Goal: Task Accomplishment & Management: Complete application form

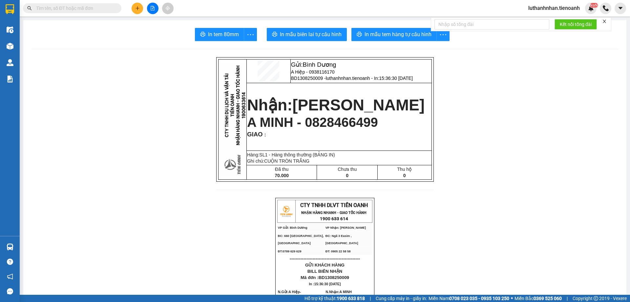
click at [606, 20] on icon "close" at bounding box center [604, 21] width 5 height 5
click at [141, 11] on button at bounding box center [137, 8] width 11 height 11
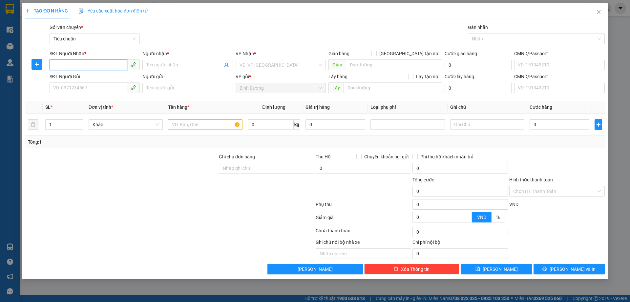
click at [102, 66] on input "SĐT Người Nhận *" at bounding box center [88, 64] width 77 height 11
click at [97, 77] on div "0846161161 - ANH CÔNG" at bounding box center [95, 78] width 82 height 7
type input "0846161161"
type input "ANH CÔNG"
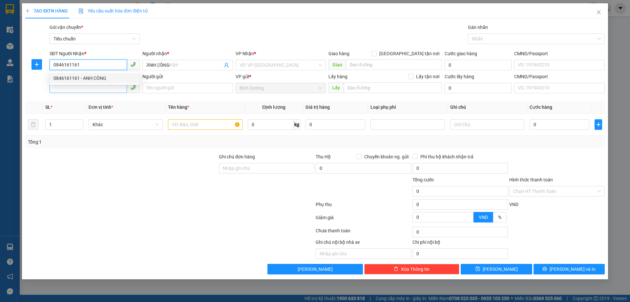
type input "350.000"
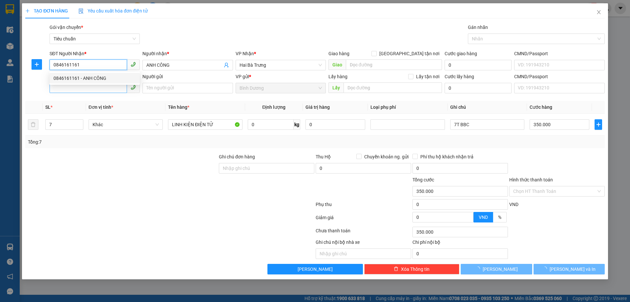
type input "0846161161"
click at [97, 88] on input "SĐT Người Gửi" at bounding box center [88, 87] width 77 height 11
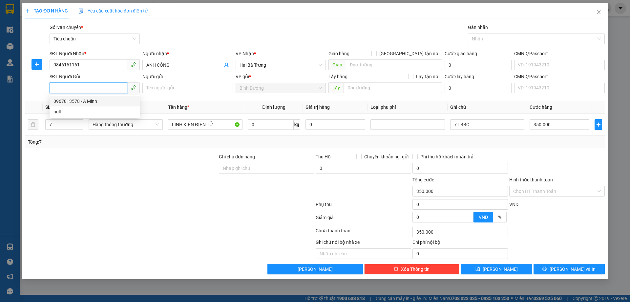
click at [91, 100] on div "0967813578 - A Minh" at bounding box center [95, 100] width 82 height 7
type input "0967813578"
type input "A Minh"
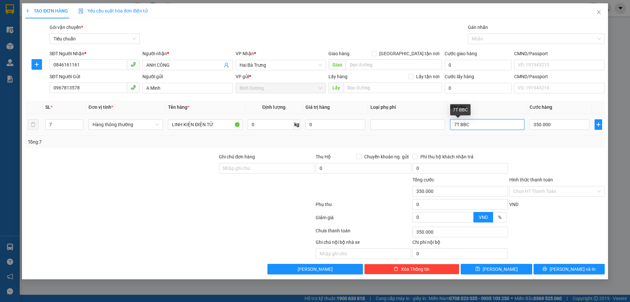
click at [461, 126] on input "7T BBC" at bounding box center [487, 124] width 74 height 11
type input "7T BK CAM BBC"
click at [548, 146] on div "Tổng: 7" at bounding box center [315, 142] width 580 height 12
click at [542, 191] on input "Hình thức thanh toán" at bounding box center [554, 191] width 83 height 10
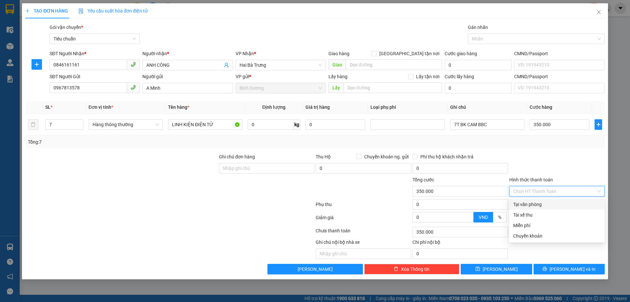
click at [538, 205] on div "Tại văn phòng" at bounding box center [557, 204] width 88 height 7
type input "0"
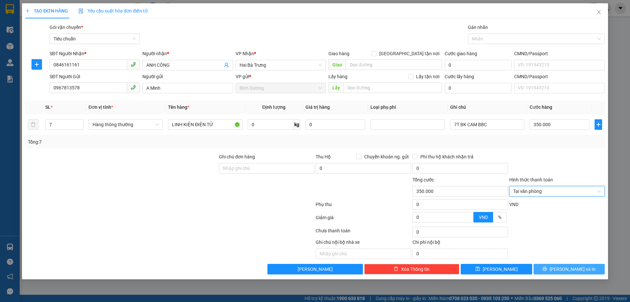
click at [555, 271] on button "[PERSON_NAME] và In" at bounding box center [569, 269] width 71 height 11
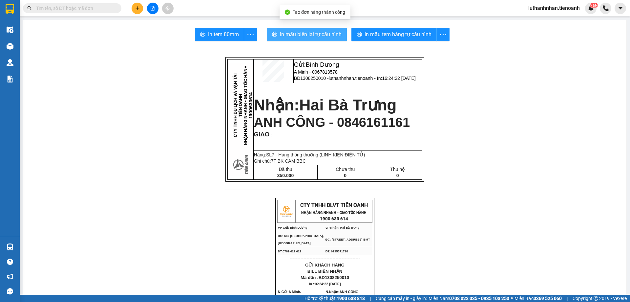
click at [321, 35] on span "In mẫu biên lai tự cấu hình" at bounding box center [311, 34] width 62 height 8
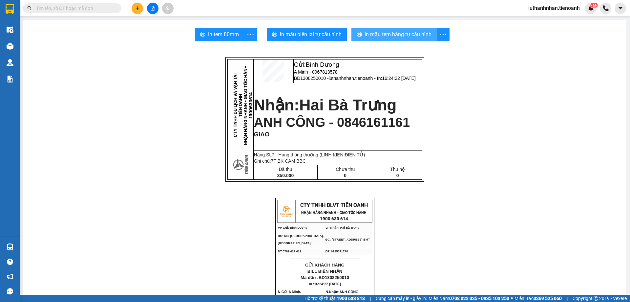
click at [376, 35] on span "In mẫu tem hàng tự cấu hình" at bounding box center [398, 34] width 67 height 8
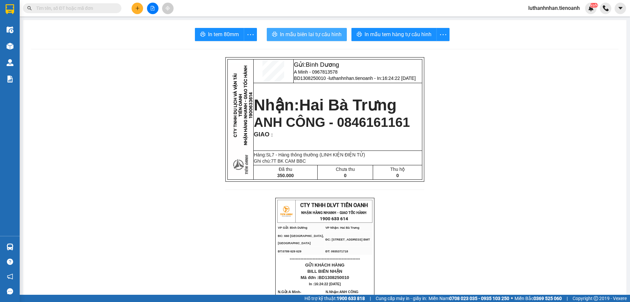
click at [294, 37] on span "In mẫu biên lai tự cấu hình" at bounding box center [311, 34] width 62 height 8
click at [139, 6] on icon "plus" at bounding box center [137, 8] width 5 height 5
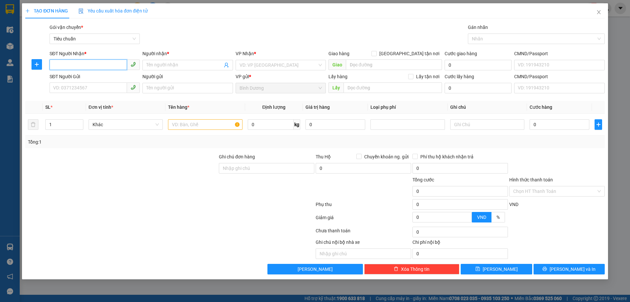
click at [89, 61] on input "SĐT Người Nhận *" at bounding box center [88, 64] width 77 height 11
type input "0848818141"
click at [87, 79] on div "0848818141 - A PHONG" at bounding box center [95, 78] width 82 height 7
type input "A PHONG"
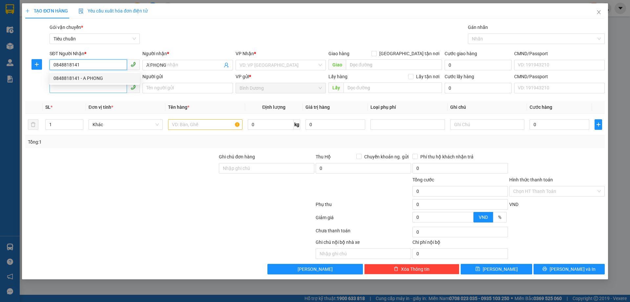
type input "50.000"
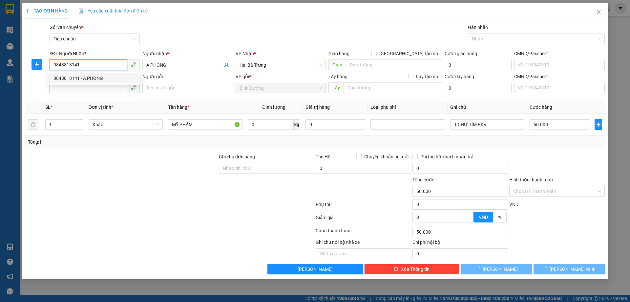
type input "0848818141"
click at [89, 88] on input "SĐT Người Gửi" at bounding box center [88, 87] width 77 height 11
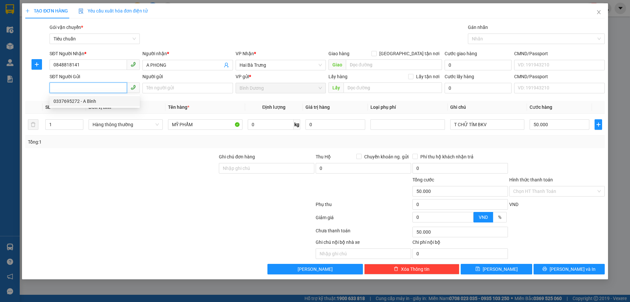
click at [90, 101] on div "0337695272 - A Bình" at bounding box center [95, 100] width 82 height 7
type input "0337695272"
type input "A Bình"
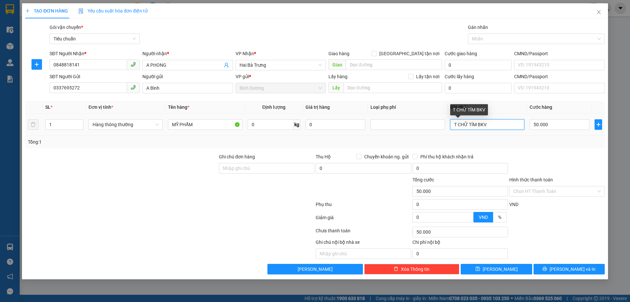
click at [463, 125] on input "T CHỮ TÍM BKV" at bounding box center [487, 124] width 74 height 11
click at [506, 139] on div "Tổng: 1" at bounding box center [315, 141] width 574 height 7
click at [256, 127] on input "0" at bounding box center [271, 124] width 46 height 11
type input "34"
click at [305, 142] on div "Tổng: 1" at bounding box center [315, 141] width 574 height 7
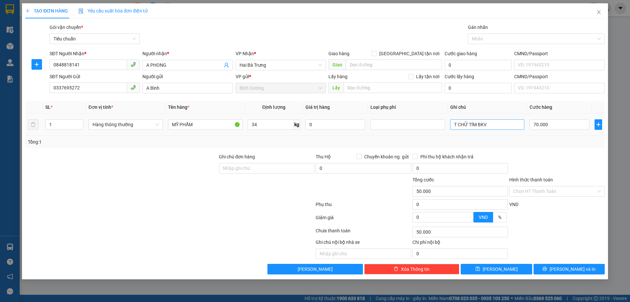
type input "70.000"
click at [566, 270] on span "[PERSON_NAME] và In" at bounding box center [573, 268] width 46 height 7
click at [572, 271] on span "[PERSON_NAME] và In" at bounding box center [573, 268] width 46 height 7
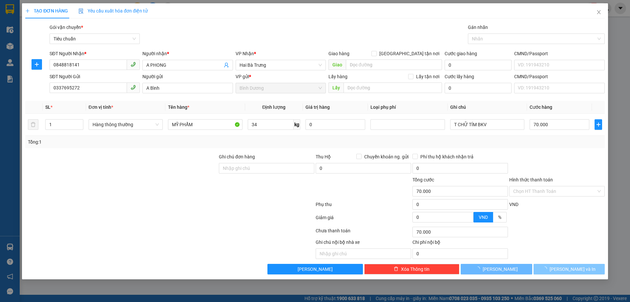
click at [572, 271] on span "[PERSON_NAME] và In" at bounding box center [573, 268] width 46 height 7
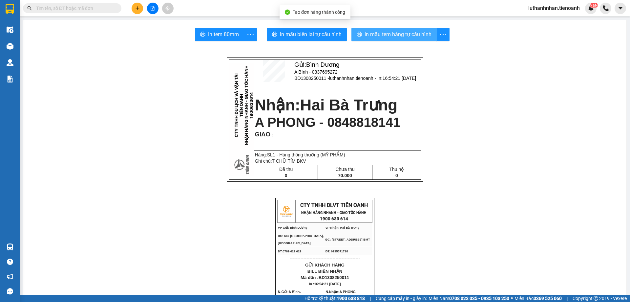
click at [408, 37] on span "In mẫu tem hàng tự cấu hình" at bounding box center [398, 34] width 67 height 8
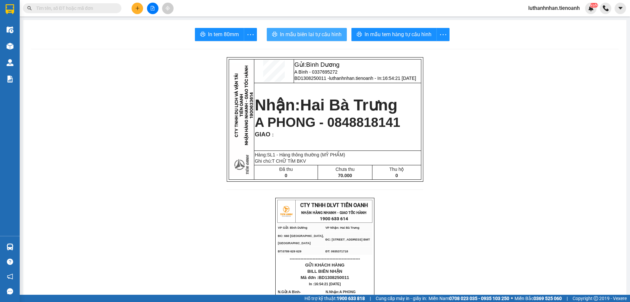
click at [319, 40] on button "In mẫu biên lai tự cấu hình" at bounding box center [307, 34] width 80 height 13
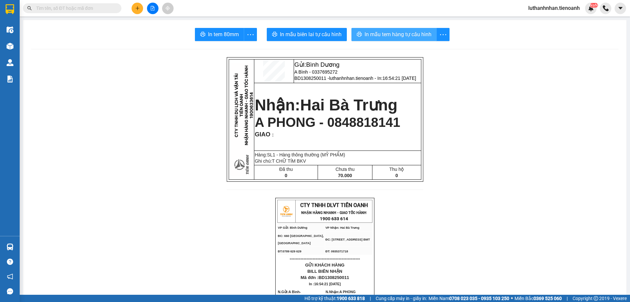
click at [382, 39] on button "In mẫu tem hàng tự cấu hình" at bounding box center [394, 34] width 85 height 13
click at [140, 11] on button at bounding box center [137, 8] width 11 height 11
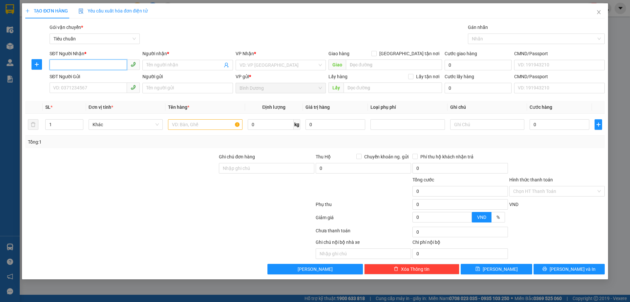
click at [62, 65] on input "SĐT Người Nhận *" at bounding box center [88, 64] width 77 height 11
type input "0328445705"
click at [84, 76] on div "0328445705 - THẮNG" at bounding box center [95, 78] width 82 height 7
type input "THẮNG"
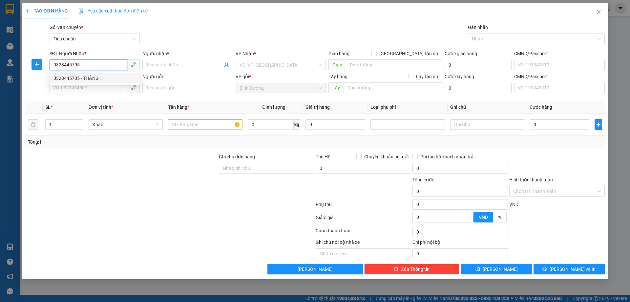
type input "042058009439"
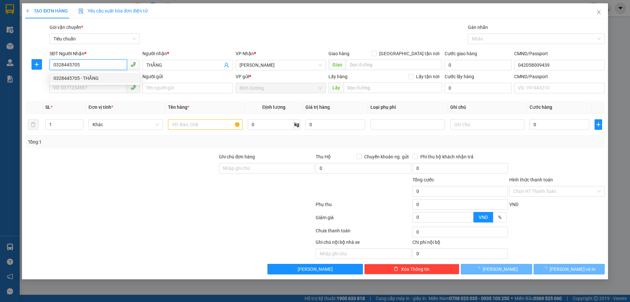
type input "30.000"
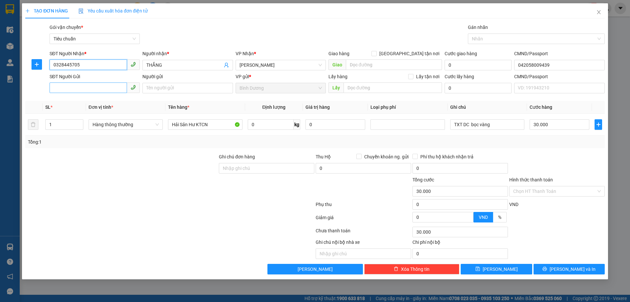
type input "0328445705"
click at [95, 88] on input "SĐT Người Gửi" at bounding box center [88, 87] width 77 height 11
click at [89, 86] on input "SĐT Người Gửi" at bounding box center [88, 87] width 77 height 11
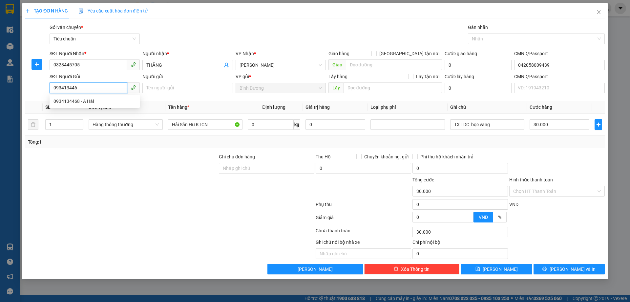
type input "0934134468"
click at [92, 101] on div "0934134468 - A Hải" at bounding box center [95, 100] width 82 height 7
type input "A Hải"
type input "0934134468"
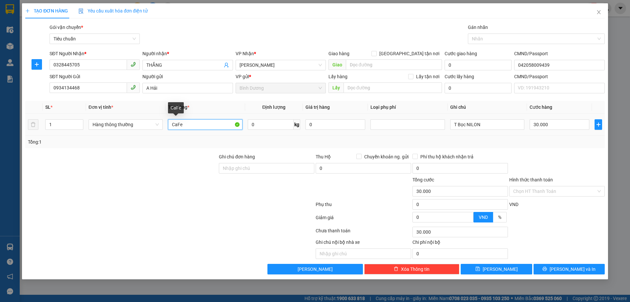
click at [186, 124] on input "CaFe" at bounding box center [205, 124] width 74 height 11
click at [379, 144] on div "Tổng: 1" at bounding box center [315, 141] width 574 height 7
click at [467, 120] on div "T Bọc NILON" at bounding box center [466, 112] width 32 height 16
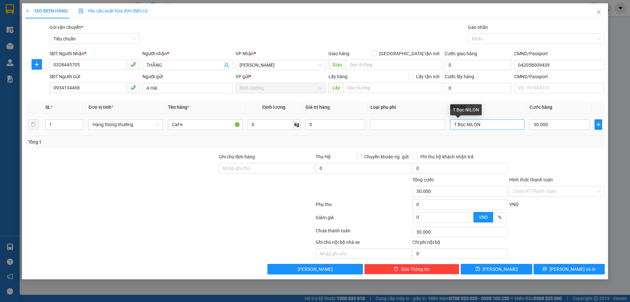
click at [467, 120] on div "T Bọc NILON" at bounding box center [466, 112] width 32 height 16
click at [471, 126] on input "T Bọc NILON" at bounding box center [487, 124] width 74 height 11
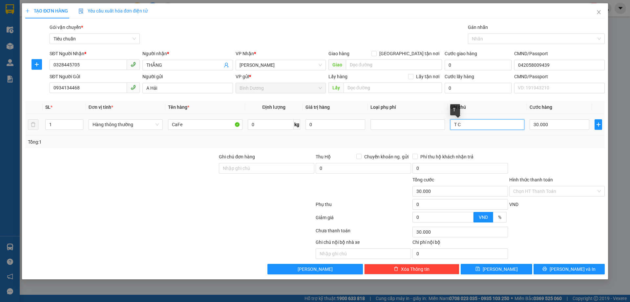
type input "T CH"
click at [531, 146] on div "Tổng: 1" at bounding box center [315, 142] width 580 height 12
click at [572, 267] on span "[PERSON_NAME] và In" at bounding box center [573, 268] width 46 height 7
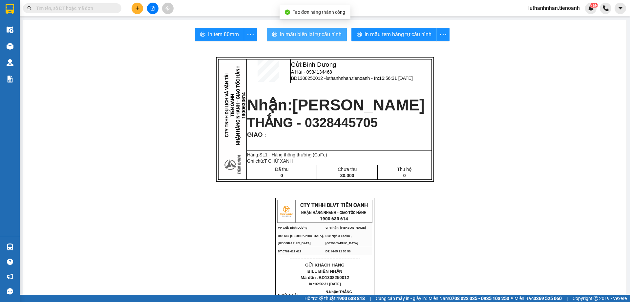
click at [337, 35] on span "In mẫu biên lai tự cấu hình" at bounding box center [311, 34] width 62 height 8
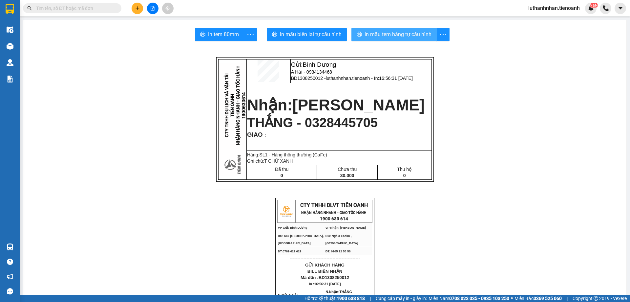
click at [373, 36] on span "In mẫu tem hàng tự cấu hình" at bounding box center [398, 34] width 67 height 8
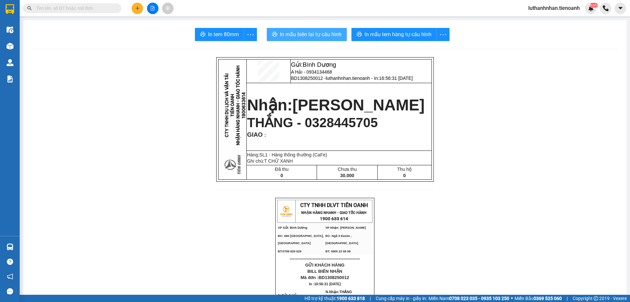
click at [328, 33] on span "In mẫu biên lai tự cấu hình" at bounding box center [311, 34] width 62 height 8
click at [137, 9] on icon "plus" at bounding box center [137, 8] width 5 height 5
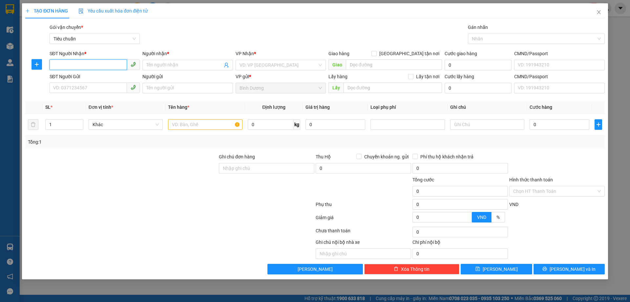
click at [81, 66] on input "SĐT Người Nhận *" at bounding box center [88, 64] width 77 height 11
click at [93, 76] on div "0835864747 - A Cương" at bounding box center [95, 78] width 82 height 7
type input "0835864747"
type input "A Cương"
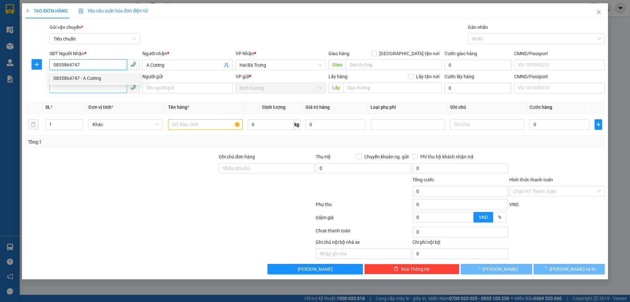
type input "0835864747"
click at [92, 86] on input "SĐT Người Gửi" at bounding box center [88, 87] width 77 height 11
type input "360.000"
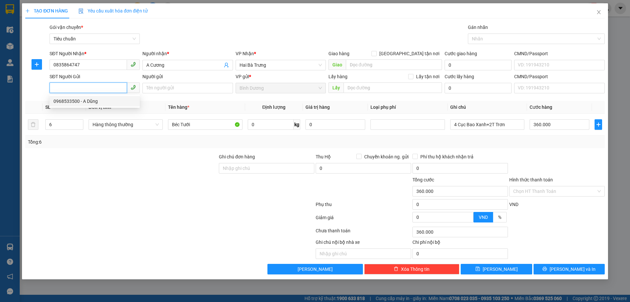
click at [90, 103] on div "0968533500 - A Dũng" at bounding box center [95, 100] width 82 height 7
type input "0968533500"
type input "A Dũng"
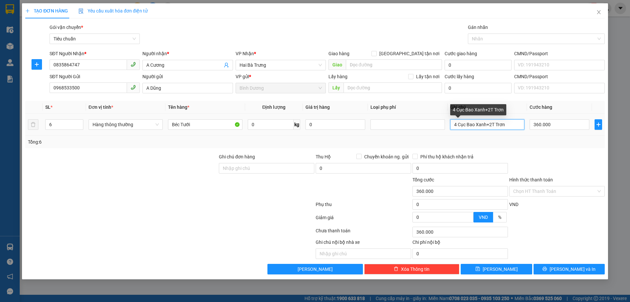
click at [470, 124] on input "4 Cục Bao Xanh+2T Trơn" at bounding box center [487, 124] width 74 height 11
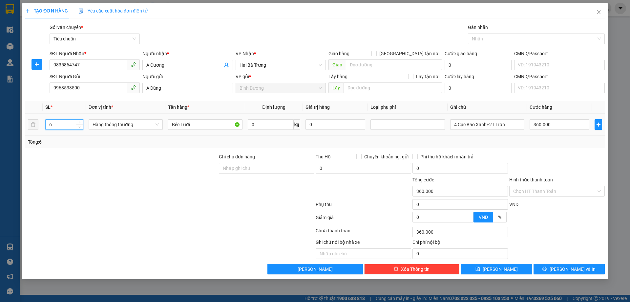
drag, startPoint x: 51, startPoint y: 128, endPoint x: 44, endPoint y: 130, distance: 7.8
click at [44, 130] on td "6" at bounding box center [64, 125] width 43 height 22
type input "3"
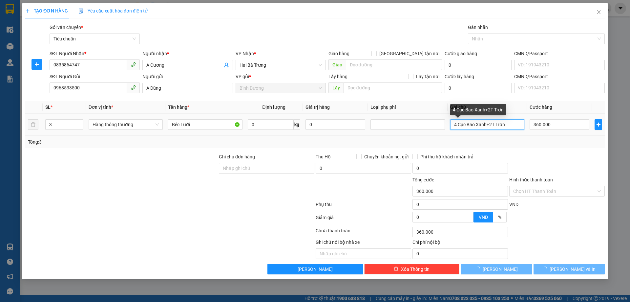
click at [477, 125] on input "4 Cục Bao Xanh+2T Trơn" at bounding box center [487, 124] width 74 height 11
type input "0"
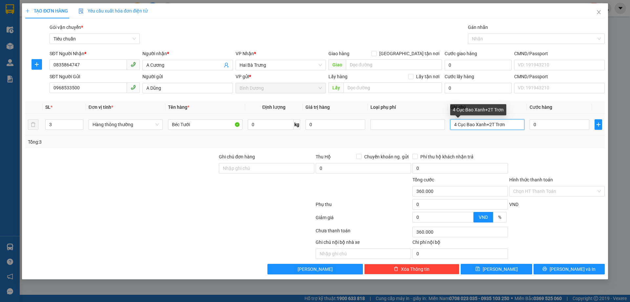
type input "0"
type input "3T BỌC BAO XANH DÂY TRẮNG"
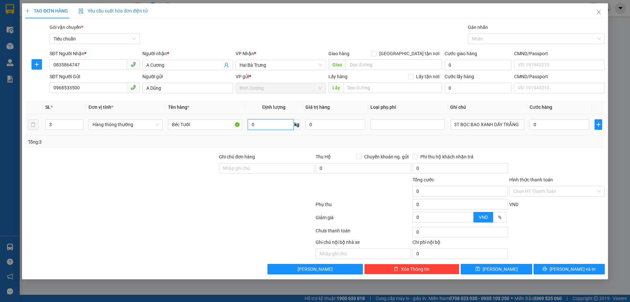
click at [259, 123] on input "0" at bounding box center [271, 124] width 46 height 11
click at [263, 123] on input "0" at bounding box center [271, 124] width 46 height 11
type input "25"
click at [296, 142] on div "Tổng: 3" at bounding box center [315, 141] width 574 height 7
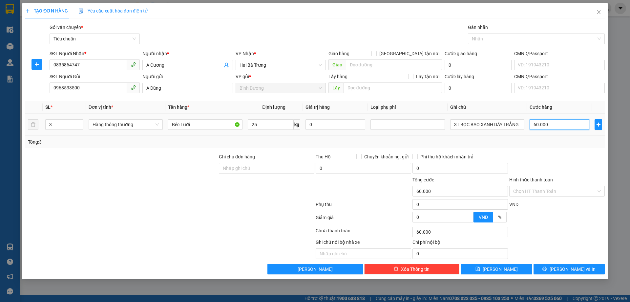
click at [548, 122] on input "60.000" at bounding box center [560, 124] width 60 height 11
click at [557, 143] on div "Tổng: 3" at bounding box center [315, 141] width 574 height 7
click at [572, 271] on span "[PERSON_NAME] và In" at bounding box center [573, 268] width 46 height 7
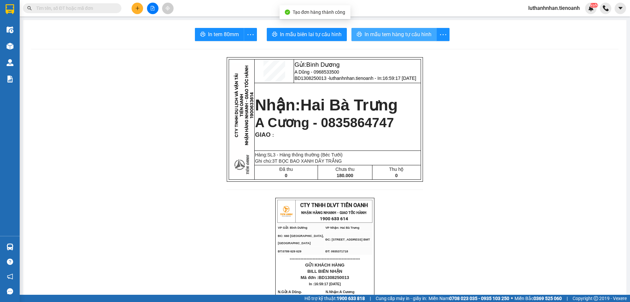
click at [413, 34] on span "In mẫu tem hàng tự cấu hình" at bounding box center [398, 34] width 67 height 8
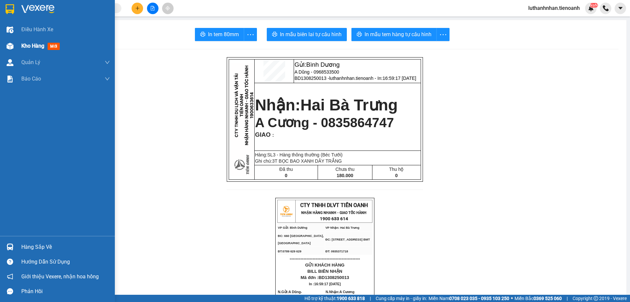
click at [22, 48] on span "Kho hàng" at bounding box center [32, 46] width 23 height 6
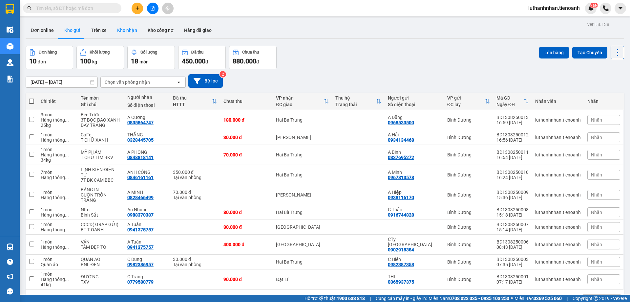
click at [119, 29] on button "Kho nhận" at bounding box center [127, 30] width 31 height 16
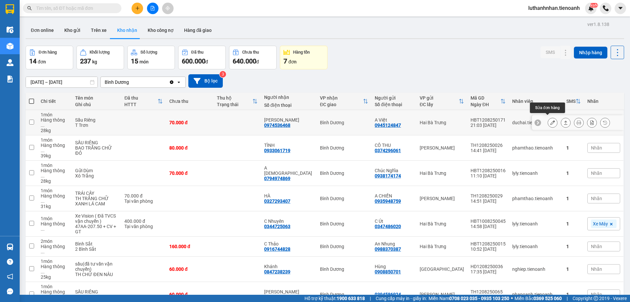
click at [551, 120] on icon at bounding box center [553, 122] width 5 height 5
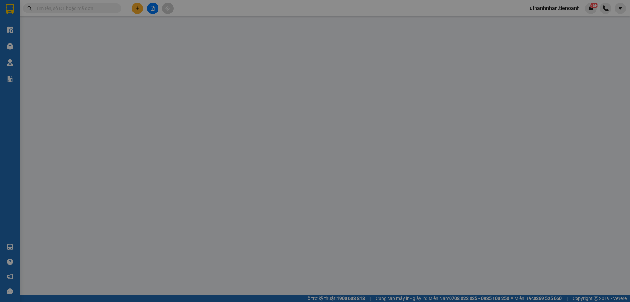
type input "0974536468"
type input "[PERSON_NAME]"
type input "0945124847"
type input "A Việt"
type input "70.000"
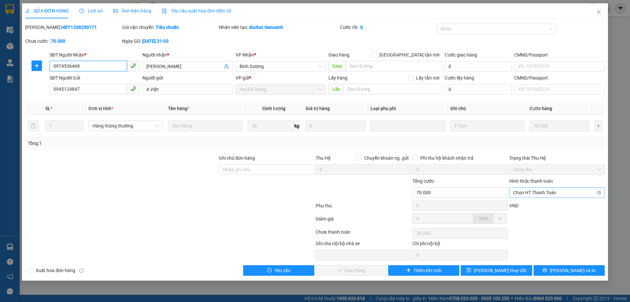
click at [547, 193] on span "Chọn HT Thanh Toán" at bounding box center [557, 192] width 88 height 10
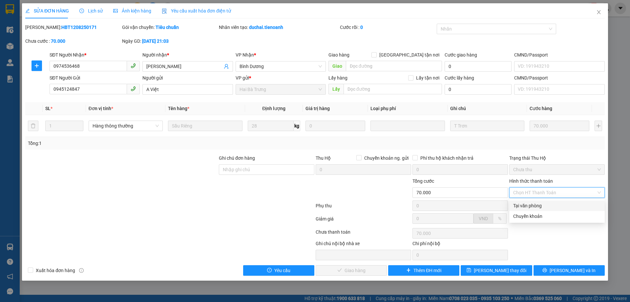
click at [537, 208] on div "Tại văn phòng" at bounding box center [557, 205] width 88 height 7
type input "0"
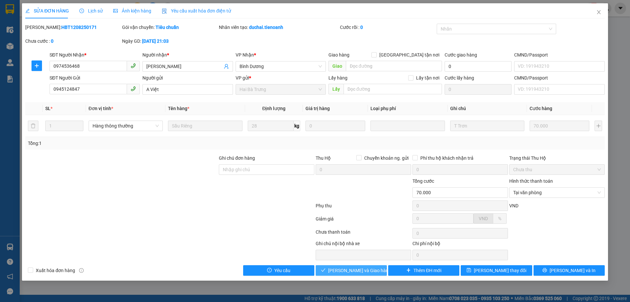
click at [364, 273] on span "[PERSON_NAME] và Giao hàng" at bounding box center [359, 270] width 63 height 7
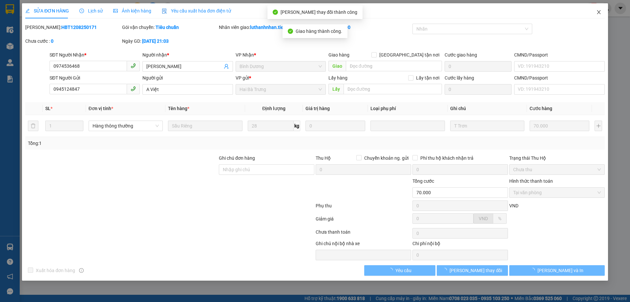
click at [599, 11] on icon "close" at bounding box center [598, 12] width 5 height 5
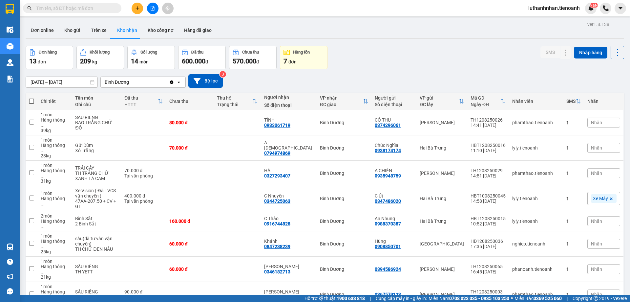
click at [132, 9] on button at bounding box center [137, 8] width 11 height 11
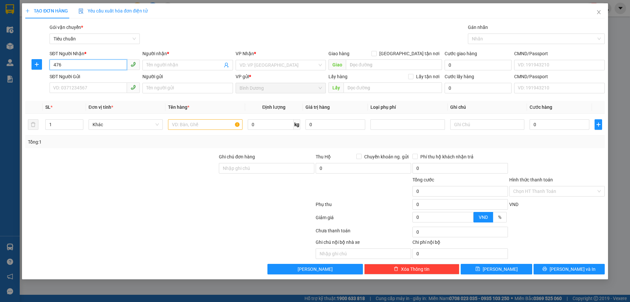
type input "4768"
click at [81, 63] on input "4768" at bounding box center [88, 64] width 77 height 11
click at [597, 11] on icon "close" at bounding box center [598, 12] width 5 height 5
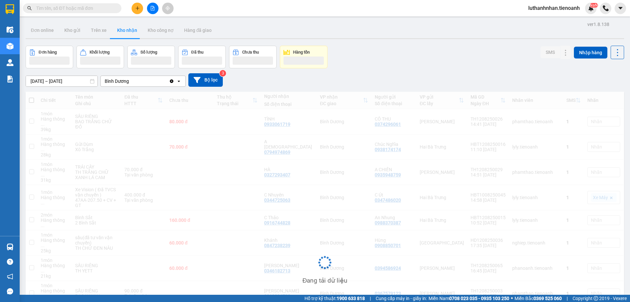
click at [97, 10] on input "text" at bounding box center [74, 8] width 77 height 7
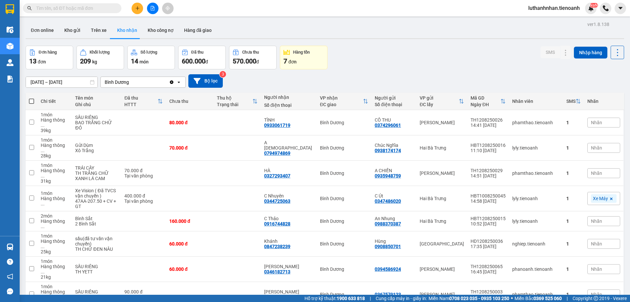
click at [97, 10] on input "text" at bounding box center [74, 8] width 77 height 7
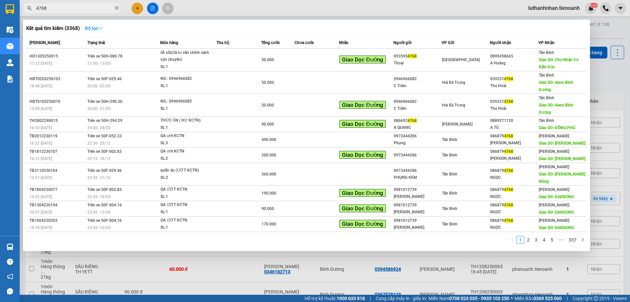
type input "4768"
click at [103, 28] on icon "down" at bounding box center [100, 28] width 5 height 5
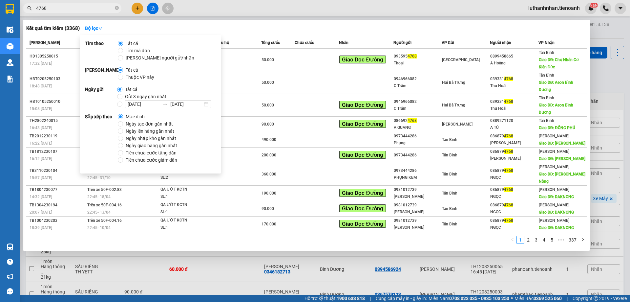
click at [133, 80] on span "Thuộc VP này" at bounding box center [140, 77] width 34 height 7
click at [123, 80] on input "Thuộc VP này" at bounding box center [120, 77] width 5 height 5
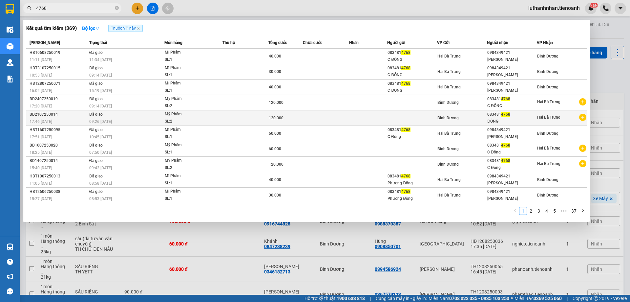
click at [504, 114] on span "4768" at bounding box center [505, 114] width 9 height 5
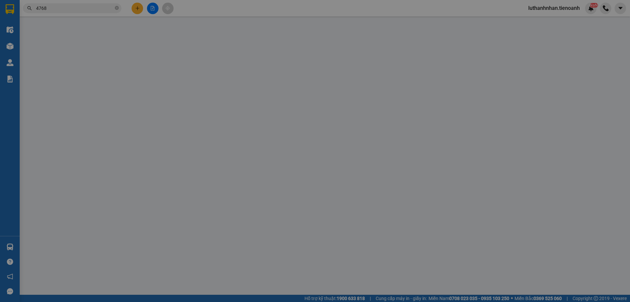
type input "0834814768"
type input "ĐÔNG"
type input "120.000"
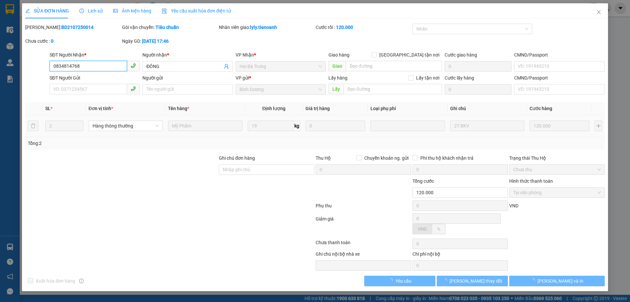
click at [91, 64] on input "0834814768" at bounding box center [88, 66] width 77 height 11
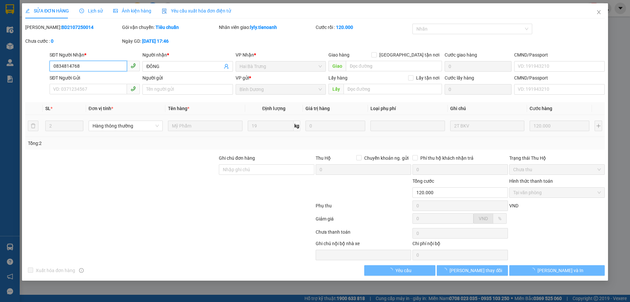
click at [91, 64] on input "0834814768" at bounding box center [88, 66] width 77 height 11
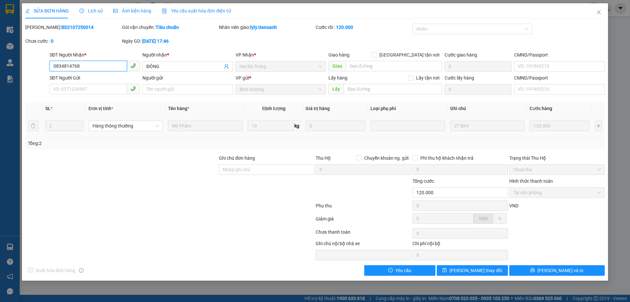
click at [91, 64] on input "0834814768" at bounding box center [88, 66] width 77 height 11
click at [599, 13] on icon "close" at bounding box center [599, 12] width 4 height 4
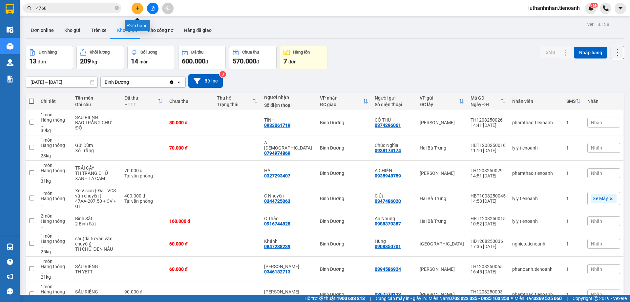
click at [139, 11] on button at bounding box center [137, 8] width 11 height 11
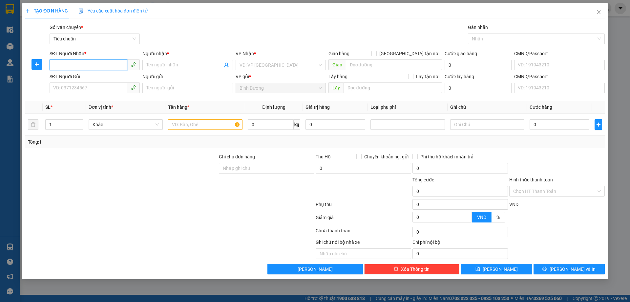
click at [91, 61] on input "SĐT Người Nhận *" at bounding box center [88, 64] width 77 height 11
paste input "0834814768"
type input "0834814768"
click at [173, 61] on span at bounding box center [187, 65] width 90 height 11
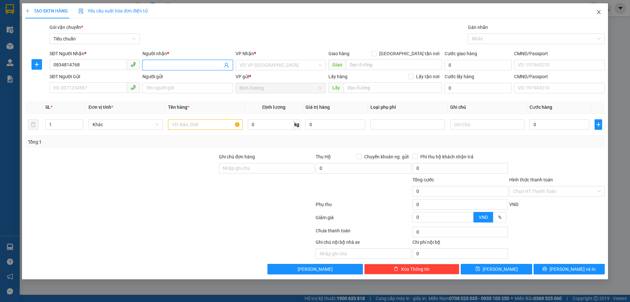
click at [599, 14] on icon "close" at bounding box center [598, 12] width 5 height 5
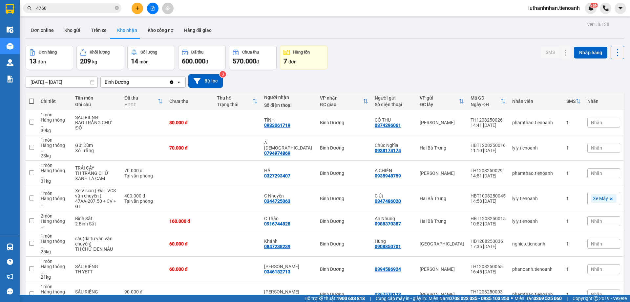
click at [54, 9] on input "4768" at bounding box center [74, 8] width 77 height 7
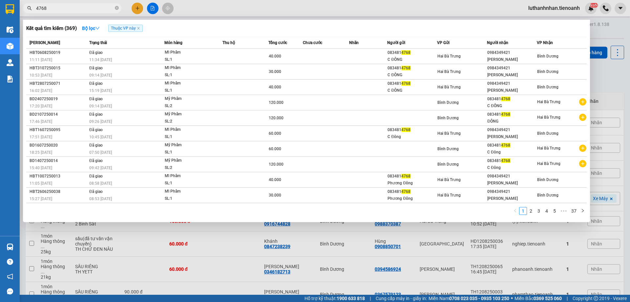
click at [54, 9] on input "4768" at bounding box center [74, 8] width 77 height 7
paste input "083481"
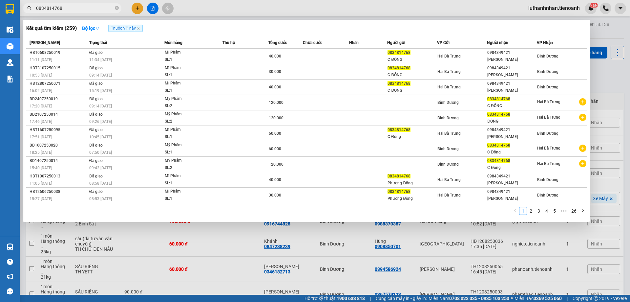
type input "0834814768"
click at [136, 9] on div at bounding box center [315, 151] width 630 height 302
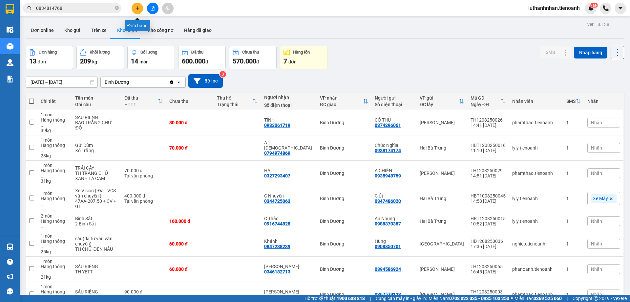
click at [136, 9] on icon "plus" at bounding box center [137, 8] width 5 height 5
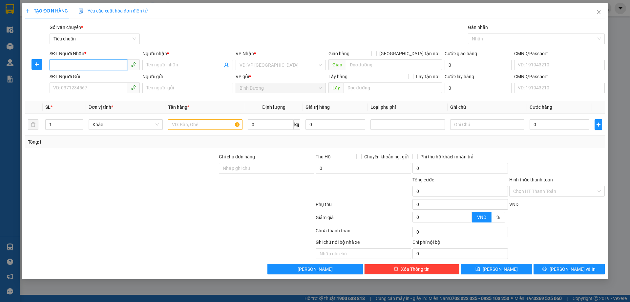
click at [79, 64] on input "SĐT Người Nhận *" at bounding box center [88, 64] width 77 height 11
click at [80, 64] on input "SĐT Người Nhận *" at bounding box center [88, 64] width 77 height 11
paste input "0834814768"
type input "0834814768"
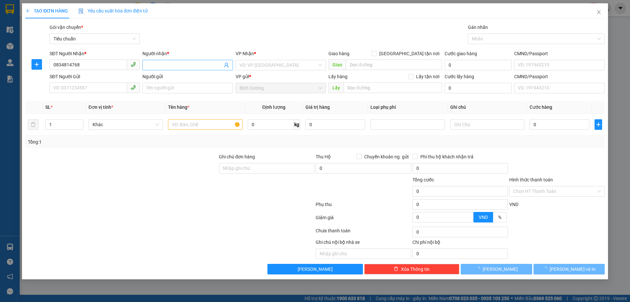
click at [172, 65] on input "Người nhận *" at bounding box center [184, 64] width 76 height 7
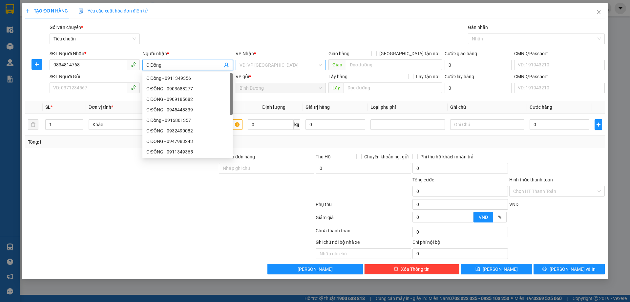
type input "C Đông"
click at [262, 64] on input "search" at bounding box center [279, 65] width 78 height 10
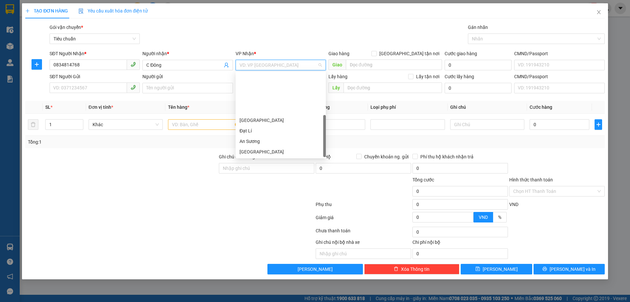
click at [261, 159] on div "Hai Bà Trưng" at bounding box center [281, 162] width 82 height 7
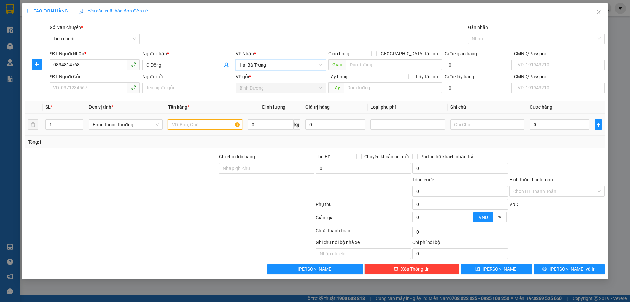
click at [198, 123] on input "text" at bounding box center [205, 124] width 74 height 11
type input "MỸ PHẨM"
click at [201, 141] on div "Tổng: 1" at bounding box center [135, 141] width 215 height 7
click at [512, 137] on div "Tổng: 1" at bounding box center [315, 142] width 580 height 12
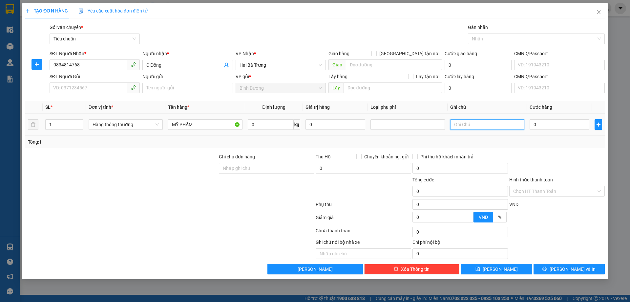
click at [496, 124] on input "text" at bounding box center [487, 124] width 74 height 11
type input "11"
click at [519, 151] on div "Transit Pickup Surcharge Ids Transit Deliver Surcharge Ids Transit Deliver Surc…" at bounding box center [315, 149] width 580 height 250
click at [545, 123] on input "0" at bounding box center [560, 124] width 60 height 11
type input "0"
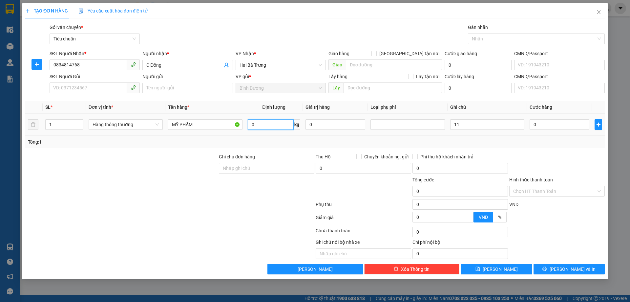
click at [264, 124] on input "0" at bounding box center [271, 124] width 46 height 11
type input "11"
click at [460, 128] on input "11" at bounding box center [487, 124] width 74 height 11
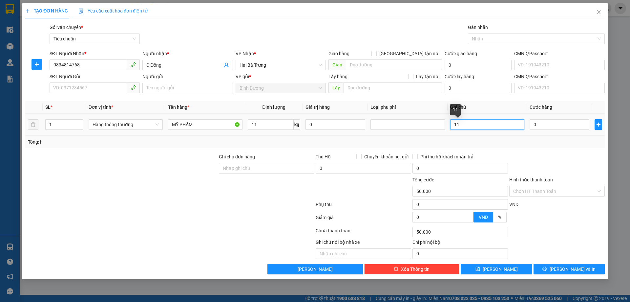
type input "50.000"
type input "T"
click at [499, 146] on div "Tổng: 1" at bounding box center [315, 142] width 580 height 12
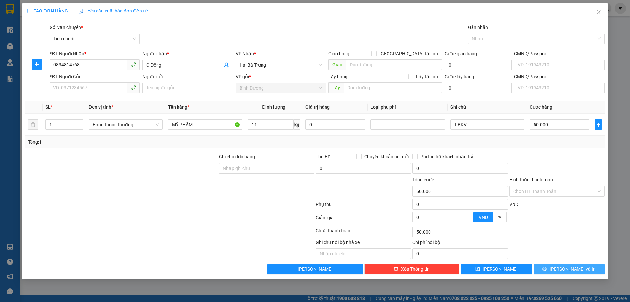
click at [567, 269] on span "[PERSON_NAME] và In" at bounding box center [573, 268] width 46 height 7
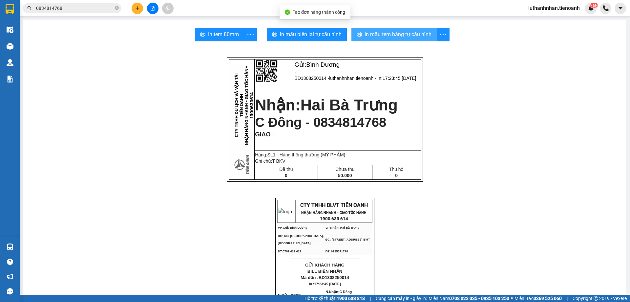
click at [385, 36] on span "In mẫu tem hàng tự cấu hình" at bounding box center [398, 34] width 67 height 8
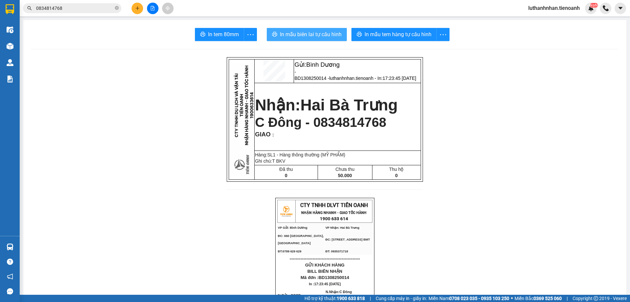
click at [320, 39] on button "In mẫu biên lai tự cấu hình" at bounding box center [307, 34] width 80 height 13
click at [137, 7] on icon "plus" at bounding box center [137, 8] width 5 height 5
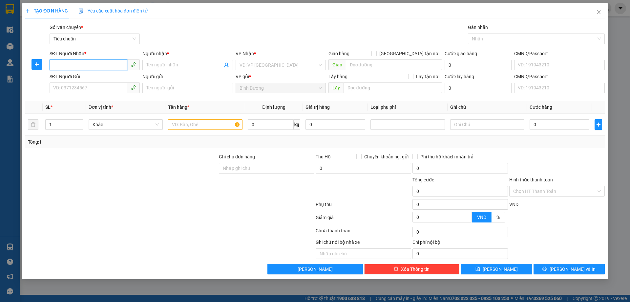
click at [90, 63] on input "SĐT Người Nhận *" at bounding box center [88, 64] width 77 height 11
click at [255, 28] on div "Gói vận chuyển * Tiêu chuẩn Gán nhãn Nhãn" at bounding box center [327, 35] width 558 height 23
click at [598, 12] on icon "close" at bounding box center [598, 12] width 5 height 5
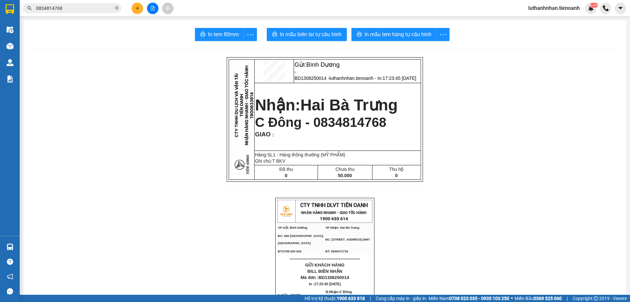
click at [154, 35] on div "In tem 80mm In mẫu biên lai tự cấu hình In mẫu tem hàng tự cấu hình" at bounding box center [325, 34] width 588 height 13
drag, startPoint x: 129, startPoint y: 7, endPoint x: 135, endPoint y: 7, distance: 5.9
click at [130, 7] on div at bounding box center [152, 8] width 49 height 11
click at [140, 8] on icon "plus" at bounding box center [137, 8] width 5 height 5
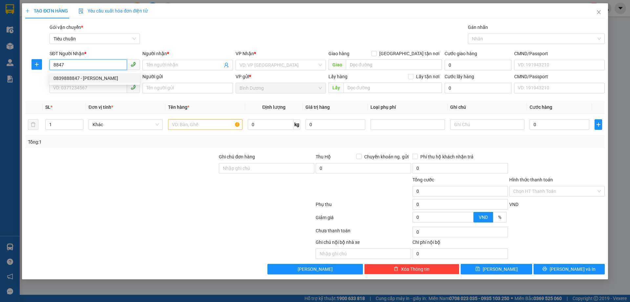
click at [100, 77] on div "0839888847 - [PERSON_NAME]" at bounding box center [95, 78] width 82 height 7
type input "0839888847"
type input "C Nhung"
type input "0839888847"
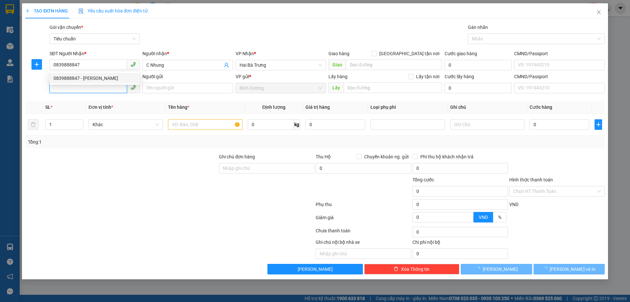
type input "50.000"
click at [99, 87] on input "SĐT Người Gửi" at bounding box center [88, 87] width 77 height 11
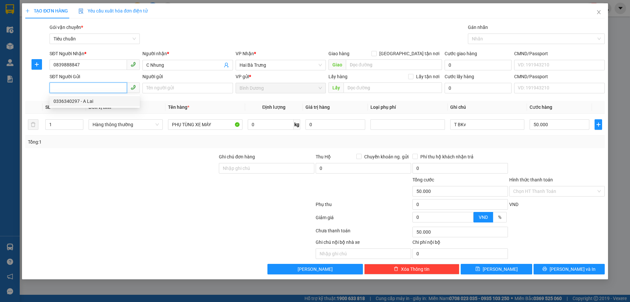
click at [94, 101] on div "0336340297 - A Lai" at bounding box center [95, 100] width 82 height 7
type input "0336340297"
type input "A Lai"
click at [256, 125] on input "0" at bounding box center [271, 124] width 46 height 11
type input "17"
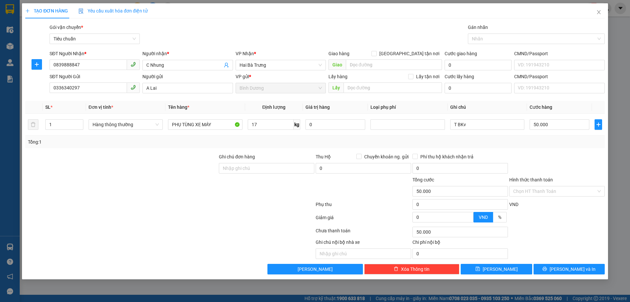
click at [241, 141] on div "Tổng: 1" at bounding box center [135, 141] width 215 height 7
type input "55.000"
click at [475, 129] on input "T BKv" at bounding box center [487, 124] width 74 height 11
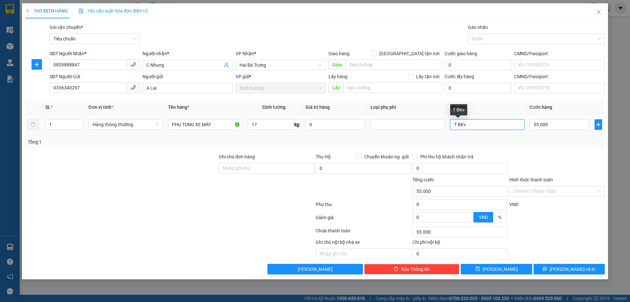
click at [475, 129] on input "T BKv" at bounding box center [487, 124] width 74 height 11
type input "T BKV"
click at [496, 144] on div "Tổng: 1" at bounding box center [315, 141] width 574 height 7
click at [552, 125] on input "55.000" at bounding box center [560, 124] width 60 height 11
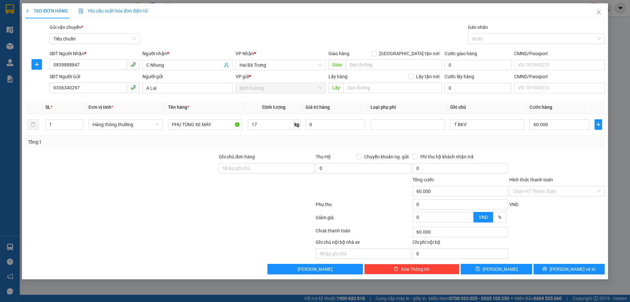
click at [560, 141] on div "Tổng: 1" at bounding box center [315, 141] width 574 height 7
click at [571, 268] on span "[PERSON_NAME] và In" at bounding box center [573, 268] width 46 height 7
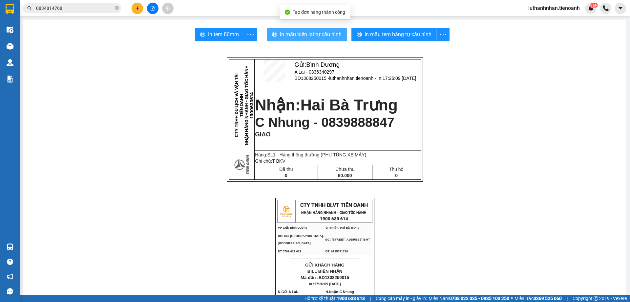
click at [322, 33] on span "In mẫu biên lai tự cấu hình" at bounding box center [311, 34] width 62 height 8
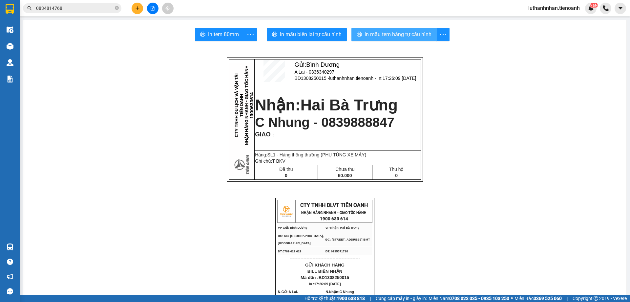
click at [399, 31] on span "In mẫu tem hàng tự cấu hình" at bounding box center [398, 34] width 67 height 8
click at [136, 9] on icon "plus" at bounding box center [137, 8] width 5 height 5
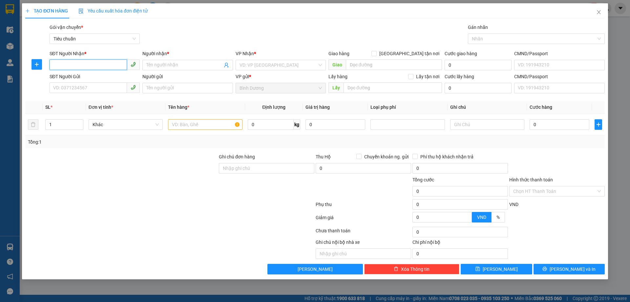
click at [88, 65] on input "SĐT Người Nhận *" at bounding box center [88, 64] width 77 height 11
type input "0942629595"
click at [96, 76] on div "0942629595 - [GEOGRAPHIC_DATA]" at bounding box center [95, 78] width 82 height 7
type input "[PERSON_NAME]"
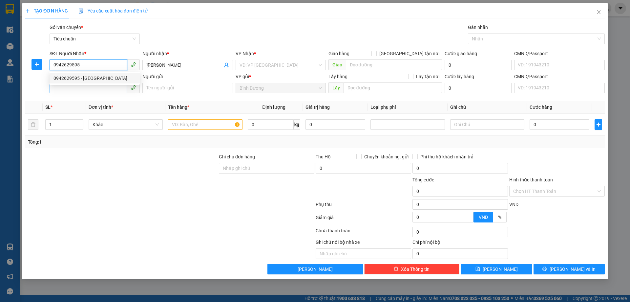
type input "40.000"
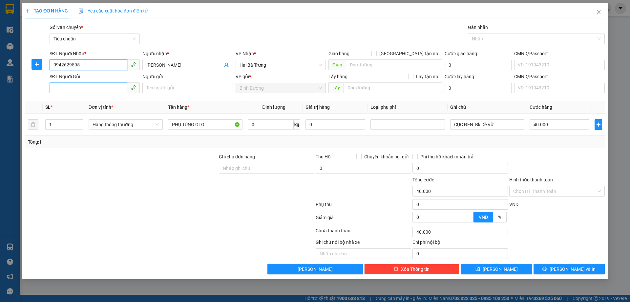
type input "0942629595"
click at [100, 88] on input "SĐT Người Gửi" at bounding box center [88, 87] width 77 height 11
click at [105, 100] on div "08999964239 - C Nhàn" at bounding box center [95, 100] width 82 height 7
type input "08999964239"
type input "C Nhàn"
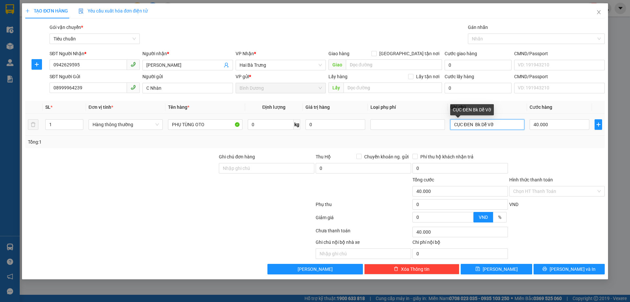
drag, startPoint x: 475, startPoint y: 124, endPoint x: 513, endPoint y: 128, distance: 37.7
click at [513, 128] on input "CỤC ĐEN Bk Dễ Vỡ" at bounding box center [487, 124] width 74 height 11
type input "CỤC ĐEN DẸP"
click at [530, 143] on div "Tổng: 1" at bounding box center [315, 141] width 574 height 7
click at [558, 128] on input "40.000" at bounding box center [560, 124] width 60 height 11
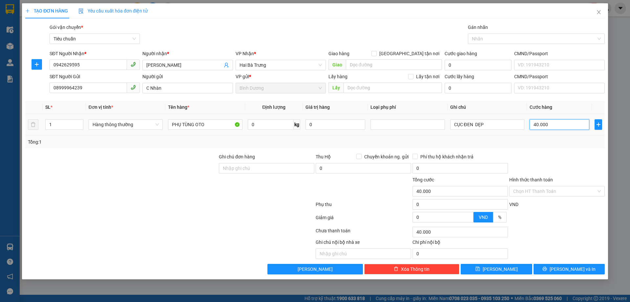
click at [558, 128] on input "40.000" at bounding box center [560, 124] width 60 height 11
click at [571, 145] on div "Tổng: 1" at bounding box center [315, 141] width 574 height 7
click at [563, 268] on button "[PERSON_NAME] và In" at bounding box center [569, 269] width 71 height 11
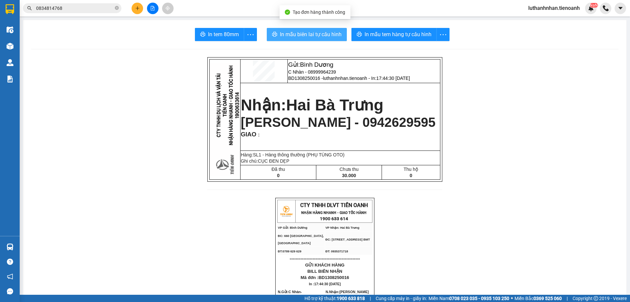
click at [298, 33] on span "In mẫu biên lai tự cấu hình" at bounding box center [311, 34] width 62 height 8
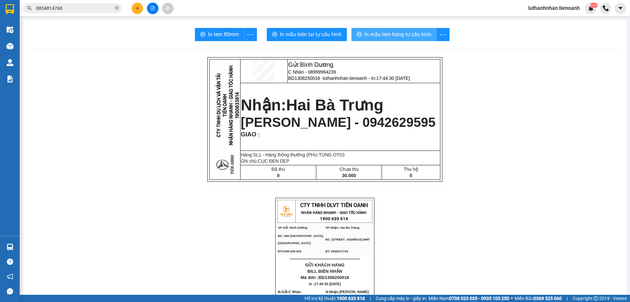
click at [368, 34] on span "In mẫu tem hàng tự cấu hình" at bounding box center [398, 34] width 67 height 8
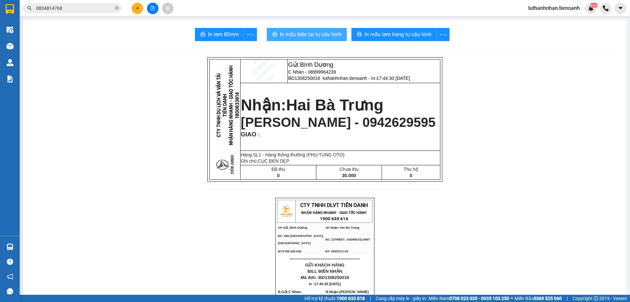
click at [335, 36] on span "In mẫu biên lai tự cấu hình" at bounding box center [311, 34] width 62 height 8
click at [135, 8] on button at bounding box center [137, 8] width 11 height 11
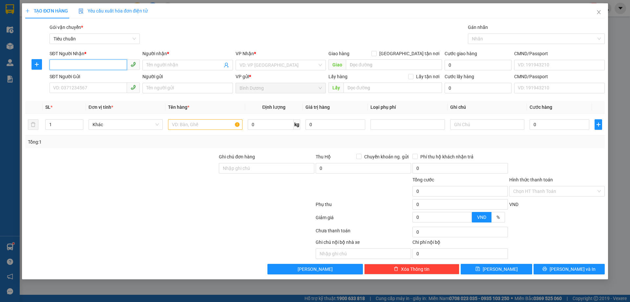
click at [114, 65] on input "SĐT Người Nhận *" at bounding box center [88, 64] width 77 height 11
type input "0934384747"
click at [100, 79] on div "0934384747 - [PERSON_NAME]" at bounding box center [95, 78] width 82 height 7
type input "[PERSON_NAME]"
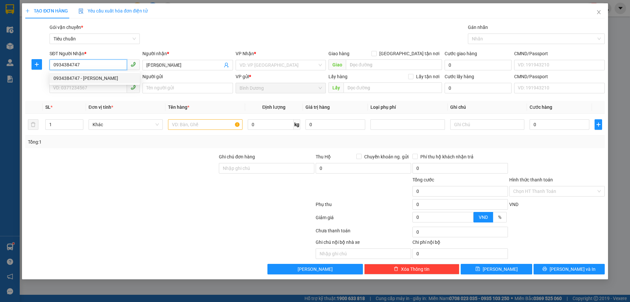
type input "40.000"
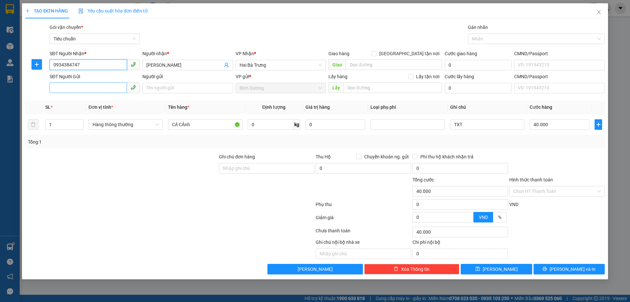
type input "0934384747"
click at [89, 88] on input "SĐT Người Gửi" at bounding box center [88, 87] width 77 height 11
click at [84, 100] on div "0394200294 - [PERSON_NAME]" at bounding box center [95, 100] width 82 height 7
type input "0394200294"
type input "[PERSON_NAME]"
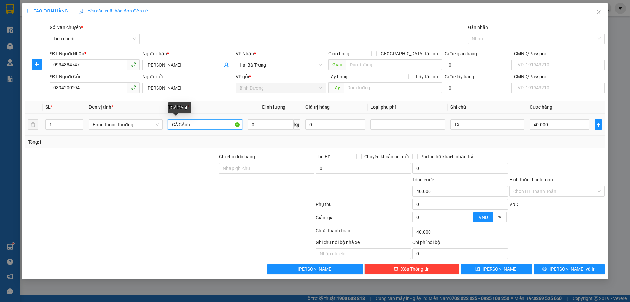
click at [186, 127] on input "CÁ CẢnh" at bounding box center [205, 124] width 74 height 11
type input "CÁ CẢNH"
click at [275, 125] on input "0" at bounding box center [271, 124] width 46 height 11
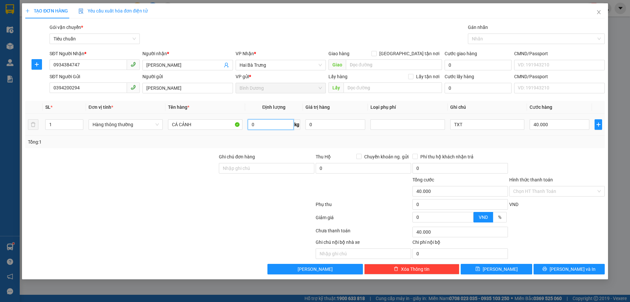
click at [275, 125] on input "0" at bounding box center [271, 124] width 46 height 11
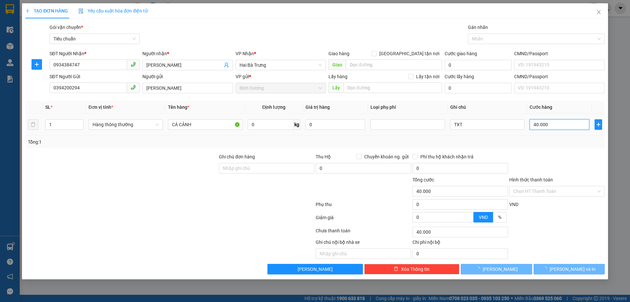
click at [552, 127] on input "40.000" at bounding box center [560, 124] width 60 height 11
click at [561, 151] on div "Transit Pickup Surcharge Ids Transit Deliver Surcharge Ids Transit Deliver Surc…" at bounding box center [315, 149] width 580 height 250
click at [562, 267] on button "[PERSON_NAME] và In" at bounding box center [569, 269] width 71 height 11
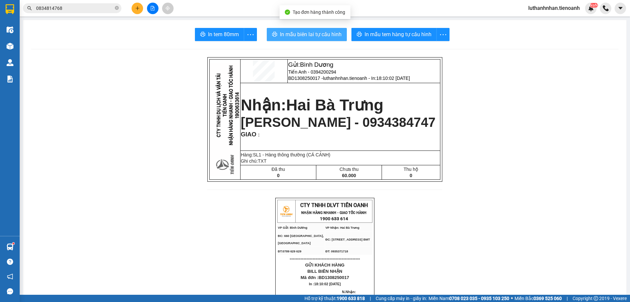
click at [327, 33] on span "In mẫu biên lai tự cấu hình" at bounding box center [311, 34] width 62 height 8
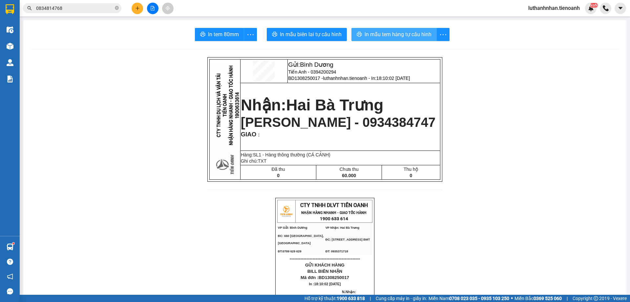
click at [401, 34] on span "In mẫu tem hàng tự cấu hình" at bounding box center [398, 34] width 67 height 8
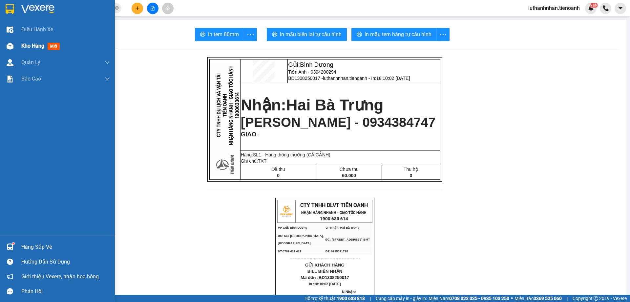
click at [18, 47] on div "Kho hàng mới" at bounding box center [57, 46] width 115 height 16
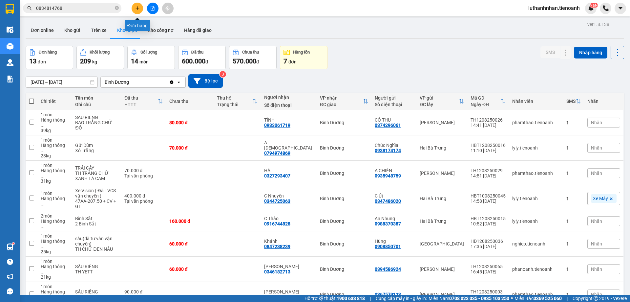
click at [138, 9] on icon "plus" at bounding box center [137, 8] width 0 height 4
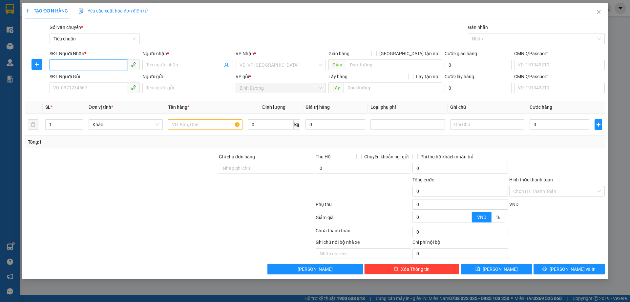
click at [105, 67] on input "SĐT Người Nhận *" at bounding box center [88, 64] width 77 height 11
type input "0799161616"
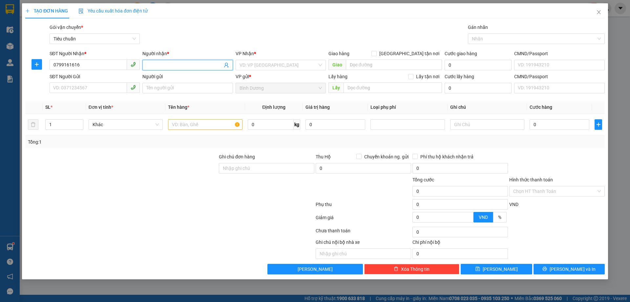
click at [166, 65] on input "Người nhận *" at bounding box center [184, 64] width 76 height 7
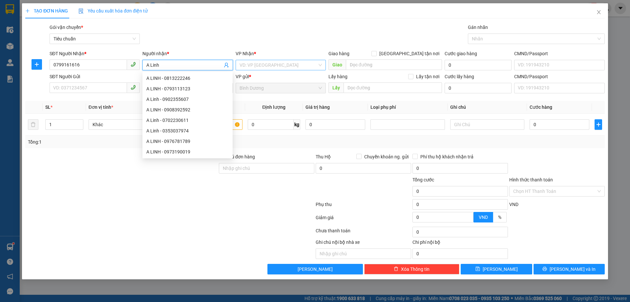
type input "A Linh"
click at [278, 66] on input "search" at bounding box center [279, 65] width 78 height 10
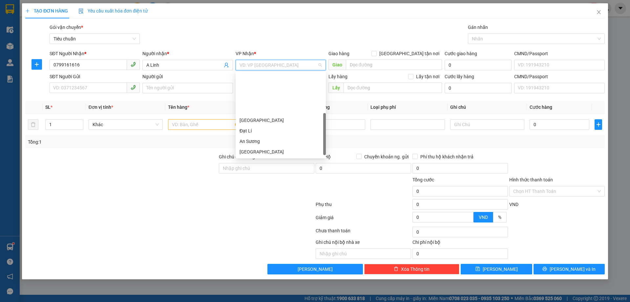
click at [250, 159] on div "Hai Bà Trưng" at bounding box center [281, 162] width 82 height 7
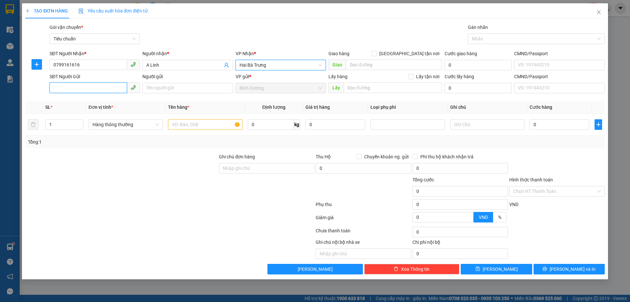
click at [90, 88] on input "SĐT Người Gửi" at bounding box center [88, 87] width 77 height 11
type input "0979477042"
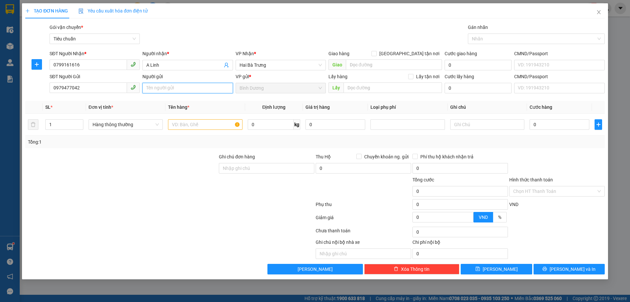
click at [151, 90] on input "Người gửi" at bounding box center [187, 88] width 90 height 11
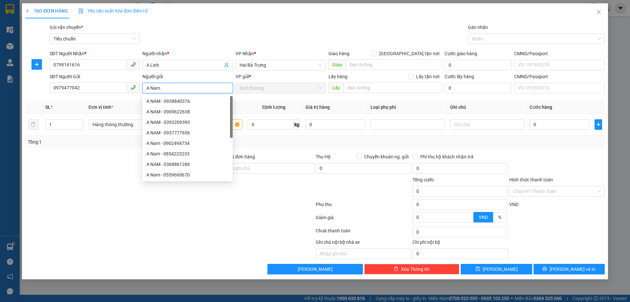
type input "A Nam"
click at [68, 172] on div at bounding box center [122, 164] width 194 height 23
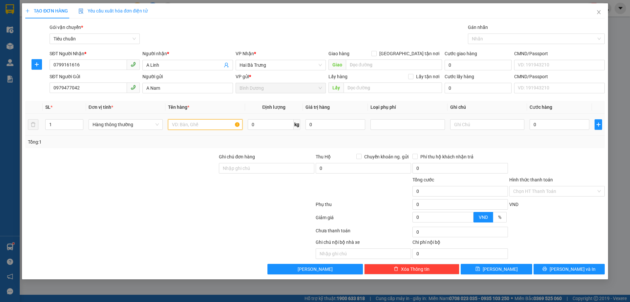
click at [206, 123] on input "text" at bounding box center [205, 124] width 74 height 11
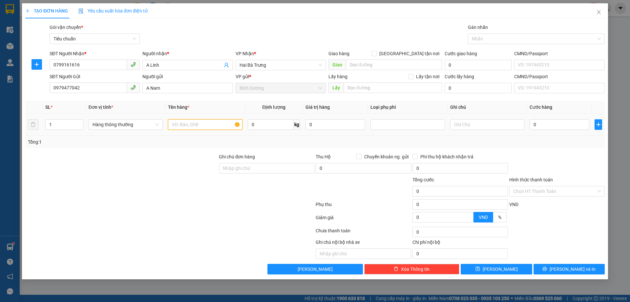
click at [206, 123] on input "text" at bounding box center [205, 124] width 74 height 11
type input "GRAP GỬI"
click at [271, 123] on input "0" at bounding box center [271, 124] width 46 height 11
type input "10"
click at [489, 125] on input "text" at bounding box center [487, 124] width 74 height 11
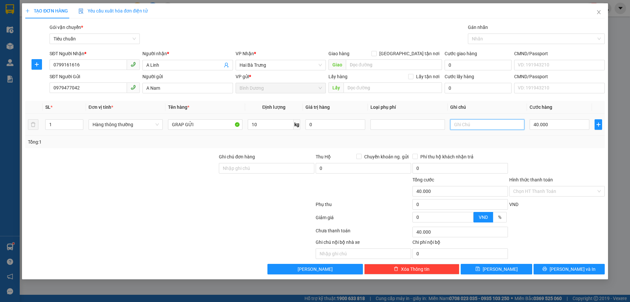
type input "40.000"
type input "TXV SỌC X"
click at [516, 144] on div "Tổng: 1" at bounding box center [315, 141] width 574 height 7
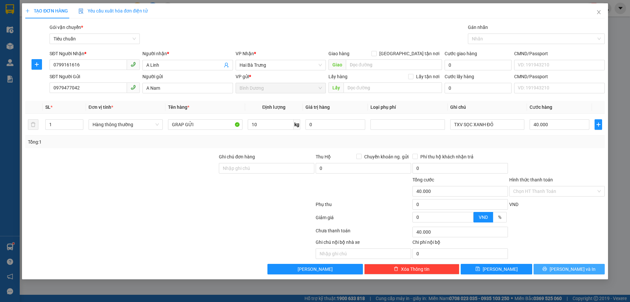
click at [565, 272] on span "[PERSON_NAME] và In" at bounding box center [573, 268] width 46 height 7
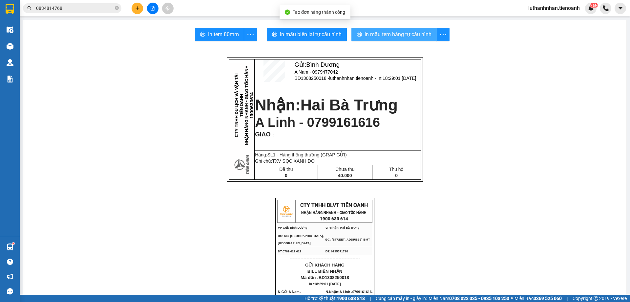
click at [374, 35] on span "In mẫu tem hàng tự cấu hình" at bounding box center [398, 34] width 67 height 8
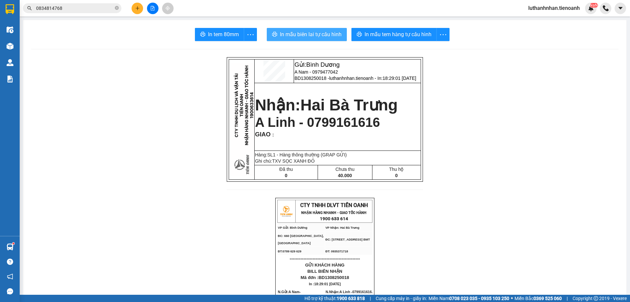
click at [323, 36] on span "In mẫu biên lai tự cấu hình" at bounding box center [311, 34] width 62 height 8
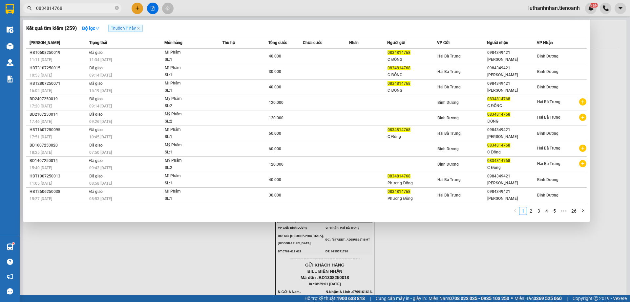
click at [77, 7] on input "0834814768" at bounding box center [74, 8] width 77 height 7
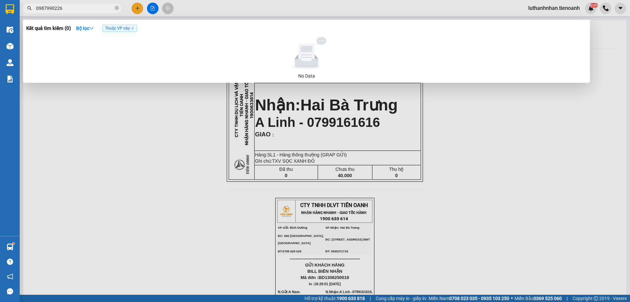
click at [51, 6] on input "0987990226" at bounding box center [74, 8] width 77 height 7
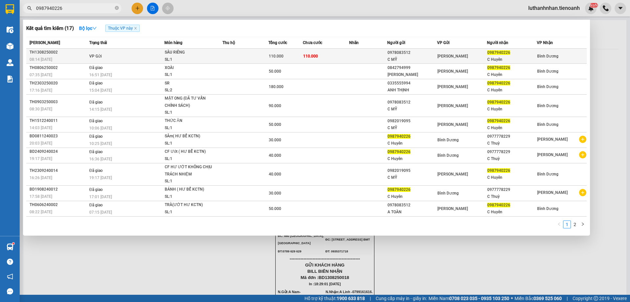
type input "0987940226"
click at [124, 52] on td "VP Gửi" at bounding box center [126, 56] width 77 height 15
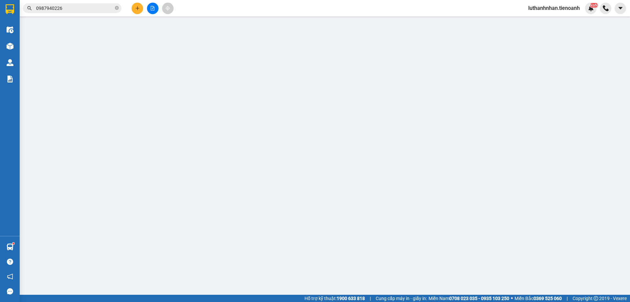
type input "0987940226"
type input "C Huyên"
type input "281152554"
type input "0978083512"
type input "C MỸ"
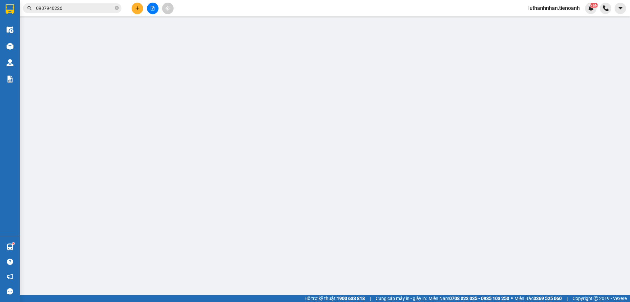
type input "042080014286"
type input "110.000"
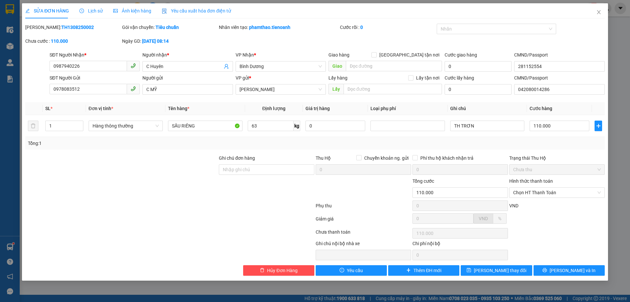
click at [89, 10] on span "Lịch sử" at bounding box center [90, 10] width 23 height 5
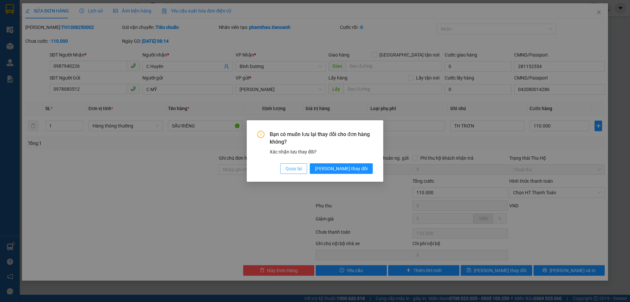
click at [302, 168] on span "Quay lại" at bounding box center [294, 168] width 16 height 7
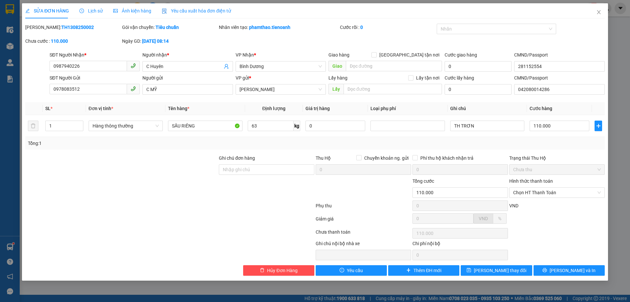
click at [87, 9] on span "Lịch sử" at bounding box center [90, 10] width 23 height 5
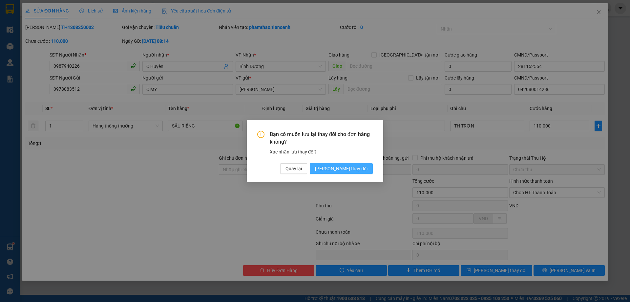
click at [355, 170] on span "[PERSON_NAME] thay đổi" at bounding box center [341, 168] width 53 height 7
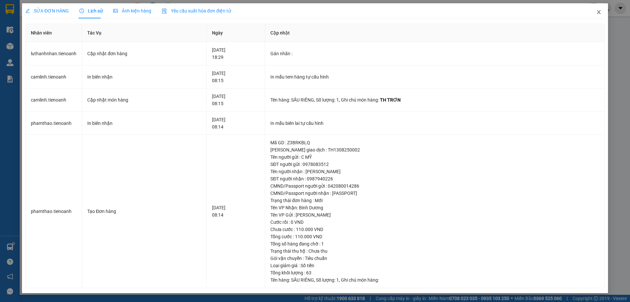
click at [600, 12] on icon "close" at bounding box center [599, 12] width 4 height 4
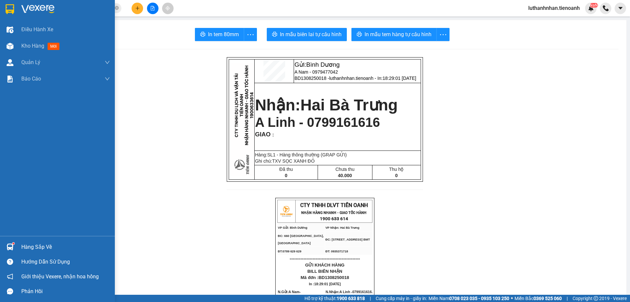
click at [11, 247] on img at bounding box center [10, 246] width 7 height 7
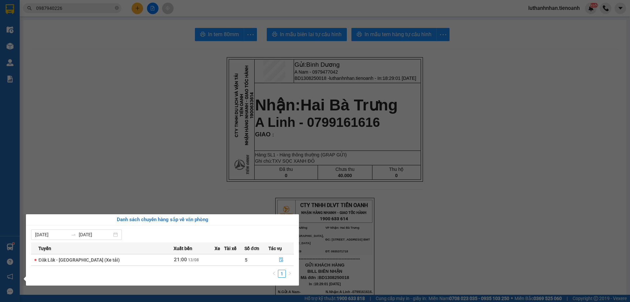
click at [119, 177] on section "Kết quả tìm kiếm ( 17 ) Bộ lọc Thuộc VP này Mã ĐH Trạng thái Món hàng Thu hộ Tổ…" at bounding box center [315, 151] width 630 height 302
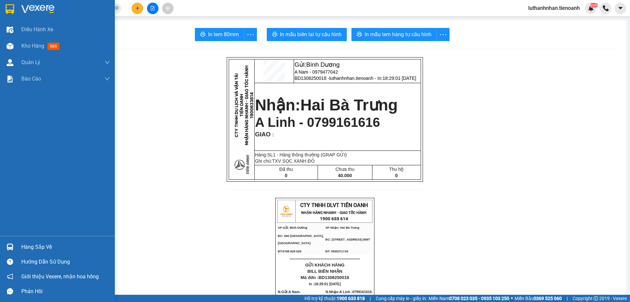
click at [10, 248] on img at bounding box center [10, 246] width 7 height 7
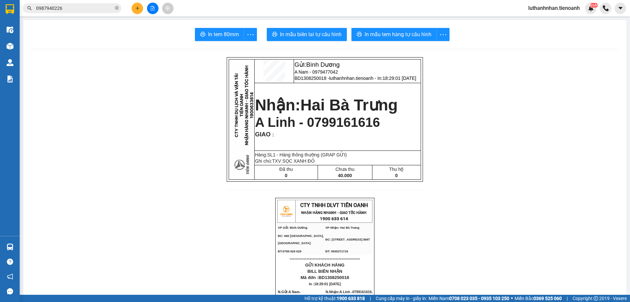
click at [143, 118] on section "Kết quả tìm kiếm ( 17 ) Bộ lọc Thuộc VP này Mã ĐH Trạng thái Món hàng Thu hộ Tổ…" at bounding box center [315, 151] width 630 height 302
click at [132, 8] on button at bounding box center [137, 8] width 11 height 11
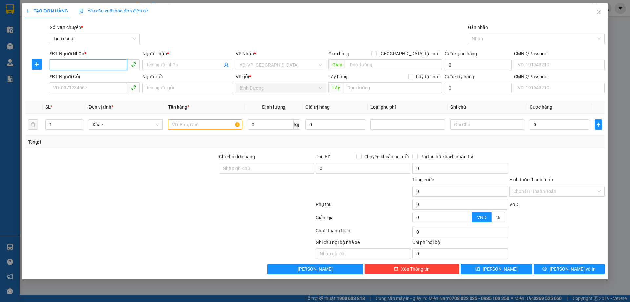
click at [93, 67] on input "SĐT Người Nhận *" at bounding box center [88, 64] width 77 height 11
type input "0971578336"
click at [93, 79] on div "0971578336 - An Na" at bounding box center [95, 78] width 82 height 7
type input "An Na"
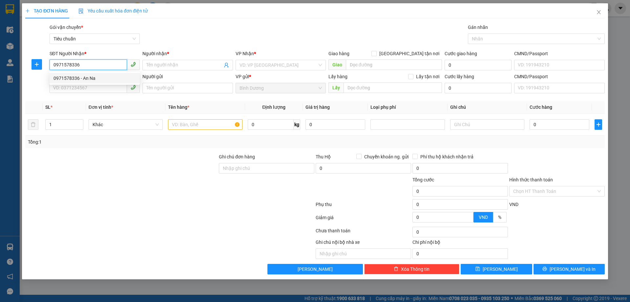
checkbox input "true"
type input "65 [PERSON_NAME]"
type input "50.000"
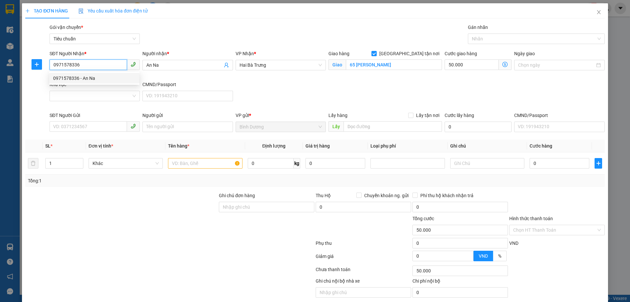
type input "190.000"
type input "0971578336"
click at [92, 88] on div "Khu vực" at bounding box center [95, 86] width 90 height 10
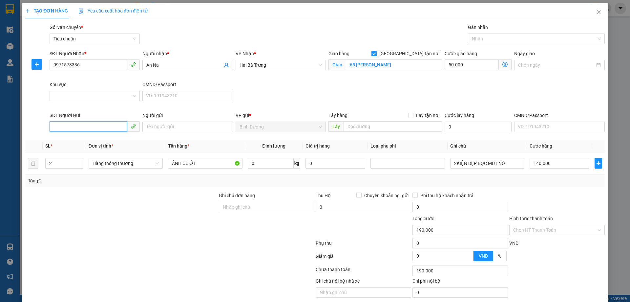
click at [87, 125] on input "SĐT Người Gửi" at bounding box center [88, 126] width 77 height 11
click at [86, 138] on div "0922342424 - 24H" at bounding box center [94, 139] width 82 height 7
type input "0922342424"
type input "24H"
click at [302, 88] on div "SĐT Người Nhận * 0971578336 Người nhận * An Na VP Nhận * Hai Bà Trưng Giao hàng…" at bounding box center [327, 81] width 558 height 62
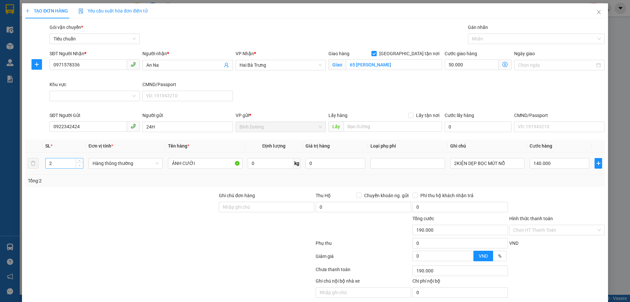
type input "1"
click at [78, 166] on icon "down" at bounding box center [79, 165] width 2 height 2
drag, startPoint x: 453, startPoint y: 164, endPoint x: 448, endPoint y: 166, distance: 5.1
click at [450, 166] on input "2KIỆN DẸP BỌC MÚT NỔ" at bounding box center [487, 163] width 74 height 11
type input "50.000"
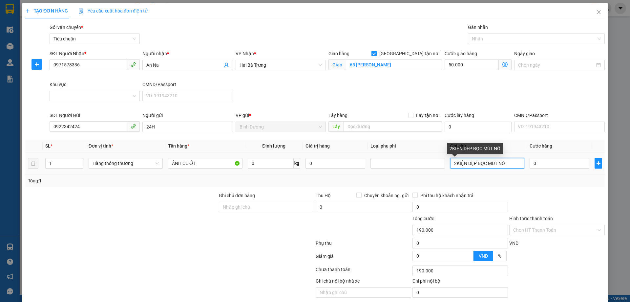
type input "50.000"
type input "0"
type input "KIỆN DẸP BỌC MÚT NỔ"
click at [263, 164] on input "0" at bounding box center [271, 163] width 46 height 11
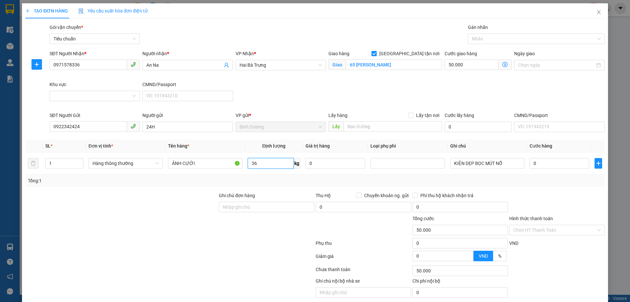
type input "36"
drag, startPoint x: 295, startPoint y: 179, endPoint x: 554, endPoint y: 147, distance: 260.7
click at [296, 180] on div "Tổng: 1" at bounding box center [315, 180] width 574 height 7
type input "130.000"
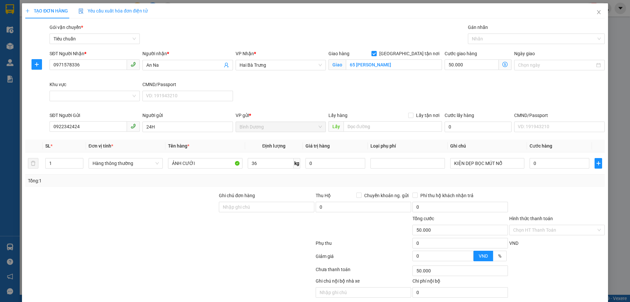
type input "80.000"
click at [567, 301] on span "[PERSON_NAME] và In" at bounding box center [573, 307] width 46 height 7
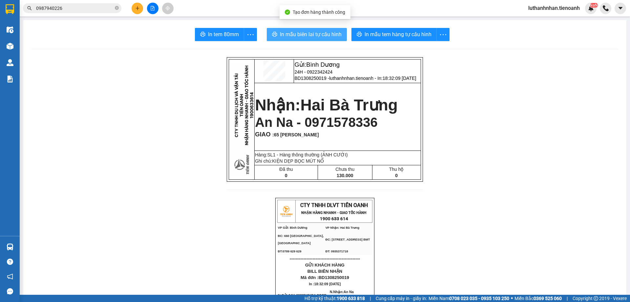
drag, startPoint x: 292, startPoint y: 32, endPoint x: 296, endPoint y: 38, distance: 7.8
click at [294, 35] on span "In mẫu biên lai tự cấu hình" at bounding box center [311, 34] width 62 height 8
click at [296, 38] on span "In mẫu biên lai tự cấu hình" at bounding box center [311, 34] width 62 height 8
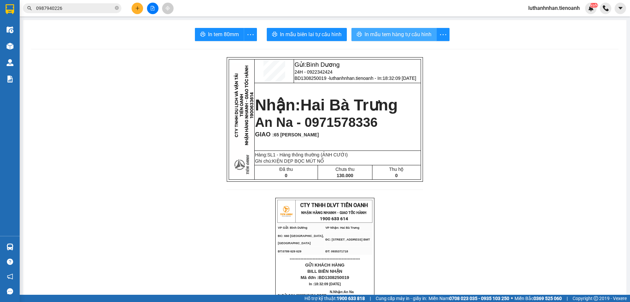
click at [402, 35] on span "In mẫu tem hàng tự cấu hình" at bounding box center [398, 34] width 67 height 8
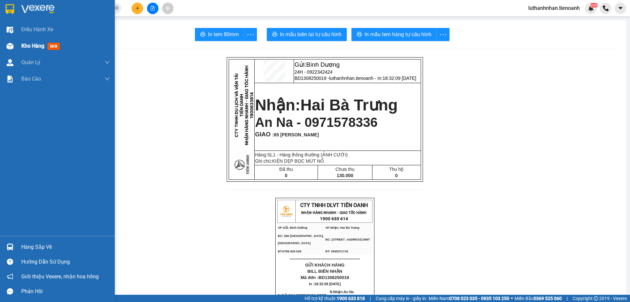
drag, startPoint x: 46, startPoint y: 47, endPoint x: 65, endPoint y: 50, distance: 19.6
click at [46, 47] on div "Kho hàng mới" at bounding box center [41, 46] width 41 height 8
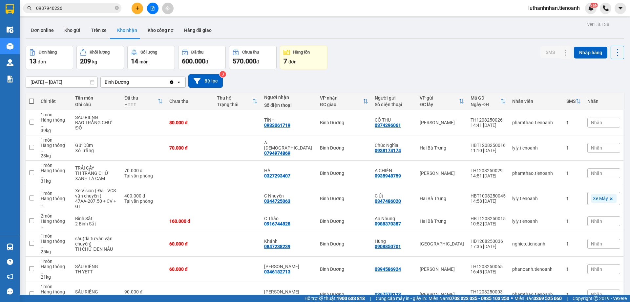
click at [139, 5] on button at bounding box center [137, 8] width 11 height 11
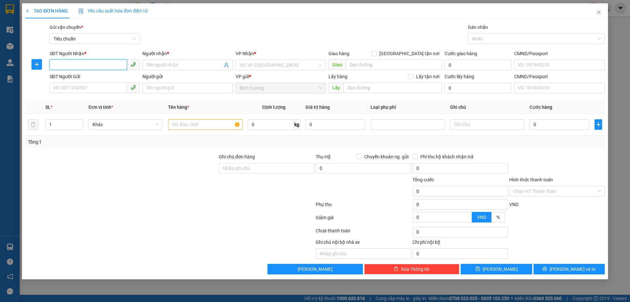
click at [82, 62] on input "SĐT Người Nhận *" at bounding box center [88, 64] width 77 height 11
click at [84, 63] on input "SĐT Người Nhận *" at bounding box center [88, 64] width 77 height 11
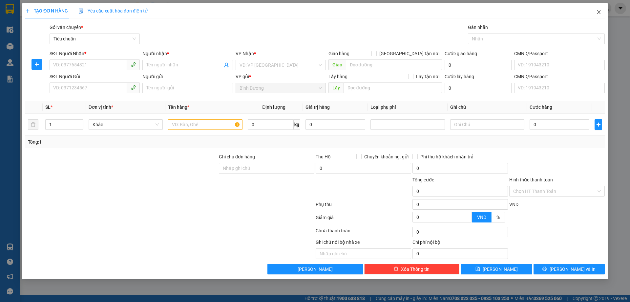
click at [599, 14] on icon "close" at bounding box center [598, 12] width 5 height 5
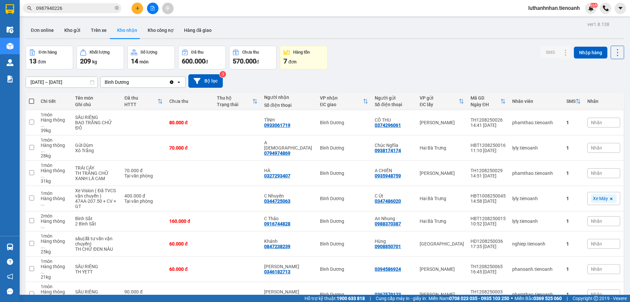
click at [139, 8] on icon "plus" at bounding box center [138, 8] width 4 height 0
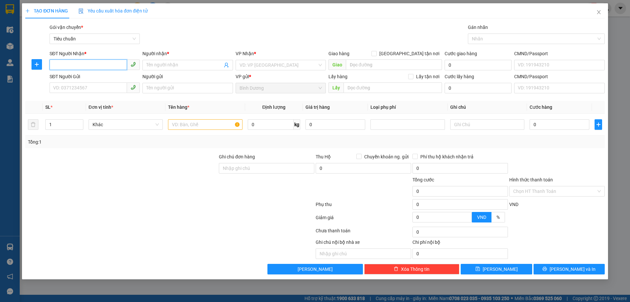
click at [89, 65] on input "SĐT Người Nhận *" at bounding box center [88, 64] width 77 height 11
click at [600, 12] on icon "close" at bounding box center [598, 12] width 5 height 5
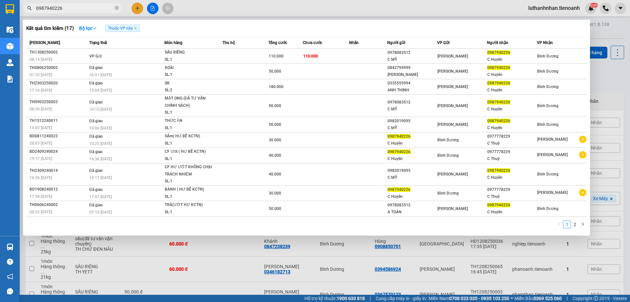
click at [72, 9] on input "0987940226" at bounding box center [74, 8] width 77 height 7
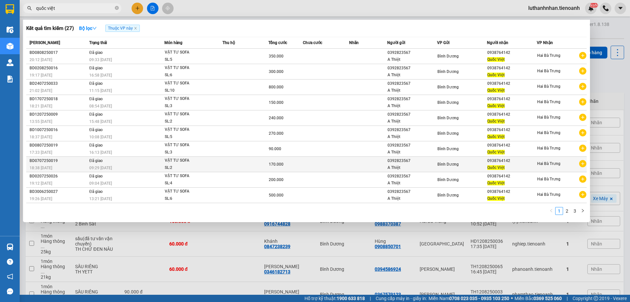
type input "quốc việt"
click at [506, 162] on div "0938764142" at bounding box center [511, 160] width 49 height 7
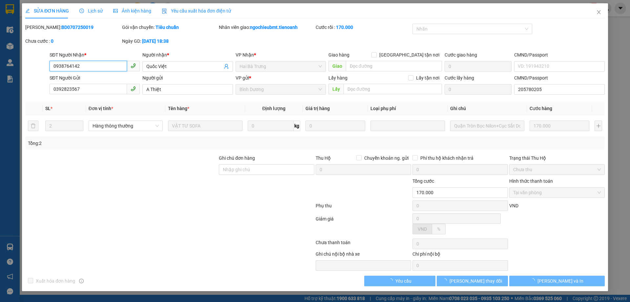
click at [87, 64] on input "0938764142" at bounding box center [88, 66] width 77 height 11
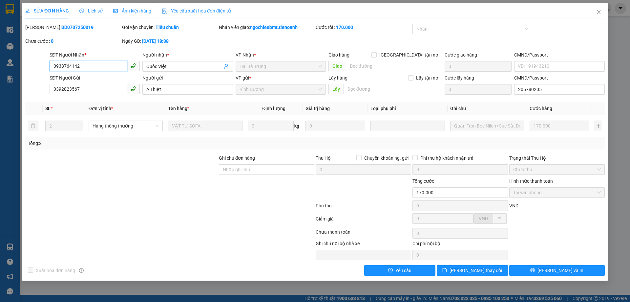
click at [87, 64] on input "0938764142" at bounding box center [88, 66] width 77 height 11
click at [600, 13] on icon "close" at bounding box center [598, 12] width 5 height 5
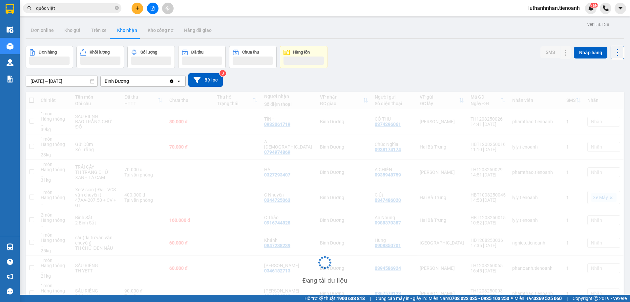
click at [130, 10] on div at bounding box center [152, 8] width 49 height 11
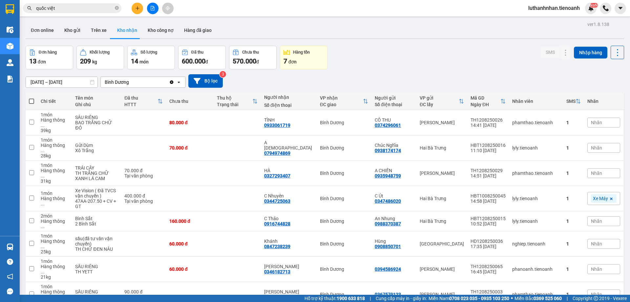
click at [136, 9] on icon "plus" at bounding box center [137, 8] width 5 height 5
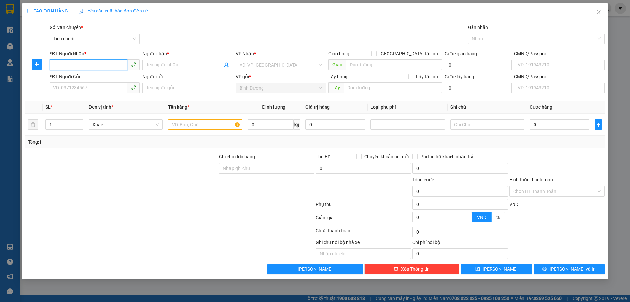
click at [84, 64] on input "SĐT Người Nhận *" at bounding box center [88, 64] width 77 height 11
paste input "0938764142"
type input "0938764142"
click at [84, 79] on div "0938764142 - A VIỆT" at bounding box center [95, 78] width 82 height 7
type input "A VIỆT"
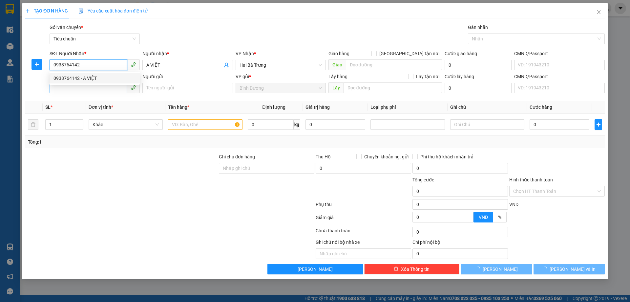
type input "350.000"
type input "0938764142"
click at [78, 88] on input "SĐT Người Gửi" at bounding box center [88, 87] width 77 height 11
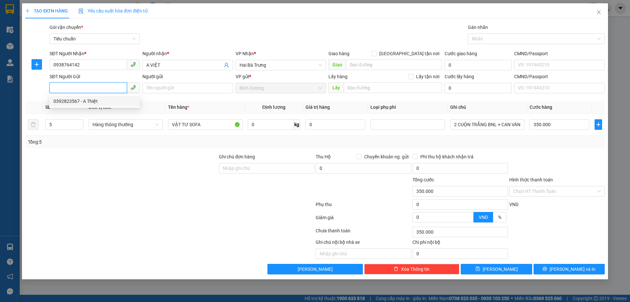
click at [93, 102] on div "0392823567 - A Thiệt" at bounding box center [95, 100] width 82 height 7
type input "0392823567"
type input "A Thiệt"
type input "205780205"
click at [79, 122] on icon "up" at bounding box center [79, 123] width 2 height 2
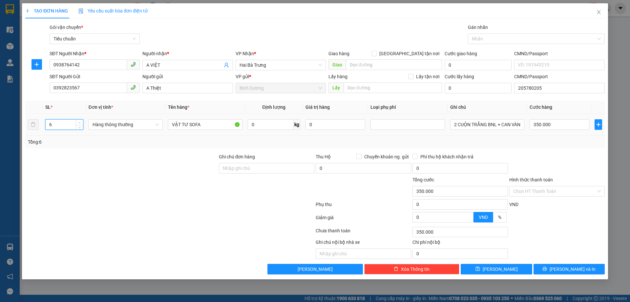
click at [79, 122] on icon "up" at bounding box center [79, 123] width 2 height 2
type input "7"
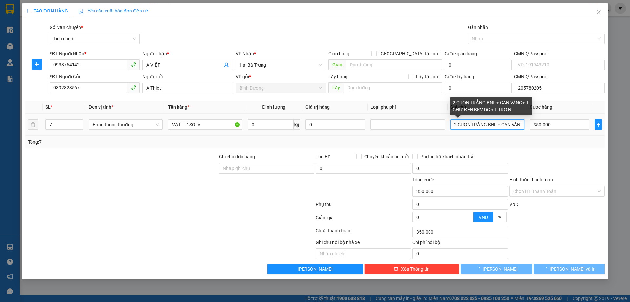
click at [459, 126] on input "2 CUỘN TRẮNG BNL + CAN VÀNG+ T CHỮ ĐEN BKV DC + T TRƠN" at bounding box center [487, 124] width 74 height 11
type input "0"
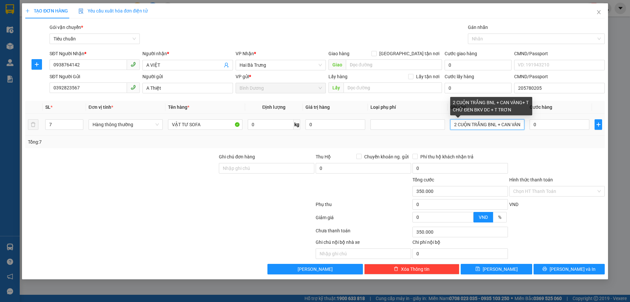
type input "0"
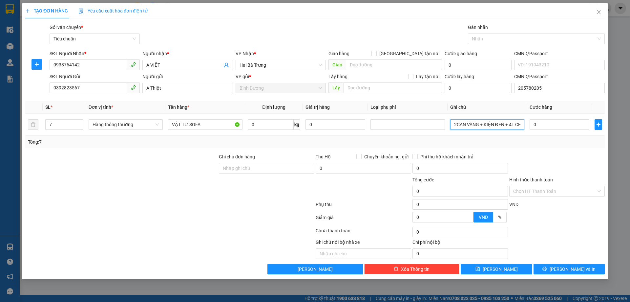
type input "2CAN VÀNG + KIỆN ĐEN + 4T CHỮ ĐEN DÂY VÀNG"
click at [523, 146] on div "Tổng: 7" at bounding box center [315, 142] width 580 height 12
click at [539, 128] on input "0" at bounding box center [560, 124] width 60 height 11
type input "3"
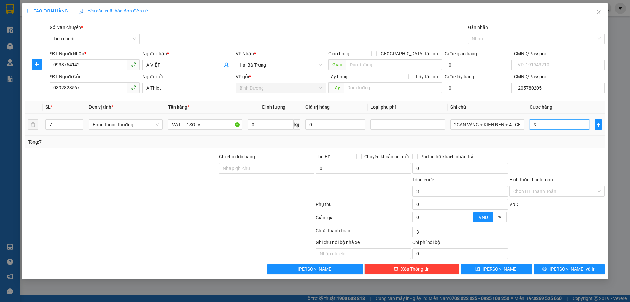
type input "35"
type input "350"
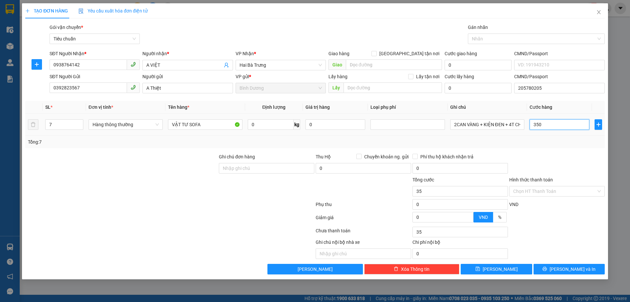
type input "350"
click at [546, 147] on div "Tổng: 7" at bounding box center [315, 142] width 580 height 12
click at [551, 266] on button "[PERSON_NAME] và In" at bounding box center [569, 269] width 71 height 11
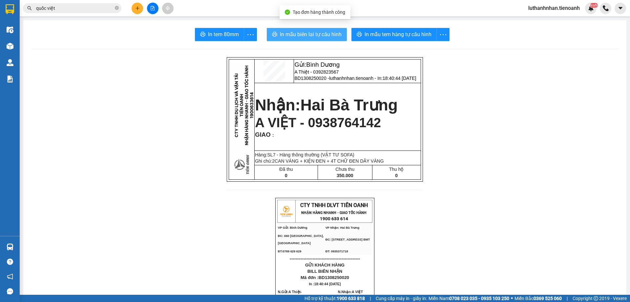
click at [335, 35] on span "In mẫu biên lai tự cấu hình" at bounding box center [311, 34] width 62 height 8
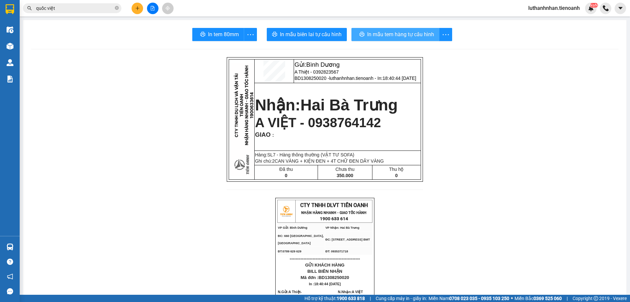
click at [410, 36] on span "In mẫu tem hàng tự cấu hình" at bounding box center [400, 34] width 67 height 8
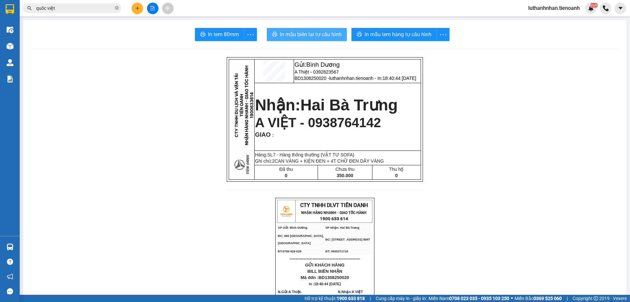
click at [334, 35] on span "In mẫu biên lai tự cấu hình" at bounding box center [311, 34] width 62 height 8
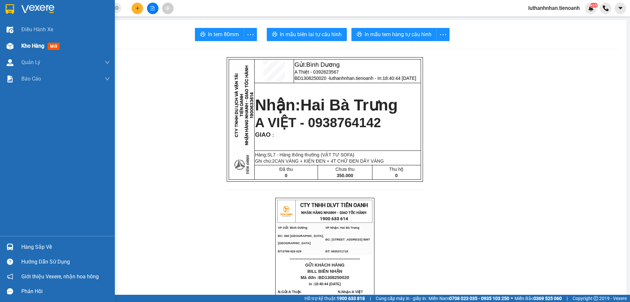
click at [17, 47] on div "Kho hàng mới" at bounding box center [57, 46] width 115 height 16
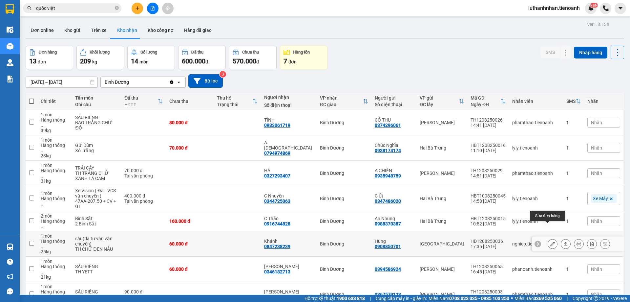
click at [551, 241] on icon at bounding box center [553, 243] width 5 height 5
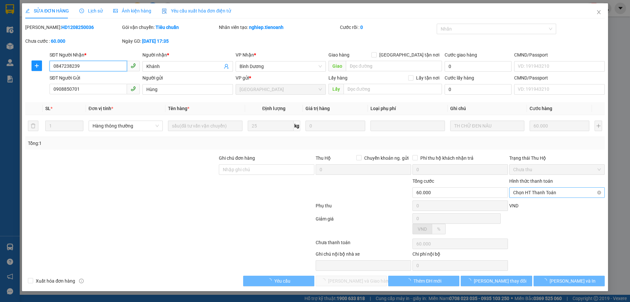
click at [535, 193] on span "Chọn HT Thanh Toán" at bounding box center [557, 192] width 88 height 10
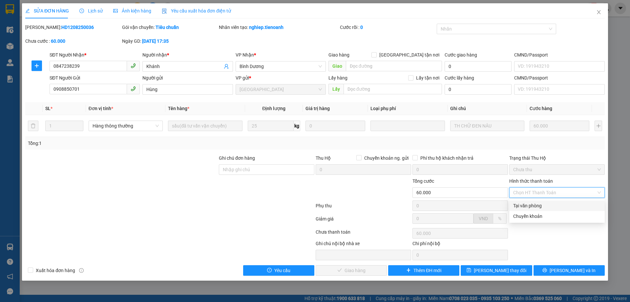
click at [531, 206] on div "Tại văn phòng" at bounding box center [557, 205] width 88 height 7
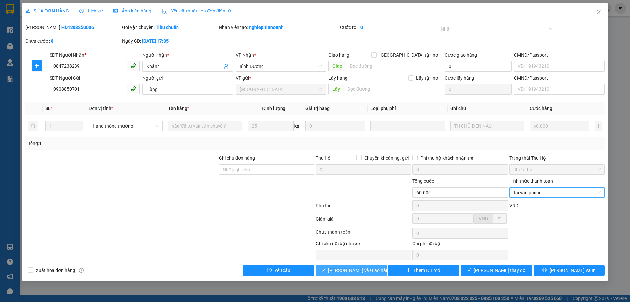
click at [372, 270] on span "[PERSON_NAME] và Giao hàng" at bounding box center [359, 270] width 63 height 7
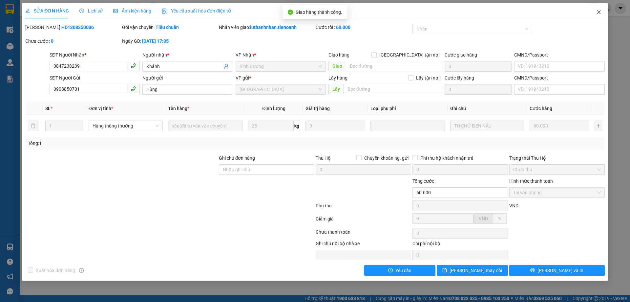
click at [599, 13] on icon "close" at bounding box center [599, 12] width 4 height 4
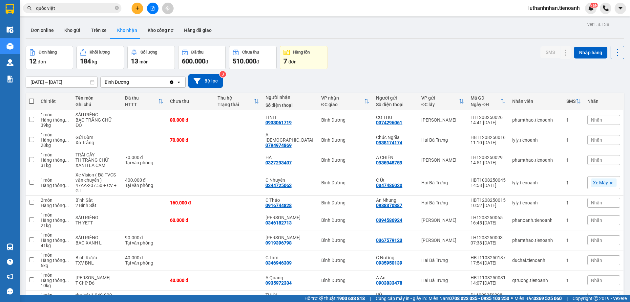
click at [135, 9] on button at bounding box center [137, 8] width 11 height 11
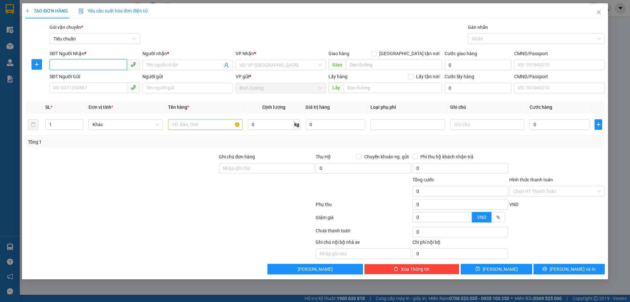
click at [91, 66] on input "SĐT Người Nhận *" at bounding box center [88, 64] width 77 height 11
click at [73, 65] on input "SĐT Người Nhận *" at bounding box center [88, 64] width 77 height 11
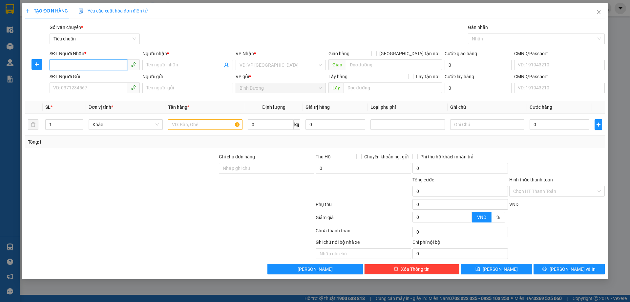
click at [73, 65] on input "SĐT Người Nhận *" at bounding box center [88, 64] width 77 height 11
click at [76, 85] on input "SĐT Người Gửi" at bounding box center [88, 87] width 77 height 11
click at [79, 63] on input "SĐT Người Nhận *" at bounding box center [88, 64] width 77 height 11
click at [78, 86] on input "SĐT Người Gửi" at bounding box center [88, 87] width 77 height 11
type input "5268"
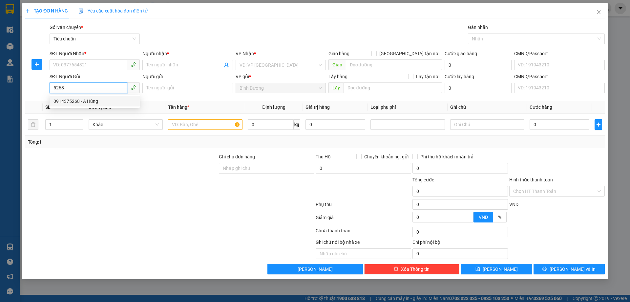
click at [88, 101] on div "0914375268 - A Hùng" at bounding box center [95, 100] width 82 height 7
type input "0965693694"
type input "A HẢI"
type input "0914375268"
type input "A Hùng"
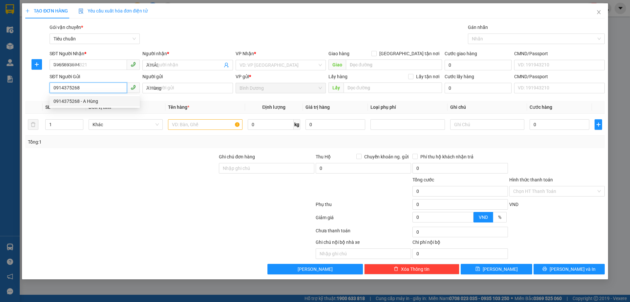
type input "30.000"
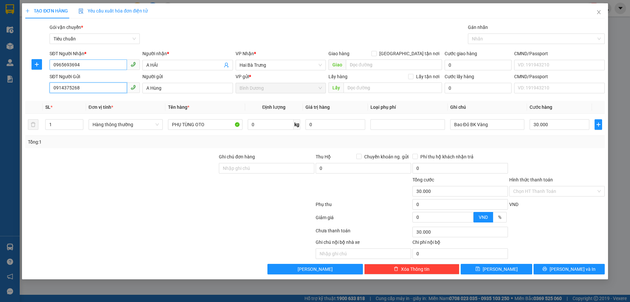
type input "0914375268"
click at [97, 64] on input "0965693694" at bounding box center [88, 64] width 77 height 11
click at [85, 64] on input "0965693694" at bounding box center [88, 64] width 77 height 11
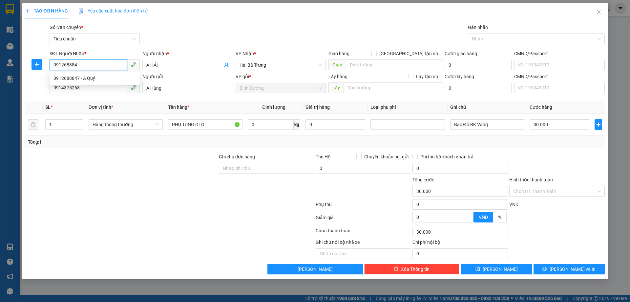
type input "0912688847"
click at [90, 78] on div "0912688847 - A Quý" at bounding box center [95, 78] width 82 height 7
type input "A Quý"
type input "1.150.000"
type input "40.000"
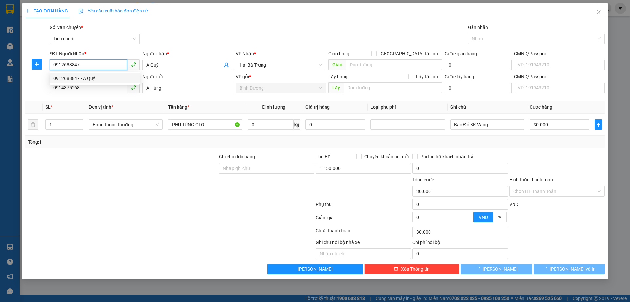
type input "40.000"
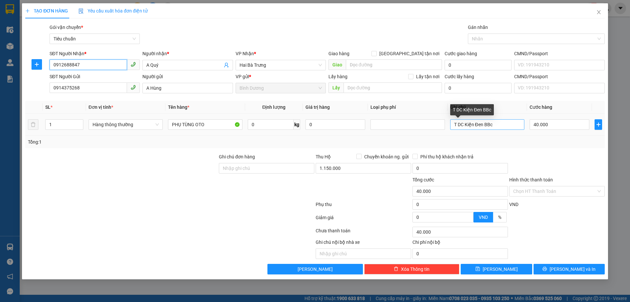
type input "0912688847"
click at [465, 126] on input "T DC Kiện Đen BBc" at bounding box center [487, 124] width 74 height 11
type input "KIỆN DẸP BỌC MÚT NỔ"
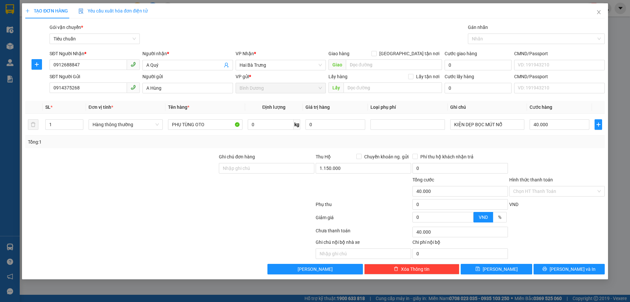
drag, startPoint x: 484, startPoint y: 141, endPoint x: 487, endPoint y: 145, distance: 5.4
click at [484, 141] on div "Tổng: 1" at bounding box center [315, 141] width 574 height 7
click at [538, 127] on input "40.000" at bounding box center [560, 124] width 60 height 11
click at [540, 141] on div "Tổng: 1" at bounding box center [315, 141] width 574 height 7
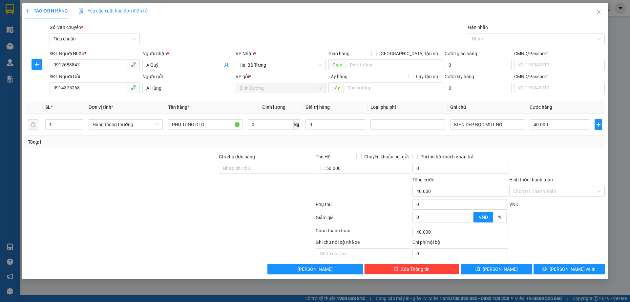
click at [540, 141] on div "Tổng: 1" at bounding box center [315, 141] width 574 height 7
click at [560, 124] on input "40.000" at bounding box center [560, 124] width 60 height 11
type input "6"
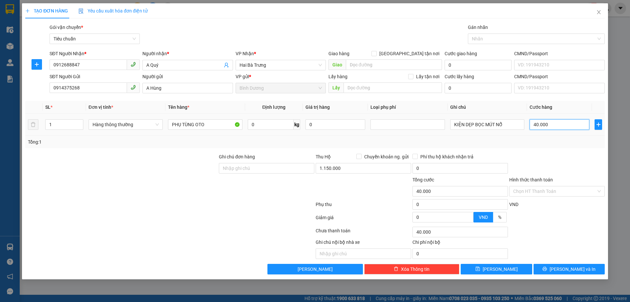
type input "6"
type input "60"
type input "60.000"
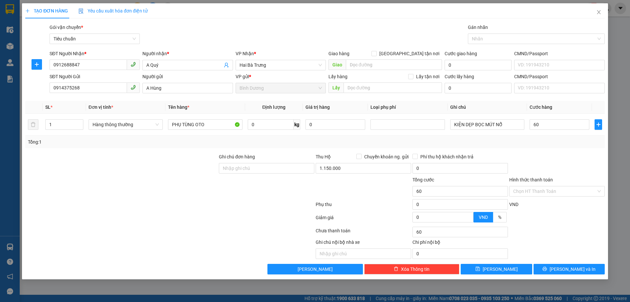
type input "60.000"
click at [542, 146] on div "Tổng: 1" at bounding box center [315, 142] width 580 height 12
click at [357, 168] on input "1.150.000" at bounding box center [364, 168] width 96 height 11
type input "0"
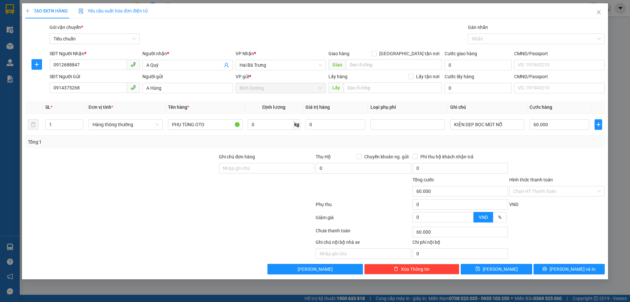
click at [432, 145] on div "Tổng: 1" at bounding box center [315, 141] width 574 height 7
click at [567, 268] on span "[PERSON_NAME] và In" at bounding box center [573, 268] width 46 height 7
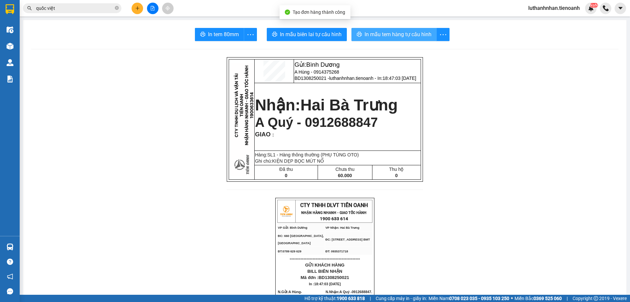
click at [397, 35] on span "In mẫu tem hàng tự cấu hình" at bounding box center [398, 34] width 67 height 8
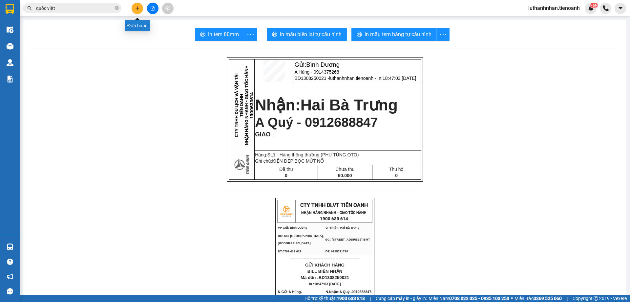
click at [134, 9] on button at bounding box center [137, 8] width 11 height 11
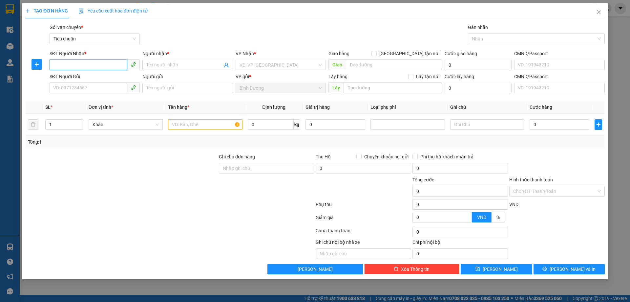
click at [81, 60] on input "SĐT Người Nhận *" at bounding box center [88, 64] width 77 height 11
type input "0908869035"
click at [154, 63] on input "Người nhận *" at bounding box center [184, 64] width 76 height 7
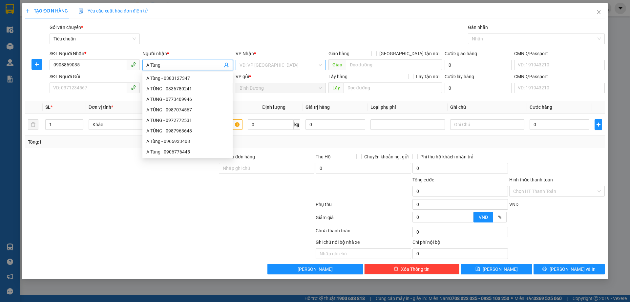
type input "A Tùng"
click at [292, 65] on input "search" at bounding box center [279, 65] width 78 height 10
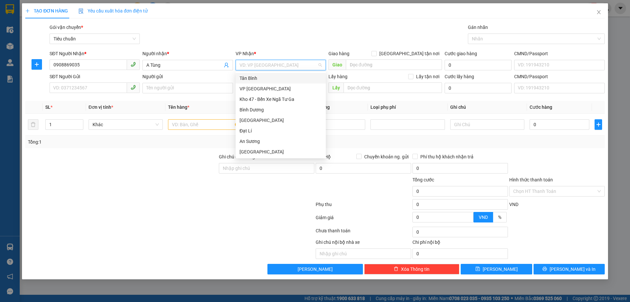
click at [248, 65] on input "search" at bounding box center [279, 65] width 78 height 10
click at [260, 67] on input "search" at bounding box center [279, 65] width 78 height 10
click at [295, 66] on input "search" at bounding box center [279, 65] width 78 height 10
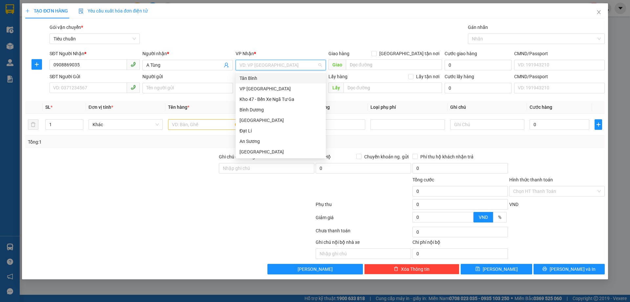
click at [295, 66] on input "search" at bounding box center [279, 65] width 78 height 10
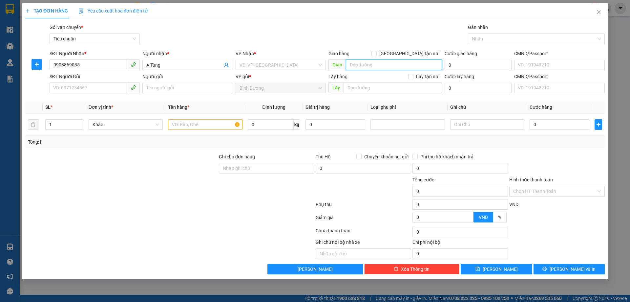
click at [359, 64] on input "search" at bounding box center [394, 64] width 96 height 11
click at [266, 65] on input "search" at bounding box center [279, 65] width 78 height 10
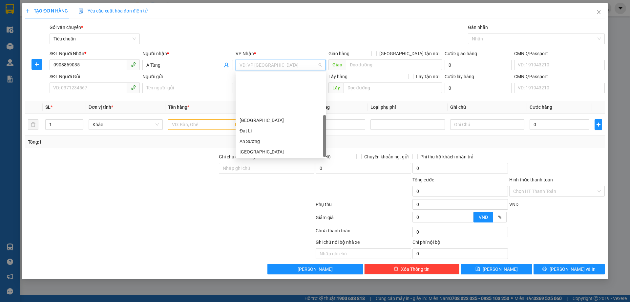
click at [264, 159] on div "Hai Bà Trưng" at bounding box center [281, 162] width 82 height 7
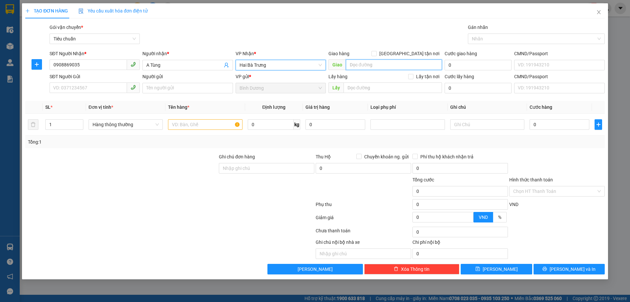
click at [370, 64] on input "search" at bounding box center [394, 64] width 96 height 11
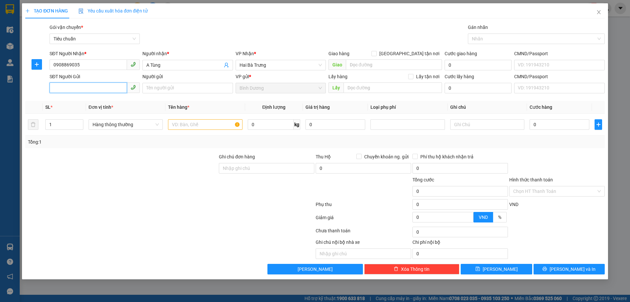
click at [79, 88] on input "SĐT Người Gửi" at bounding box center [88, 87] width 77 height 11
click at [598, 13] on icon "close" at bounding box center [598, 12] width 5 height 5
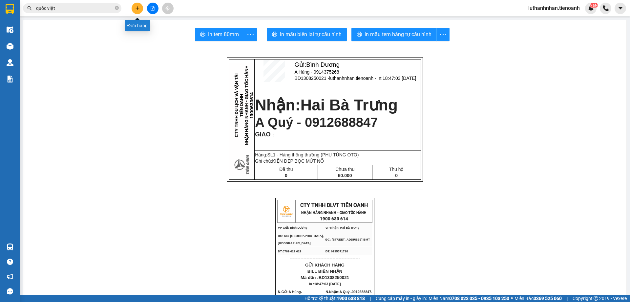
click at [135, 8] on button at bounding box center [137, 8] width 11 height 11
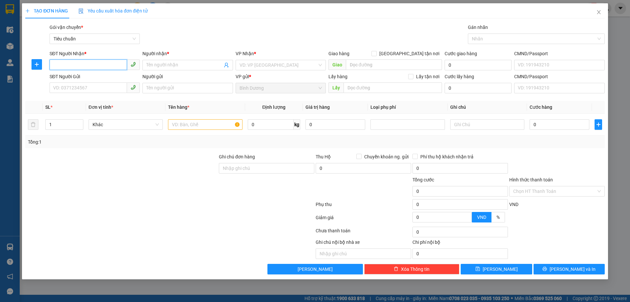
click at [97, 64] on input "SĐT Người Nhận *" at bounding box center [88, 64] width 77 height 11
type input "0919265604"
click at [164, 67] on input "Người nhận *" at bounding box center [184, 64] width 76 height 7
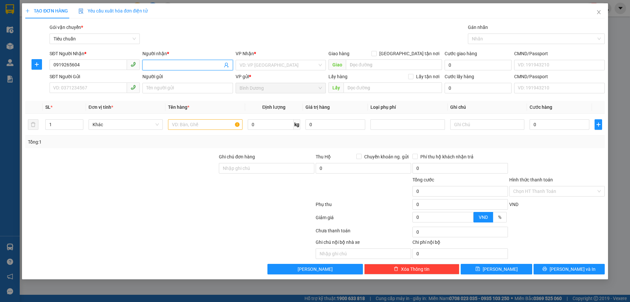
click at [164, 67] on input "Người nhận *" at bounding box center [184, 64] width 76 height 7
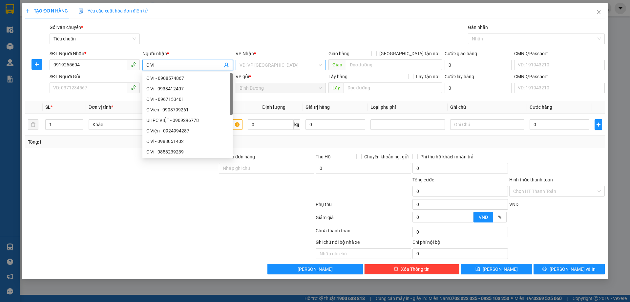
type input "C Vi"
click at [270, 69] on input "search" at bounding box center [279, 65] width 78 height 10
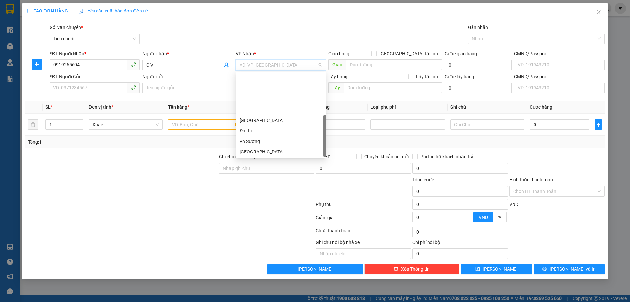
click at [250, 169] on div "[PERSON_NAME]" at bounding box center [281, 172] width 82 height 7
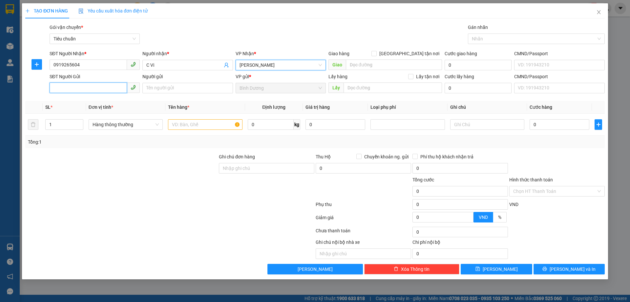
click at [67, 89] on input "SĐT Người Gửi" at bounding box center [88, 87] width 77 height 11
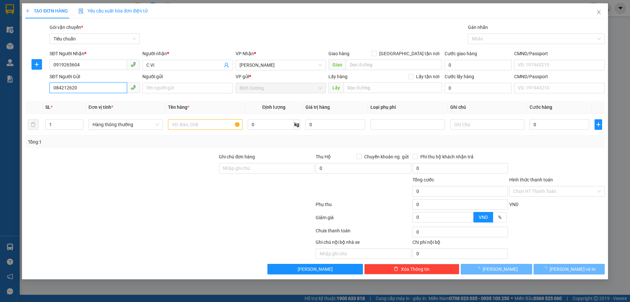
type input "0842126202"
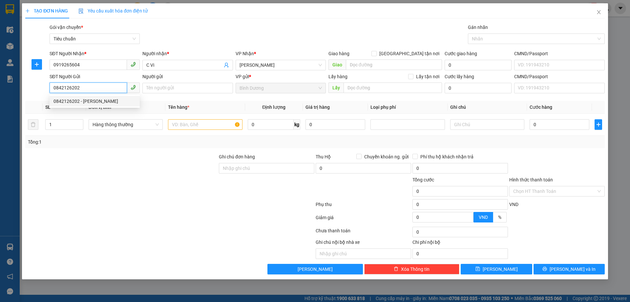
click at [84, 101] on div "0842126202 - [PERSON_NAME]" at bounding box center [95, 100] width 82 height 7
type input "[PERSON_NAME]"
type input "100.000"
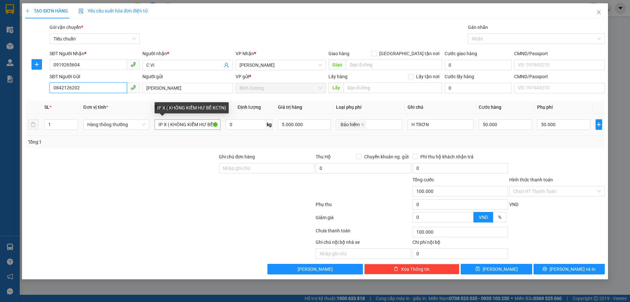
type input "0842126202"
click at [168, 126] on input "IP X ( KHÔNG KIỂM HƯ BỂ KCTN)" at bounding box center [188, 124] width 66 height 11
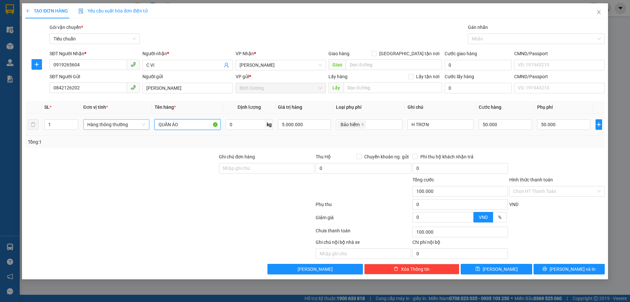
click at [129, 128] on span "Hàng thông thường" at bounding box center [116, 124] width 58 height 10
type input "QUẦN ÁO"
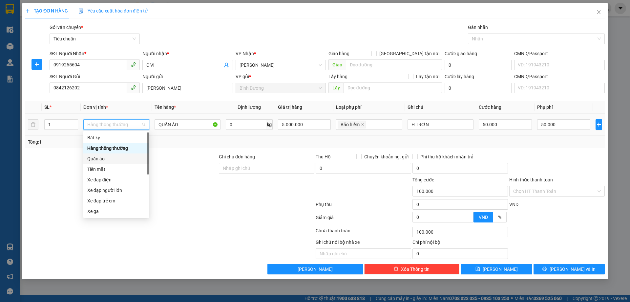
click at [111, 160] on div "Quần áo" at bounding box center [116, 158] width 58 height 7
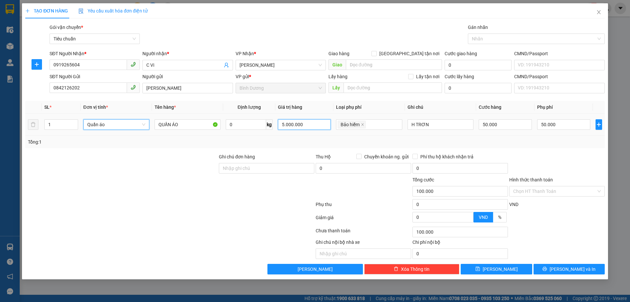
click at [290, 127] on input "5.000.000" at bounding box center [304, 124] width 53 height 11
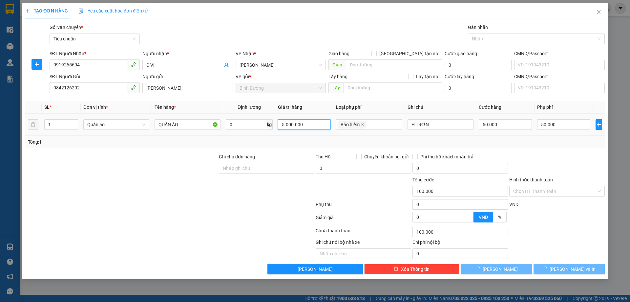
click at [290, 127] on input "5.000.000" at bounding box center [304, 124] width 53 height 11
type input "50.000"
type input "0"
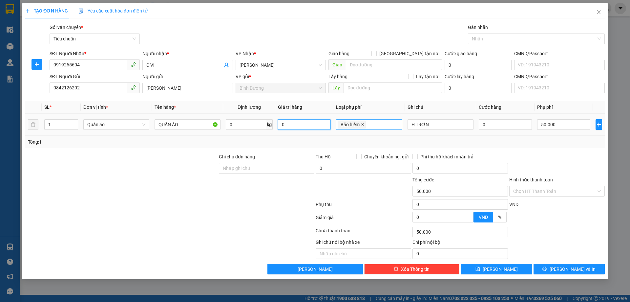
type input "0"
click at [328, 141] on div "Tổng: 1" at bounding box center [315, 141] width 574 height 7
click at [362, 125] on icon "close" at bounding box center [363, 124] width 2 height 2
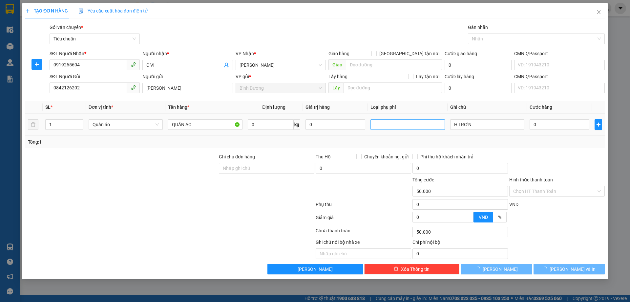
type input "0"
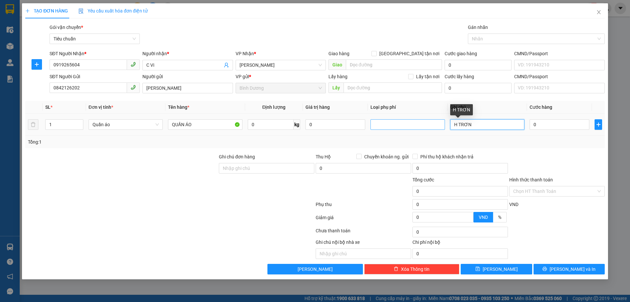
click at [461, 122] on input "H TRƠN" at bounding box center [487, 124] width 74 height 11
type input "BALO XÁM DC CUỘN XÁM"
click at [543, 140] on div "Tổng: 1" at bounding box center [315, 141] width 574 height 7
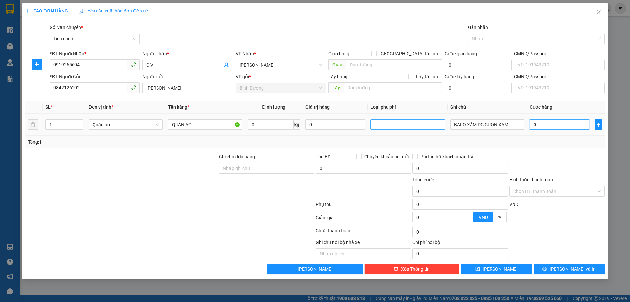
click at [547, 123] on input "0" at bounding box center [560, 124] width 60 height 11
type input "4"
click at [555, 148] on div "Transit Pickup Surcharge Ids Transit Deliver Surcharge Ids Transit Deliver Surc…" at bounding box center [315, 149] width 580 height 250
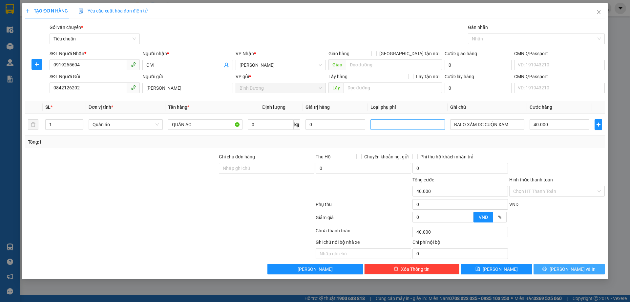
click at [570, 268] on span "[PERSON_NAME] và In" at bounding box center [573, 268] width 46 height 7
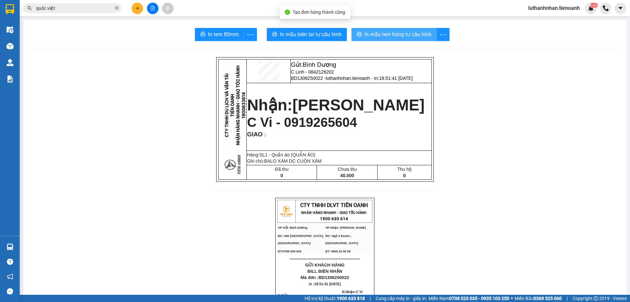
click at [398, 33] on span "In mẫu tem hàng tự cấu hình" at bounding box center [398, 34] width 67 height 8
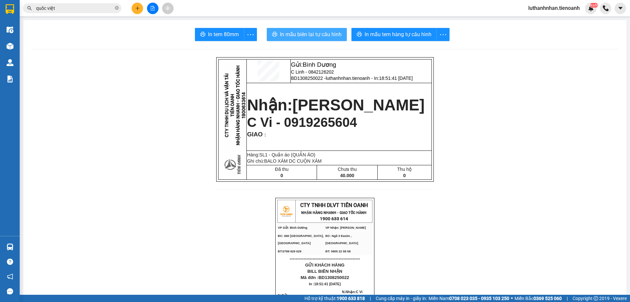
click at [316, 37] on span "In mẫu biên lai tự cấu hình" at bounding box center [311, 34] width 62 height 8
click at [284, 36] on span "In mẫu biên lai tự cấu hình" at bounding box center [311, 34] width 62 height 8
click at [136, 6] on icon "plus" at bounding box center [137, 8] width 5 height 5
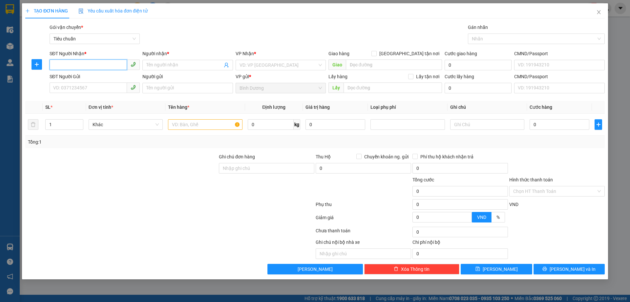
click at [78, 63] on input "SĐT Người Nhận *" at bounding box center [88, 64] width 77 height 11
click at [83, 76] on div "0898399998 - A HUY" at bounding box center [95, 78] width 82 height 7
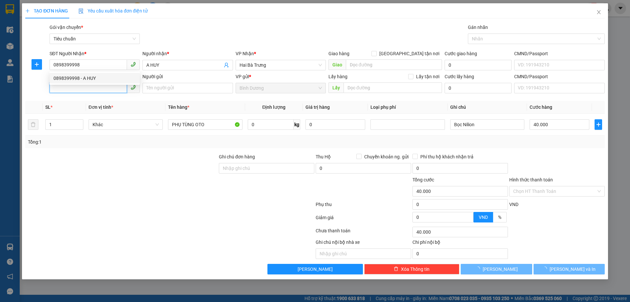
click at [85, 89] on input "SĐT Người Gửi" at bounding box center [88, 87] width 77 height 11
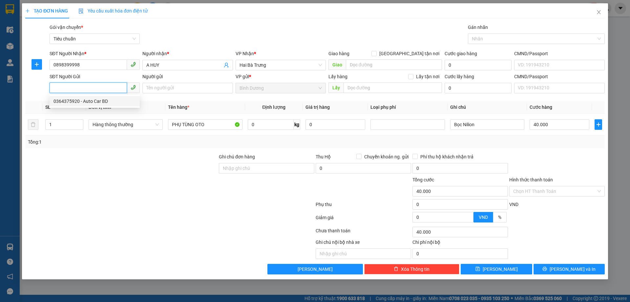
click at [84, 101] on div "0364375920 - Auto Car BD" at bounding box center [95, 100] width 82 height 7
click at [277, 128] on input "0" at bounding box center [271, 124] width 46 height 11
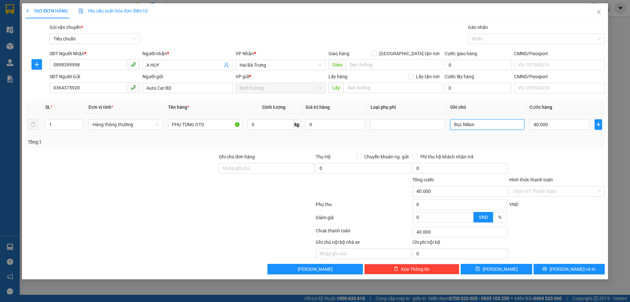
click at [460, 122] on input "Bọc Nilion" at bounding box center [487, 124] width 74 height 11
click at [574, 140] on div "Tổng: 1" at bounding box center [315, 141] width 574 height 7
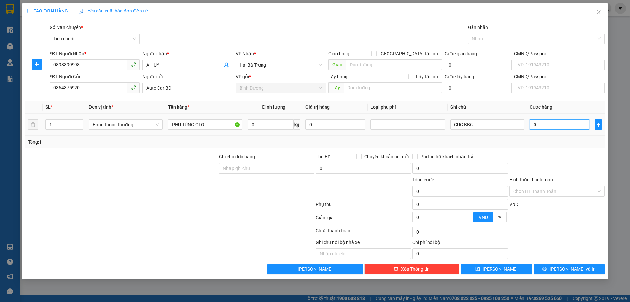
click at [559, 128] on input "0" at bounding box center [560, 124] width 60 height 11
click at [560, 160] on div at bounding box center [557, 164] width 97 height 23
click at [568, 270] on span "[PERSON_NAME] và In" at bounding box center [573, 268] width 46 height 7
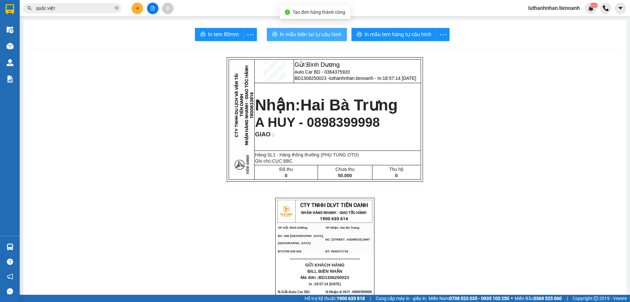
click at [301, 39] on button "In mẫu biên lai tự cấu hình" at bounding box center [307, 34] width 80 height 13
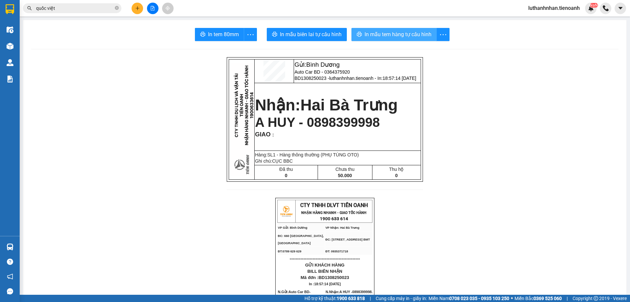
click at [392, 37] on span "In mẫu tem hàng tự cấu hình" at bounding box center [398, 34] width 67 height 8
click at [118, 8] on icon "close-circle" at bounding box center [117, 8] width 4 height 4
click at [82, 8] on input "text" at bounding box center [74, 8] width 77 height 7
click at [84, 10] on input "text" at bounding box center [74, 8] width 77 height 7
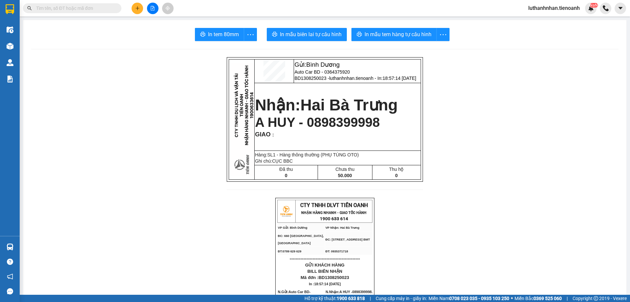
click at [84, 10] on input "text" at bounding box center [74, 8] width 77 height 7
click at [56, 7] on input "text" at bounding box center [74, 8] width 77 height 7
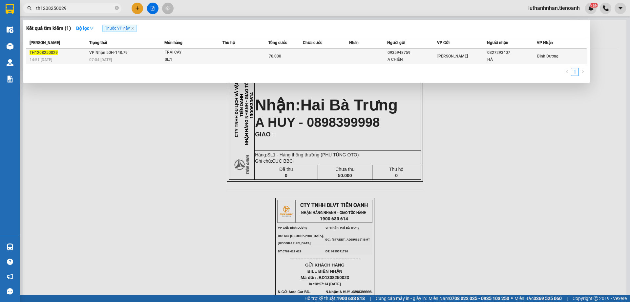
click at [164, 55] on td "VP Nhận 50H-148.79 07:04 [DATE]" at bounding box center [126, 56] width 77 height 15
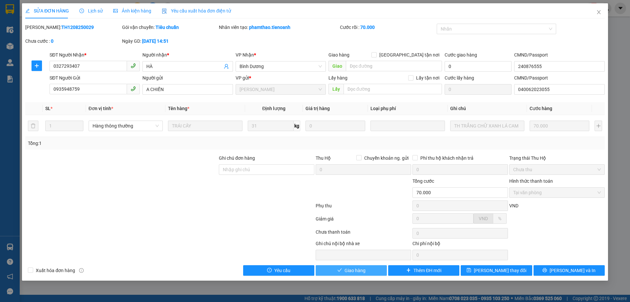
click at [368, 268] on button "Giao hàng" at bounding box center [351, 270] width 71 height 11
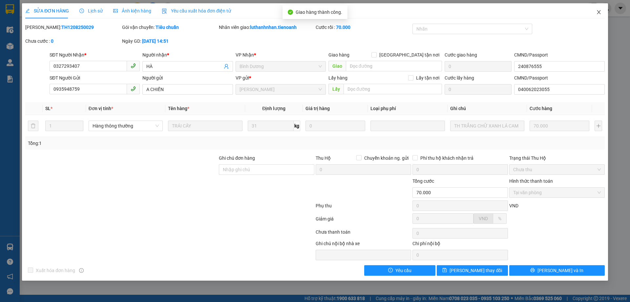
click at [600, 13] on icon "close" at bounding box center [598, 12] width 5 height 5
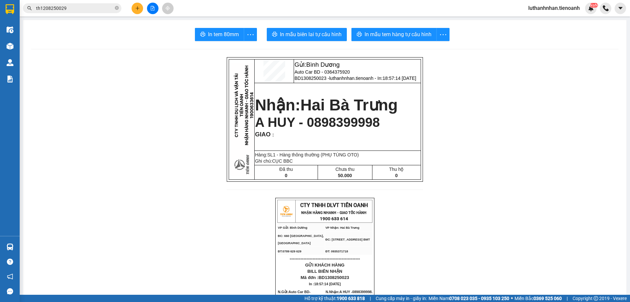
click at [121, 40] on div "In tem 80mm In mẫu biên lai tự cấu hình In mẫu tem hàng tự cấu hình" at bounding box center [325, 34] width 588 height 13
click at [135, 11] on button at bounding box center [137, 8] width 11 height 11
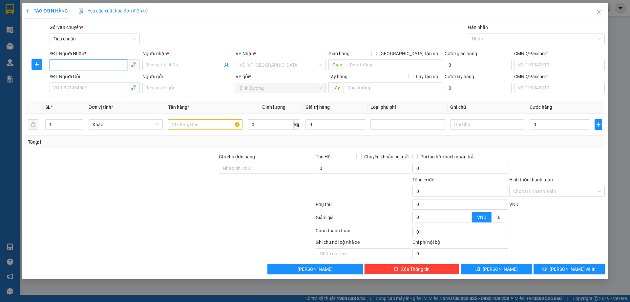
click at [96, 68] on input "SĐT Người Nhận *" at bounding box center [88, 64] width 77 height 11
click at [96, 67] on input "SĐT Người Nhận *" at bounding box center [88, 64] width 77 height 11
click at [64, 63] on input "0976679467" at bounding box center [88, 64] width 77 height 11
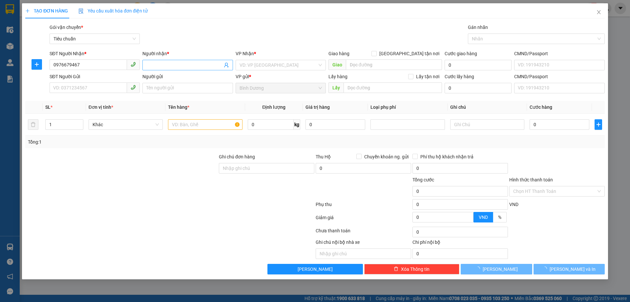
click at [159, 62] on input "Người nhận *" at bounding box center [184, 64] width 76 height 7
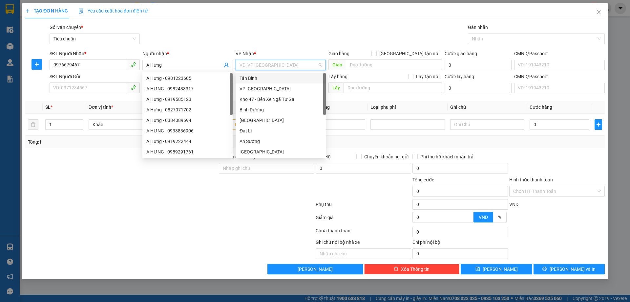
click at [253, 67] on input "search" at bounding box center [279, 65] width 78 height 10
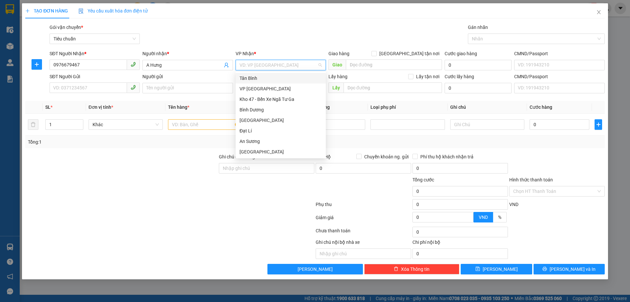
click at [257, 65] on input "search" at bounding box center [279, 65] width 78 height 10
click at [267, 67] on input "search" at bounding box center [279, 65] width 78 height 10
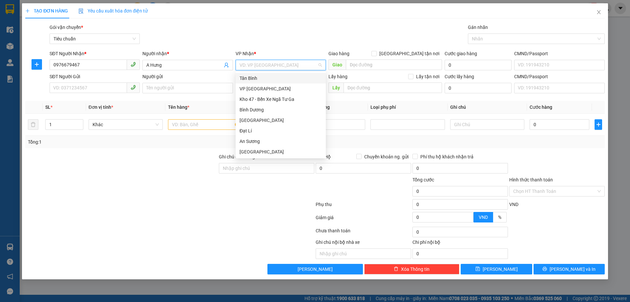
click at [267, 67] on input "search" at bounding box center [279, 65] width 78 height 10
click at [259, 159] on div "Hai Bà Trưng" at bounding box center [281, 162] width 82 height 7
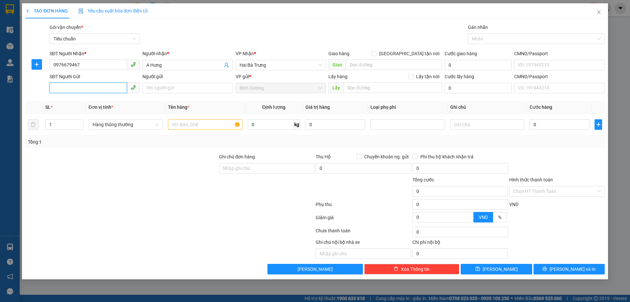
click at [73, 87] on input "SĐT Người Gửi" at bounding box center [88, 87] width 77 height 11
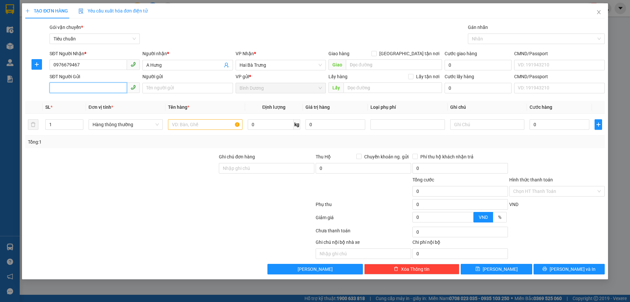
click at [73, 87] on input "SĐT Người Gửi" at bounding box center [88, 87] width 77 height 11
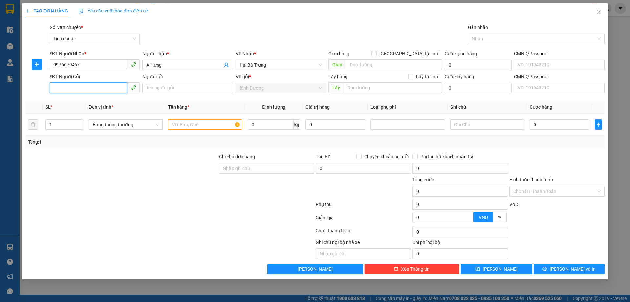
click at [73, 87] on input "SĐT Người Gửi" at bounding box center [88, 87] width 77 height 11
click at [78, 123] on span "up" at bounding box center [80, 123] width 4 height 4
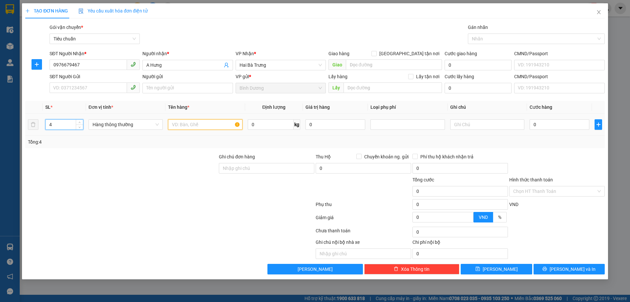
click at [191, 124] on input "text" at bounding box center [205, 124] width 74 height 11
click at [189, 124] on input "[PERSON_NAME]" at bounding box center [205, 124] width 74 height 11
click at [460, 126] on input "text" at bounding box center [487, 124] width 74 height 11
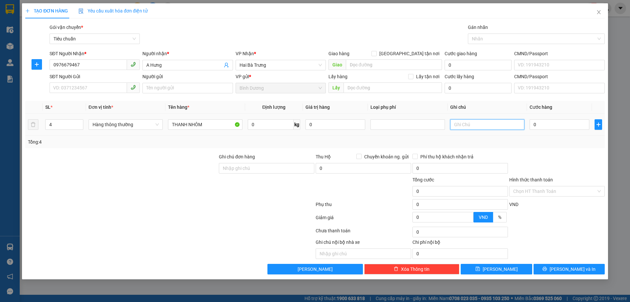
click at [460, 126] on input "text" at bounding box center [487, 124] width 74 height 11
click at [104, 88] on input "SĐT Người Gửi" at bounding box center [88, 87] width 77 height 11
drag, startPoint x: 471, startPoint y: 123, endPoint x: 457, endPoint y: 128, distance: 14.8
click at [457, 128] on input "4KIEENJ DÀI BNL" at bounding box center [487, 124] width 74 height 11
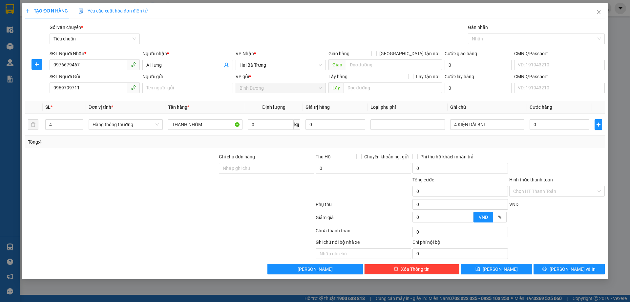
click at [499, 143] on div "Tổng: 4" at bounding box center [315, 141] width 574 height 7
click at [538, 124] on input "0" at bounding box center [560, 124] width 60 height 11
drag, startPoint x: 554, startPoint y: 152, endPoint x: 566, endPoint y: 150, distance: 11.9
click at [554, 149] on div "Transit Pickup Surcharge Ids Transit Deliver Surcharge Ids Transit Deliver Surc…" at bounding box center [315, 149] width 580 height 250
click at [570, 268] on span "[PERSON_NAME] và In" at bounding box center [573, 268] width 46 height 7
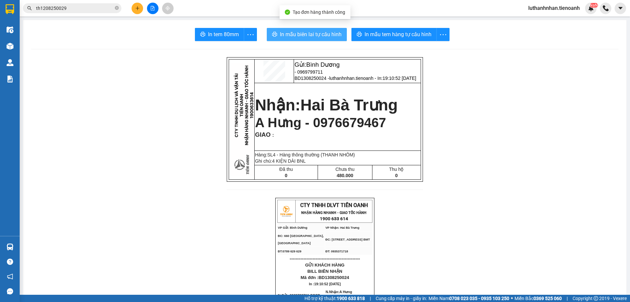
click at [314, 38] on span "In mẫu biên lai tự cấu hình" at bounding box center [311, 34] width 62 height 8
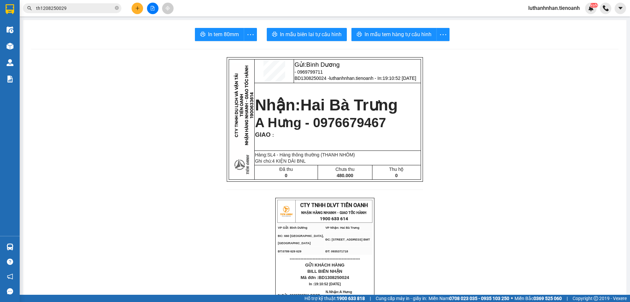
click at [412, 29] on button "In mẫu tem hàng tự cấu hình" at bounding box center [394, 34] width 85 height 13
click at [326, 36] on span "In mẫu biên lai tự cấu hình" at bounding box center [311, 34] width 62 height 8
click at [139, 6] on icon "plus" at bounding box center [137, 8] width 5 height 5
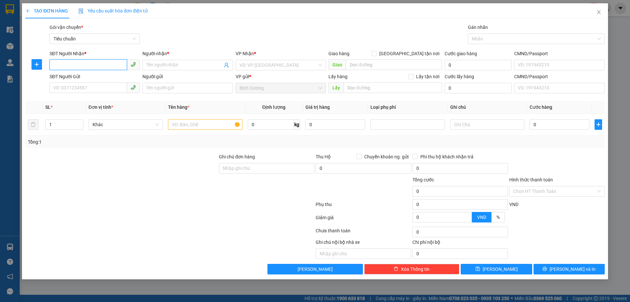
click at [111, 62] on input "SĐT Người Nhận *" at bounding box center [88, 64] width 77 height 11
click at [111, 63] on input "SĐT Người Nhận *" at bounding box center [88, 64] width 77 height 11
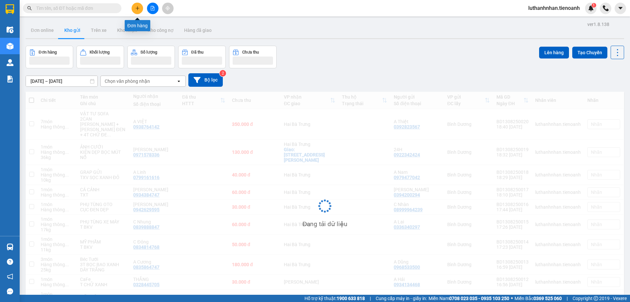
click at [137, 8] on icon "plus" at bounding box center [138, 8] width 4 height 0
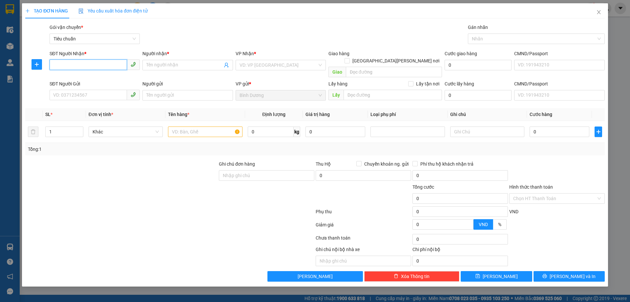
click at [87, 65] on input "SĐT Người Nhận *" at bounding box center [88, 64] width 77 height 11
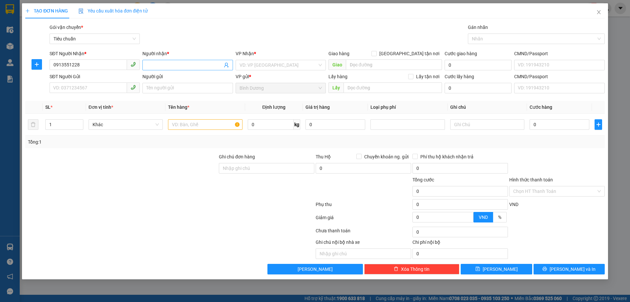
type input "0913551228"
click at [171, 64] on input "Người nhận *" at bounding box center [184, 64] width 76 height 7
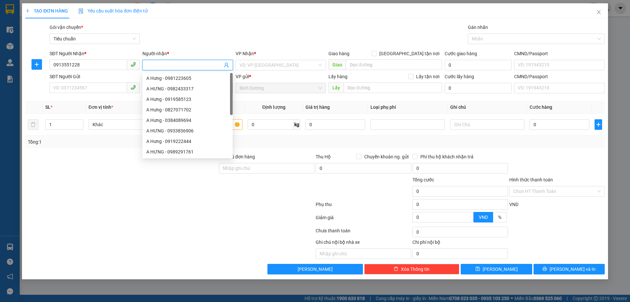
type input "A"
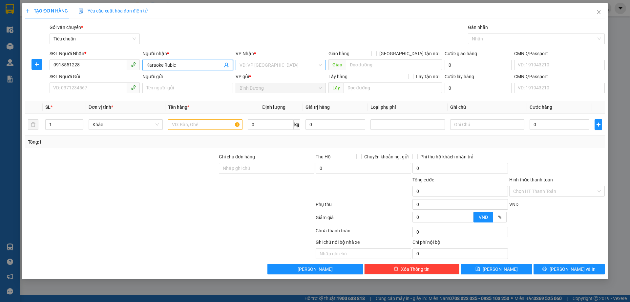
type input "Karaoke Rubic"
click at [257, 68] on input "search" at bounding box center [279, 65] width 78 height 10
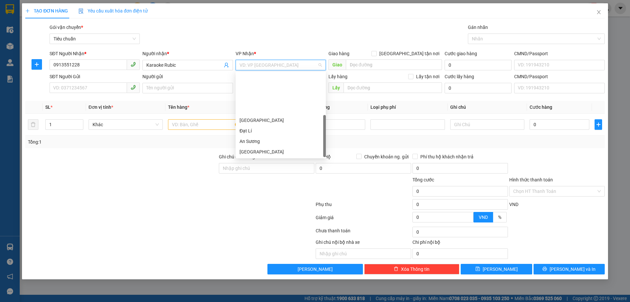
scroll to position [53, 0]
click at [261, 122] on div "[PERSON_NAME]" at bounding box center [281, 120] width 82 height 7
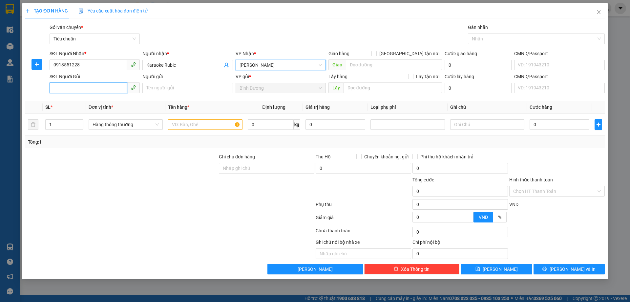
click at [91, 88] on input "SĐT Người Gửi" at bounding box center [88, 87] width 77 height 11
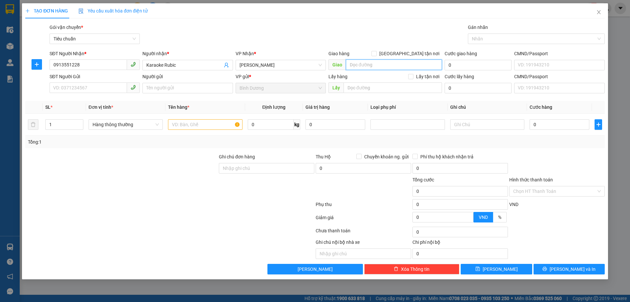
click at [374, 65] on input "search" at bounding box center [394, 64] width 96 height 11
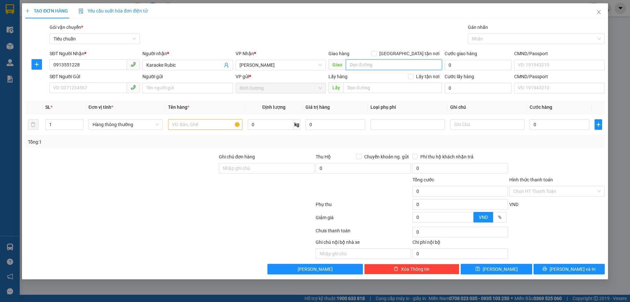
click at [374, 65] on input "search" at bounding box center [394, 64] width 96 height 11
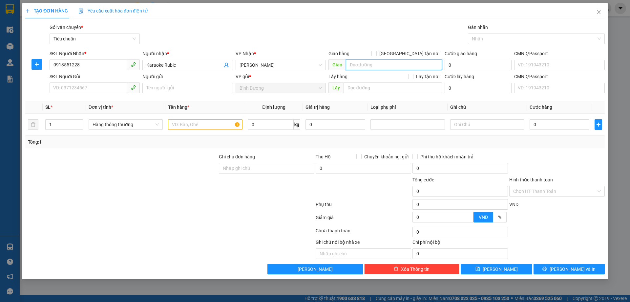
click at [374, 65] on input "search" at bounding box center [394, 64] width 96 height 11
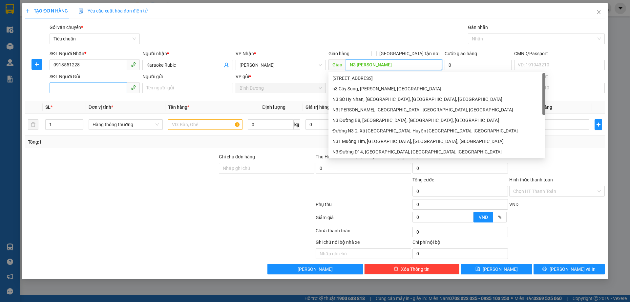
type input "N3 Sùng Đức"
click at [100, 87] on input "SĐT Người Gửi" at bounding box center [88, 87] width 77 height 11
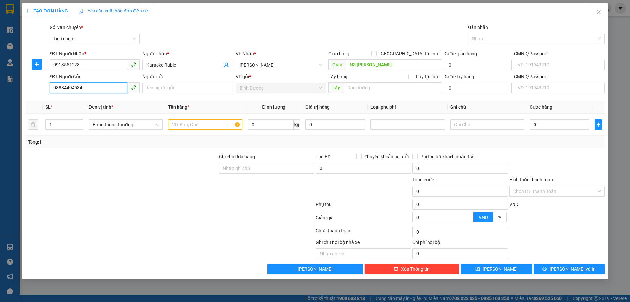
click at [76, 87] on input "08884494534" at bounding box center [88, 87] width 77 height 11
type input "0888449434"
click at [86, 104] on div "0888449434 - Led A Thành" at bounding box center [95, 100] width 82 height 7
type input "Led A Thành"
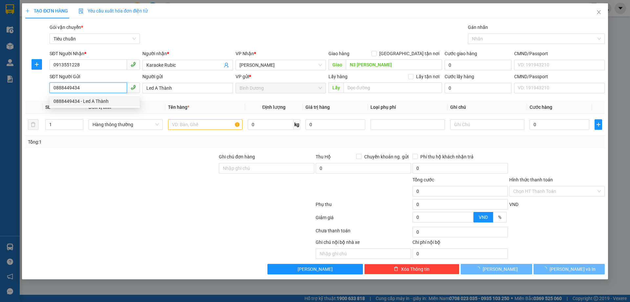
type input "30.000"
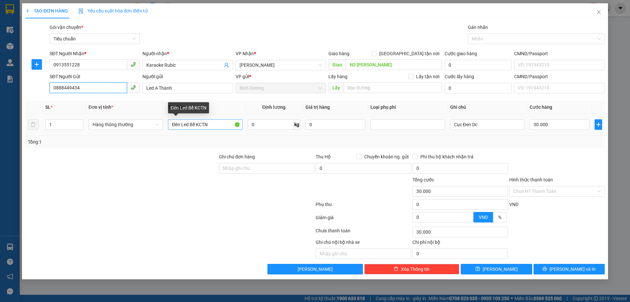
type input "0888449434"
click at [179, 126] on input "Đèn Led Bể KCTN" at bounding box center [205, 124] width 74 height 11
click at [219, 140] on div "Tổng: 1" at bounding box center [135, 141] width 215 height 7
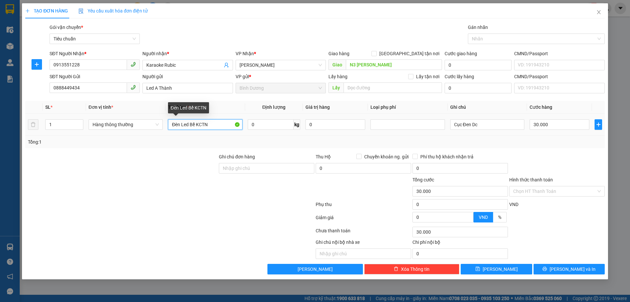
click at [194, 122] on input "Đèn Led Bể KCTN" at bounding box center [205, 124] width 74 height 11
type input "D"
type input "ĐÈN LED"
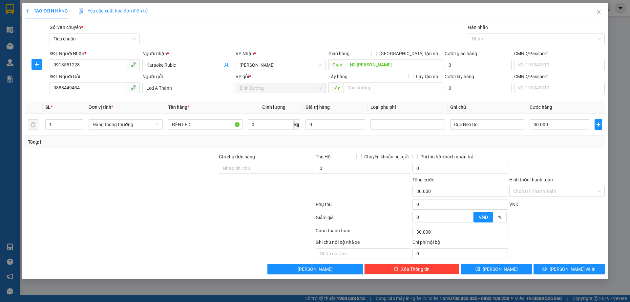
click at [216, 139] on div "Tổng: 1" at bounding box center [135, 141] width 215 height 7
click at [474, 124] on input "Cục Đen Dc" at bounding box center [487, 124] width 74 height 11
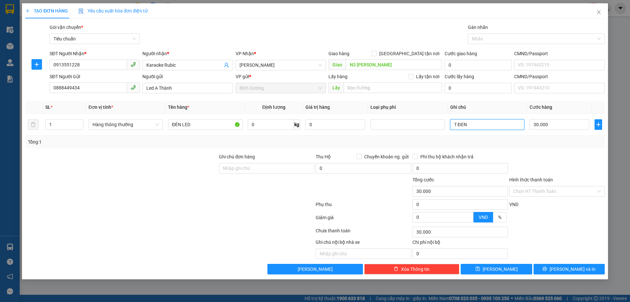
type input "T ĐEN"
click at [536, 145] on div "Tổng: 1" at bounding box center [315, 141] width 574 height 7
click at [384, 126] on div at bounding box center [407, 124] width 71 height 8
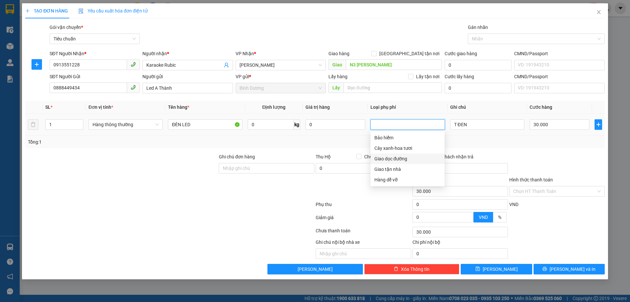
click at [394, 163] on div "Giao dọc đường" at bounding box center [408, 158] width 74 height 11
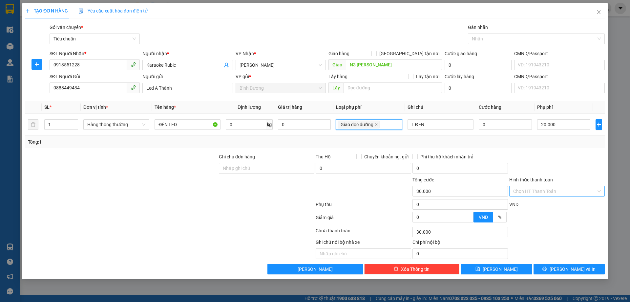
type input "20.000"
type input "0"
type input "20.000"
click at [541, 191] on input "Hình thức thanh toán" at bounding box center [554, 191] width 83 height 10
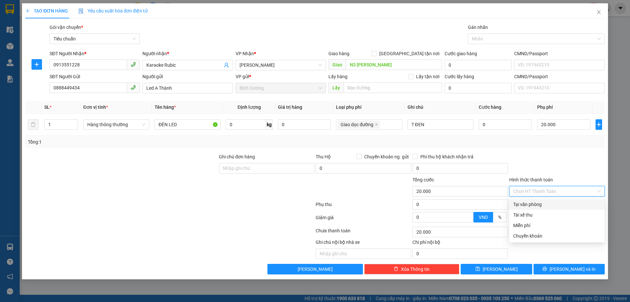
click at [533, 199] on div "Tại văn phòng" at bounding box center [557, 204] width 96 height 11
type input "0"
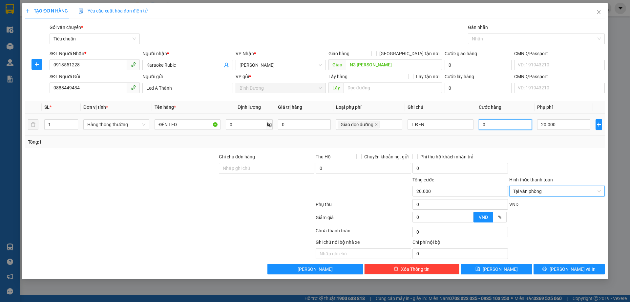
click at [502, 124] on input "0" at bounding box center [505, 124] width 53 height 11
type input "20.003"
type input "3"
type input "20.030"
type input "30"
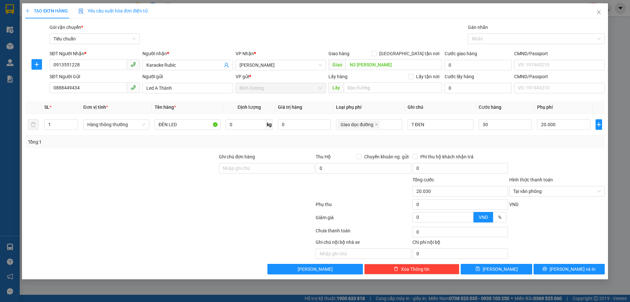
type input "50.000"
type input "30.000"
click at [526, 138] on div "Tổng: 1" at bounding box center [315, 141] width 574 height 7
click at [575, 268] on span "[PERSON_NAME] và In" at bounding box center [573, 268] width 46 height 7
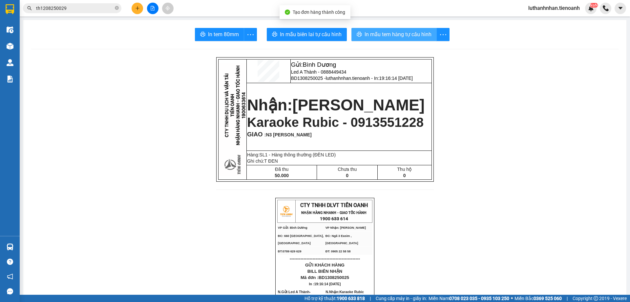
click at [382, 36] on span "In mẫu tem hàng tự cấu hình" at bounding box center [398, 34] width 67 height 8
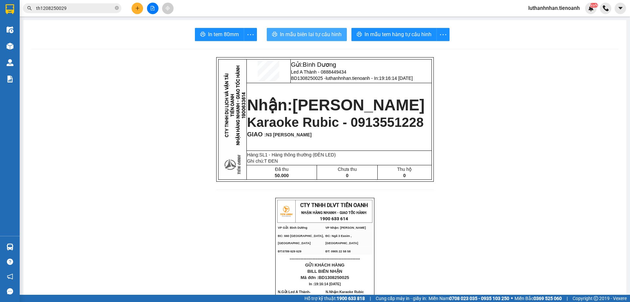
click at [308, 34] on span "In mẫu biên lai tự cấu hình" at bounding box center [311, 34] width 62 height 8
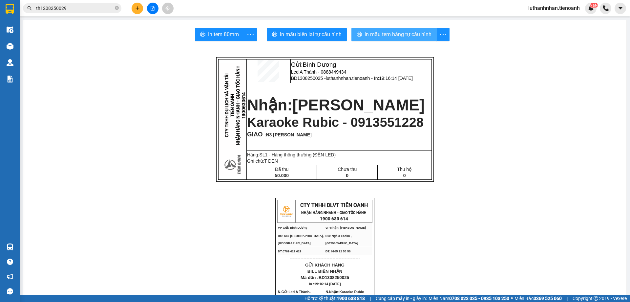
click at [382, 38] on span "In mẫu tem hàng tự cấu hình" at bounding box center [398, 34] width 67 height 8
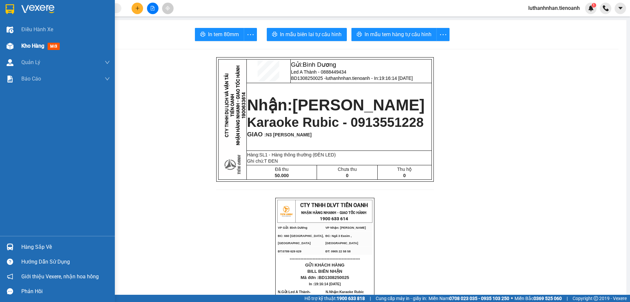
click at [15, 48] on div at bounding box center [9, 45] width 11 height 11
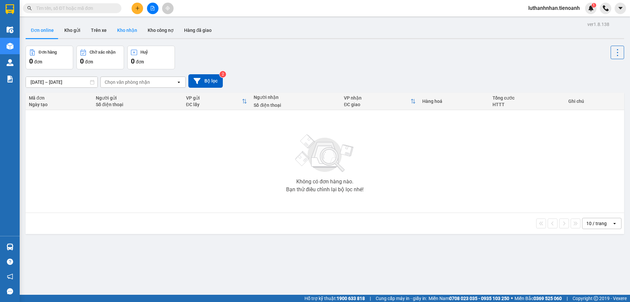
click at [130, 30] on button "Kho nhận" at bounding box center [127, 30] width 31 height 16
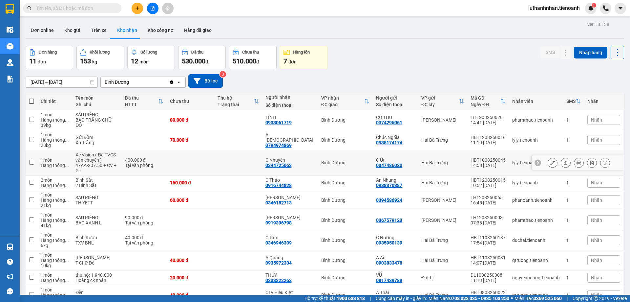
scroll to position [55, 0]
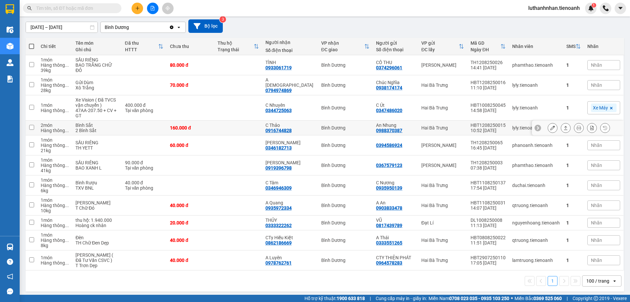
click at [548, 133] on button at bounding box center [552, 127] width 9 height 11
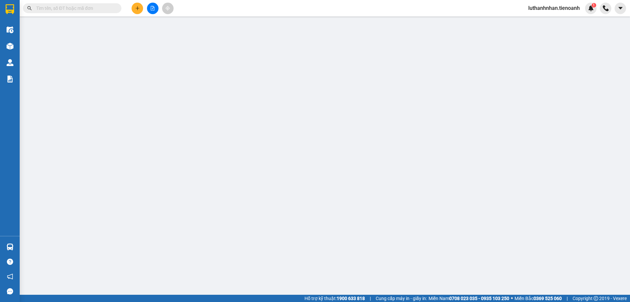
type input "0916744828"
type input "C Thảo"
type input "0988370387"
type input "An Nhung"
type input "160.000"
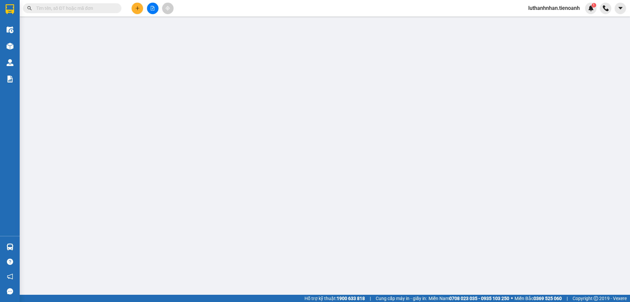
type input "160.000"
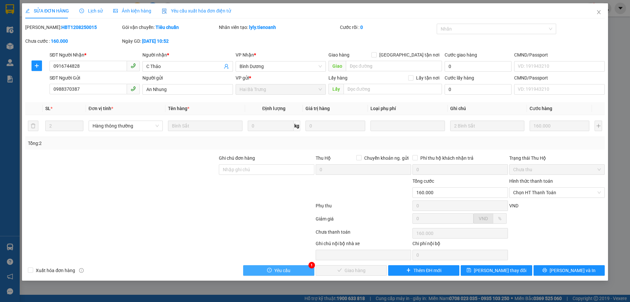
click at [302, 269] on button "Yêu cầu" at bounding box center [278, 270] width 71 height 11
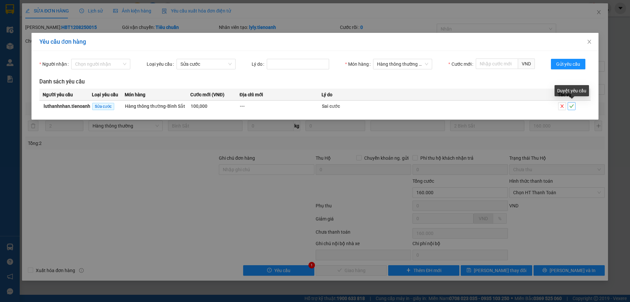
click at [572, 107] on icon "check" at bounding box center [572, 106] width 5 height 5
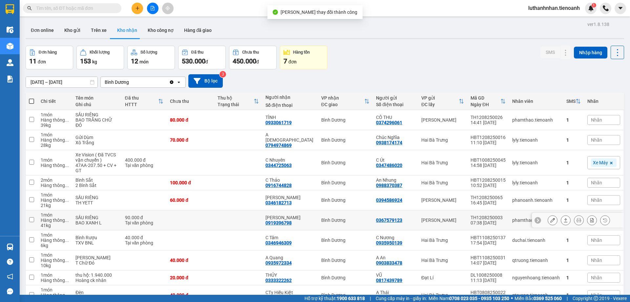
scroll to position [55, 0]
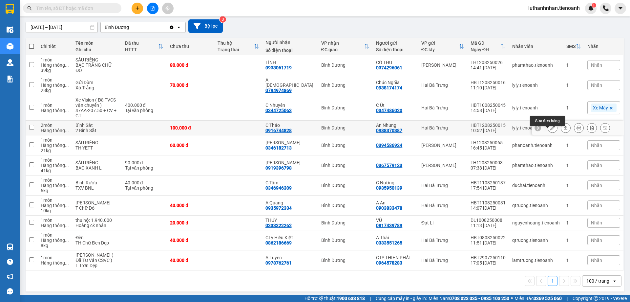
click at [551, 130] on icon at bounding box center [553, 127] width 5 height 5
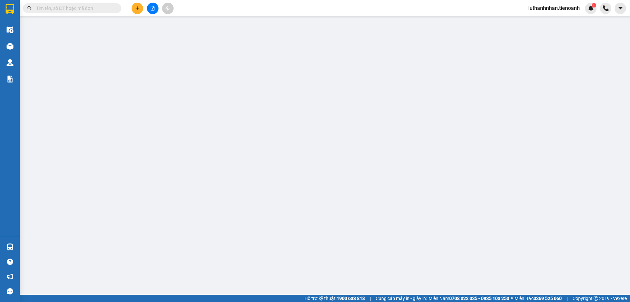
type input "0916744828"
type input "C Thảo"
type input "0988370387"
type input "An Nhung"
type input "100.000"
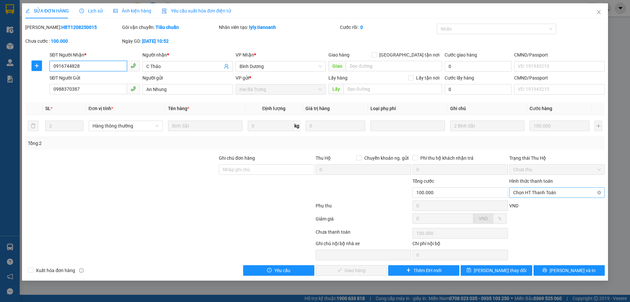
click at [540, 193] on span "Chọn HT Thanh Toán" at bounding box center [557, 192] width 88 height 10
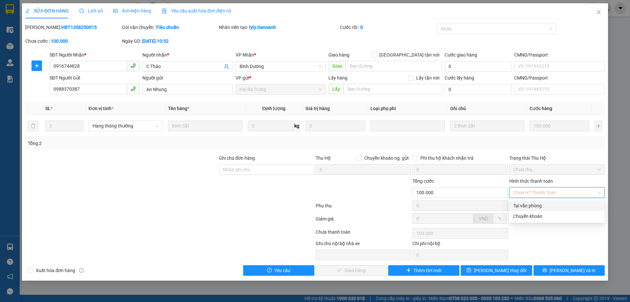
click at [535, 205] on div "Tại văn phòng" at bounding box center [557, 205] width 88 height 7
type input "0"
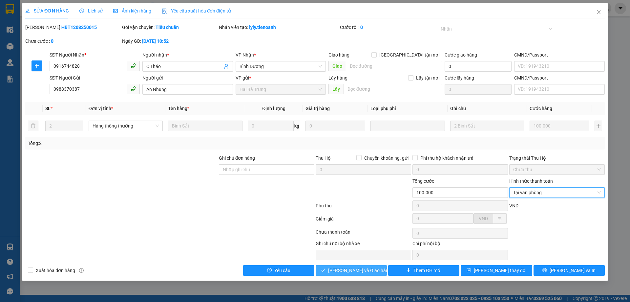
click at [357, 270] on span "[PERSON_NAME] và Giao hàng" at bounding box center [359, 270] width 63 height 7
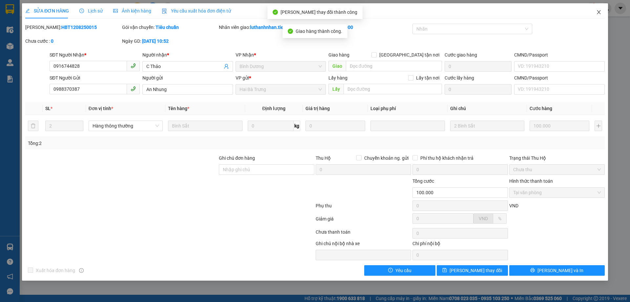
click at [600, 13] on icon "close" at bounding box center [598, 12] width 5 height 5
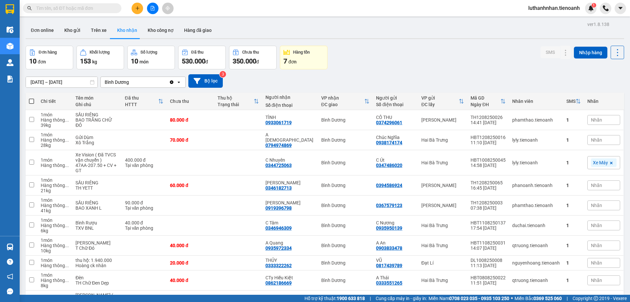
click at [388, 54] on div "Đơn hàng 10 đơn Khối lượng 153 kg Số lượng 10 món Đã thu 530.000 đ Chưa thu 350…" at bounding box center [325, 58] width 599 height 24
click at [107, 9] on input "text" at bounding box center [74, 8] width 77 height 7
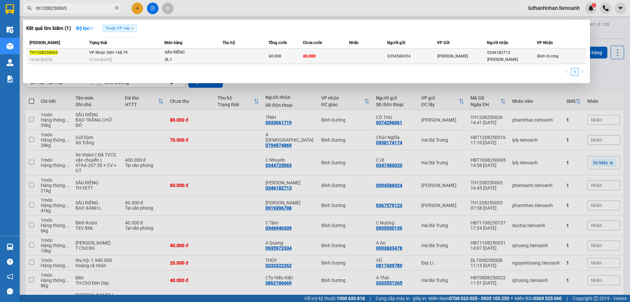
type input "th1208250065"
click at [305, 54] on span "60.000" at bounding box center [309, 56] width 12 height 5
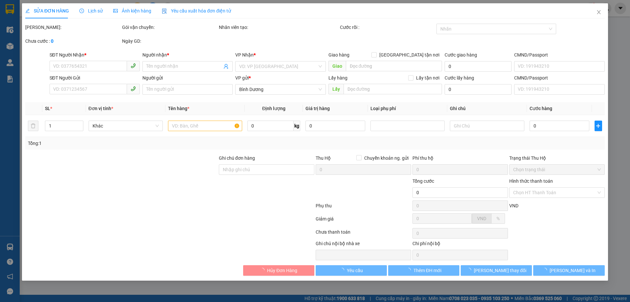
type input "0346182713"
type input "[PERSON_NAME]"
type input "0394586924"
type input "60.000"
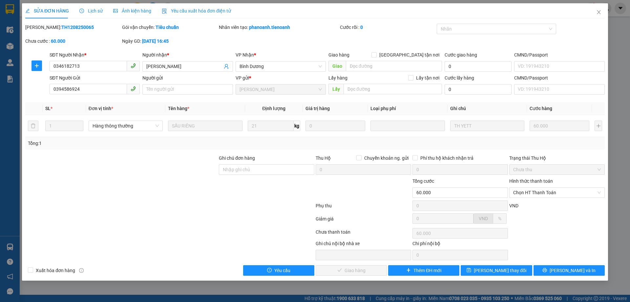
click at [12, 243] on div "SỬA ĐƠN HÀNG Lịch sử Ảnh kiện hàng Yêu cầu xuất hóa đơn điện tử Total Paid Fee …" at bounding box center [315, 151] width 630 height 302
click at [532, 192] on span "Chọn HT Thanh Toán" at bounding box center [557, 192] width 88 height 10
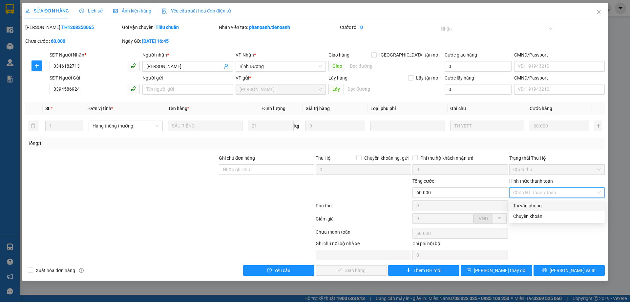
click at [534, 203] on div "Tại văn phòng" at bounding box center [557, 205] width 88 height 7
type input "0"
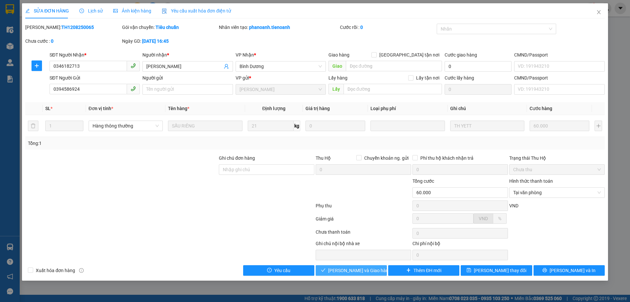
click at [353, 270] on span "[PERSON_NAME] và Giao hàng" at bounding box center [359, 270] width 63 height 7
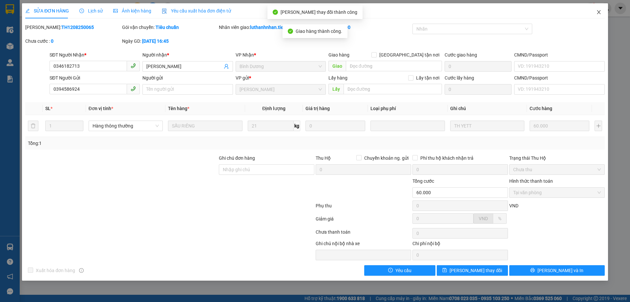
click at [601, 11] on icon "close" at bounding box center [598, 12] width 5 height 5
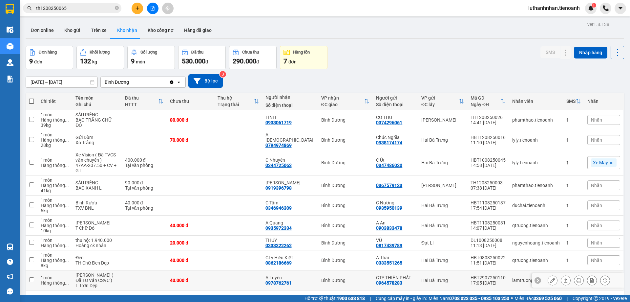
scroll to position [33, 0]
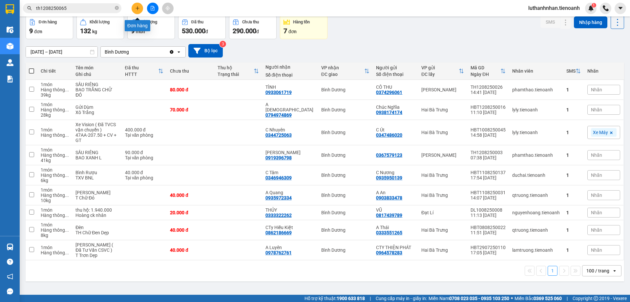
click at [139, 9] on icon "plus" at bounding box center [137, 8] width 5 height 5
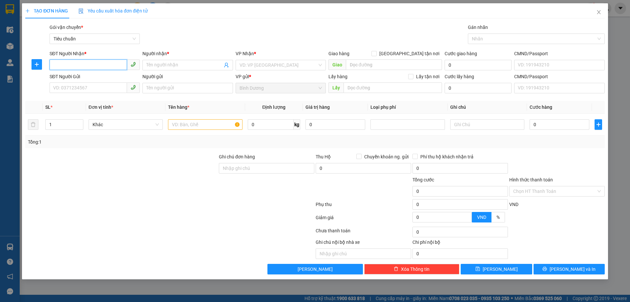
click at [96, 64] on input "SĐT Người Nhận *" at bounding box center [88, 64] width 77 height 11
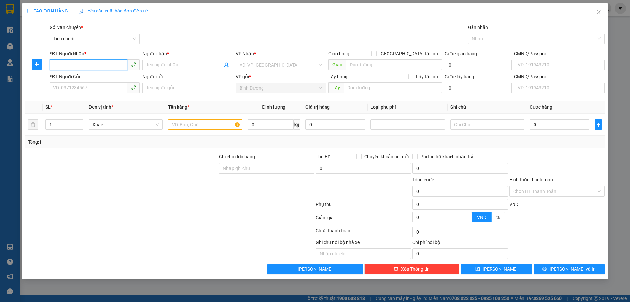
click at [96, 64] on input "SĐT Người Nhận *" at bounding box center [88, 64] width 77 height 11
click at [95, 65] on input "SĐT Người Nhận *" at bounding box center [88, 64] width 77 height 11
click at [600, 13] on icon "close" at bounding box center [598, 12] width 5 height 5
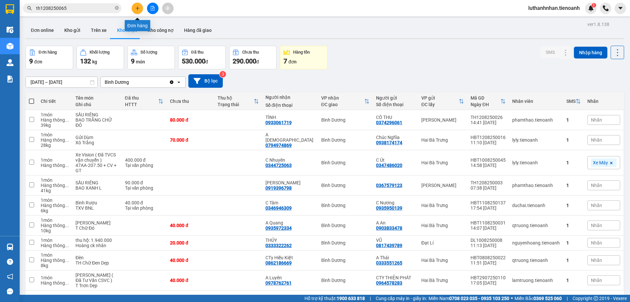
click at [139, 8] on icon "plus" at bounding box center [138, 8] width 4 height 0
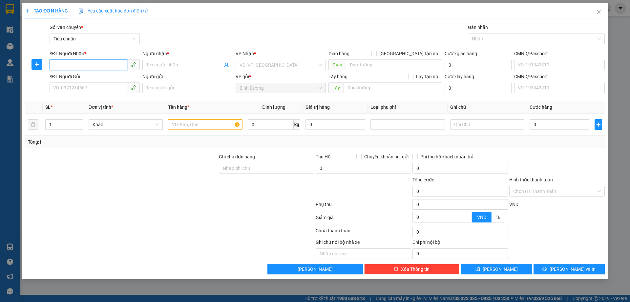
click at [104, 65] on input "SĐT Người Nhận *" at bounding box center [88, 64] width 77 height 11
click at [600, 11] on icon "close" at bounding box center [598, 12] width 5 height 5
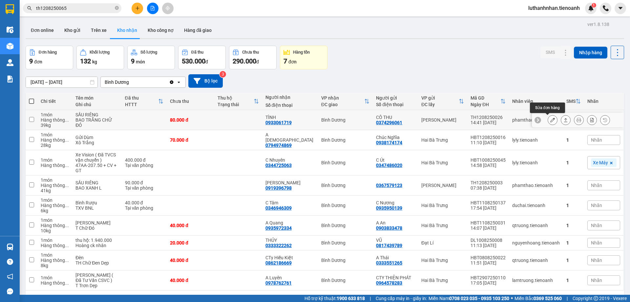
click at [551, 121] on icon at bounding box center [553, 120] width 5 height 5
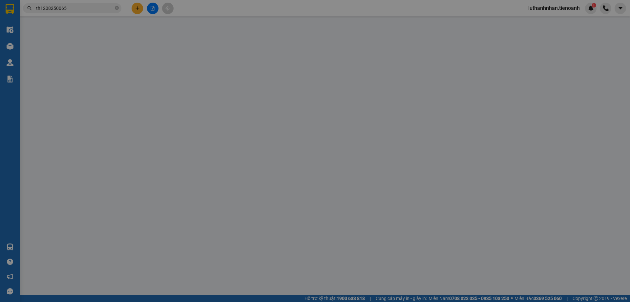
type input "0933061719"
type input "TÌNH"
type input "0374296061"
type input "CÔ THU"
type input "80.000"
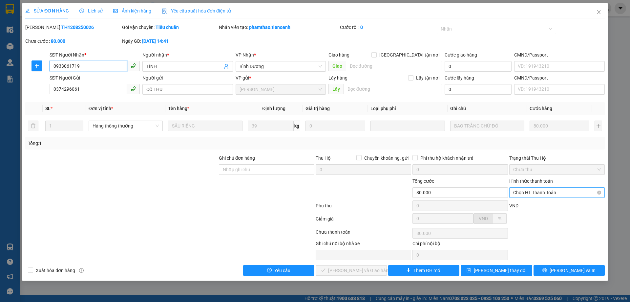
click at [557, 192] on span "Chọn HT Thanh Toán" at bounding box center [557, 192] width 88 height 10
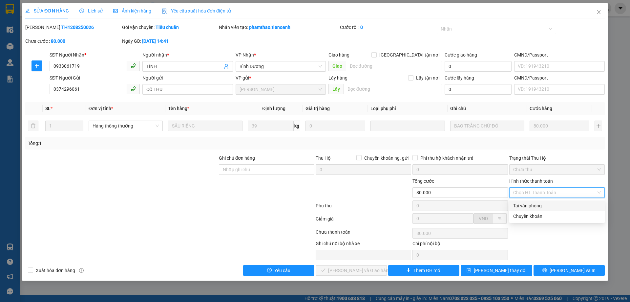
click at [540, 207] on div "Tại văn phòng" at bounding box center [557, 205] width 88 height 7
type input "0"
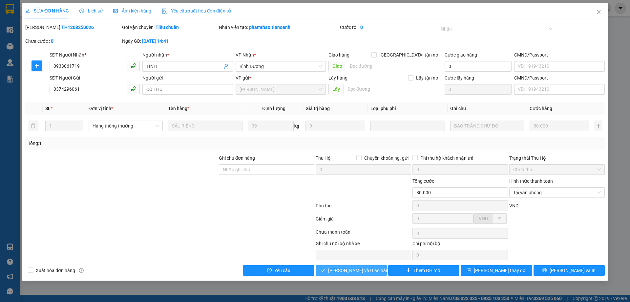
click at [361, 273] on span "[PERSON_NAME] và Giao hàng" at bounding box center [359, 270] width 63 height 7
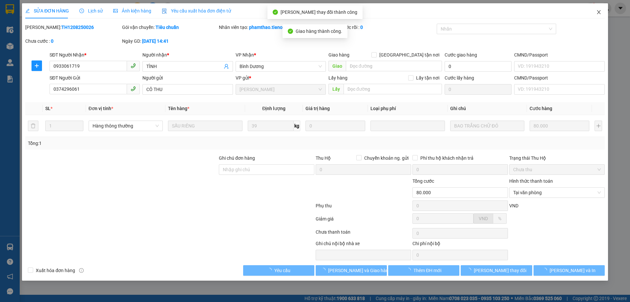
click at [599, 12] on icon "close" at bounding box center [599, 12] width 4 height 4
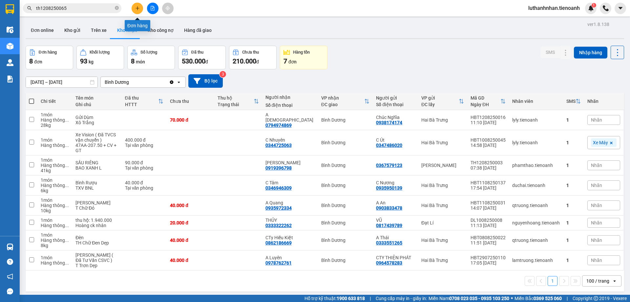
click at [132, 8] on button at bounding box center [137, 8] width 11 height 11
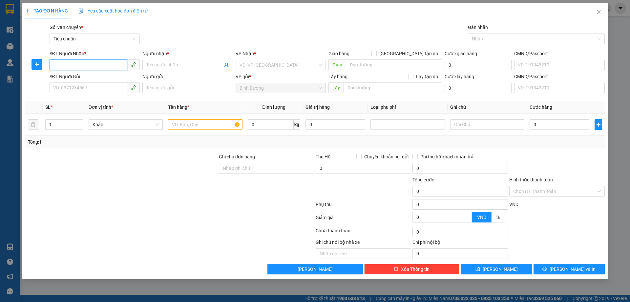
click at [77, 69] on input "SĐT Người Nhận *" at bounding box center [88, 64] width 77 height 11
click at [77, 67] on input "SĐT Người Nhận *" at bounding box center [88, 64] width 77 height 11
click at [84, 76] on div "0911840808 - C Mai" at bounding box center [95, 78] width 82 height 7
type input "0911840808"
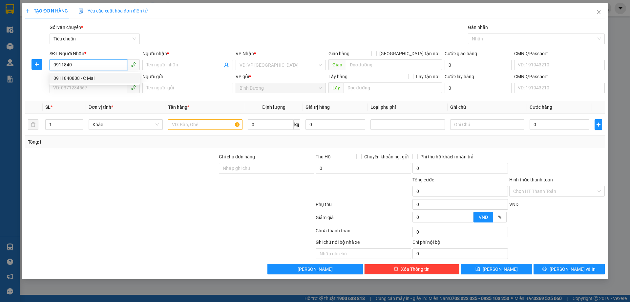
type input "C Mai"
type input "300.000"
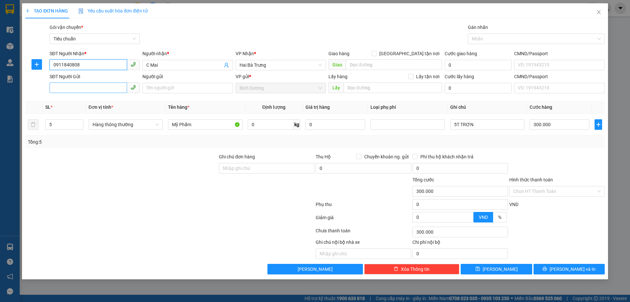
type input "0911840808"
click at [90, 88] on input "SĐT Người Gửi" at bounding box center [88, 87] width 77 height 11
click at [95, 102] on div "0388846978 - A Chung" at bounding box center [95, 100] width 82 height 7
type input "0388846978"
type input "A Chung"
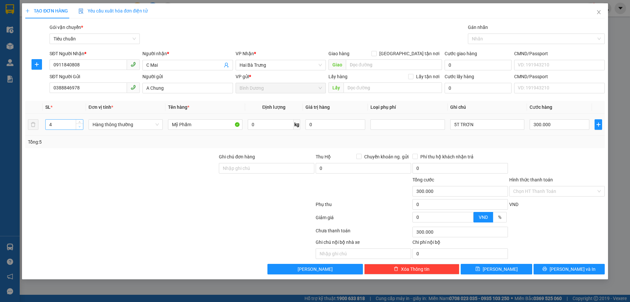
click at [78, 126] on span "down" at bounding box center [80, 127] width 4 height 4
type input "3"
click at [78, 126] on icon "down" at bounding box center [79, 126] width 2 height 2
drag, startPoint x: 457, startPoint y: 122, endPoint x: 450, endPoint y: 125, distance: 7.9
click at [450, 125] on input "5T TRƠN" at bounding box center [487, 124] width 74 height 11
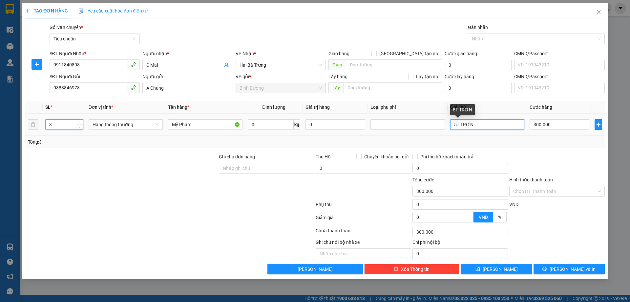
type input "0"
type input "3T TRƠN"
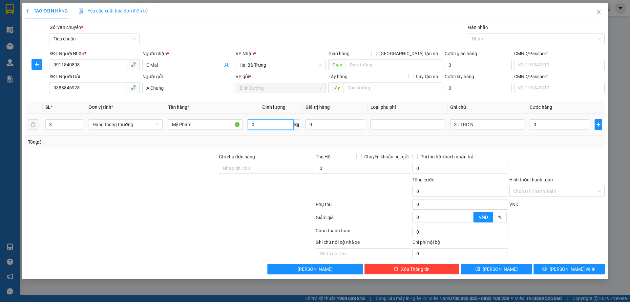
click at [255, 126] on input "0" at bounding box center [271, 124] width 46 height 11
type input "20"
click at [320, 142] on div "Tổng: 3" at bounding box center [315, 141] width 574 height 7
type input "55.000"
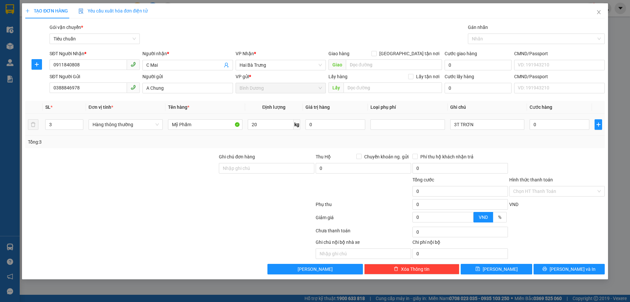
type input "55.000"
click at [541, 126] on input "55.000" at bounding box center [560, 124] width 60 height 11
type input "1"
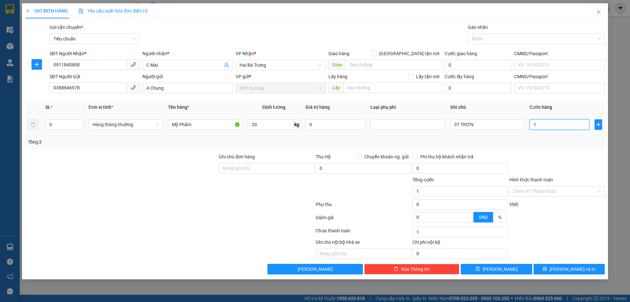
type input "17"
type input "170"
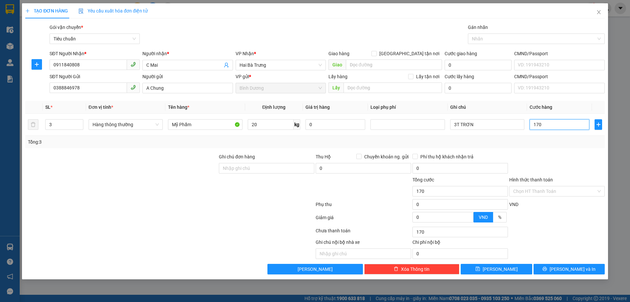
type input "170"
type input "170.000"
click at [556, 141] on div "Tổng: 3" at bounding box center [315, 141] width 574 height 7
click at [555, 122] on input "170.000" at bounding box center [560, 124] width 60 height 11
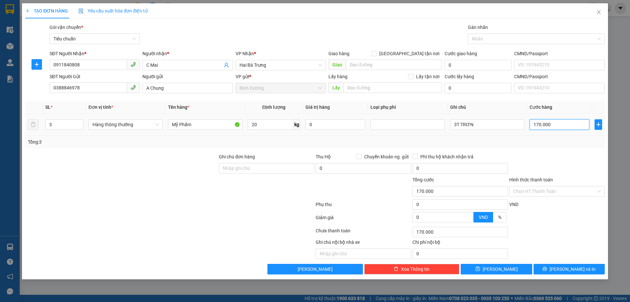
type input "1"
type input "18"
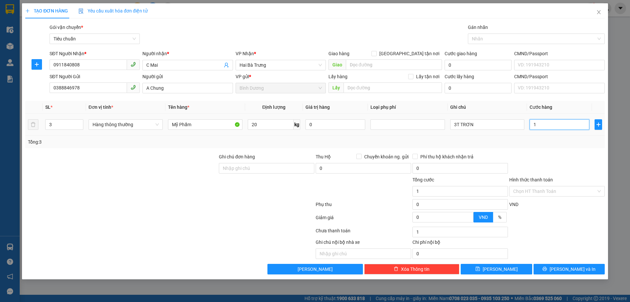
type input "18"
type input "180"
type input "180.000"
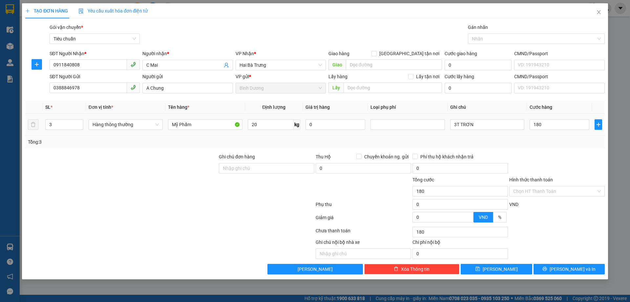
type input "180.000"
click at [564, 144] on div "Tổng: 3" at bounding box center [315, 141] width 574 height 7
click at [570, 265] on button "[PERSON_NAME] và In" at bounding box center [569, 269] width 71 height 11
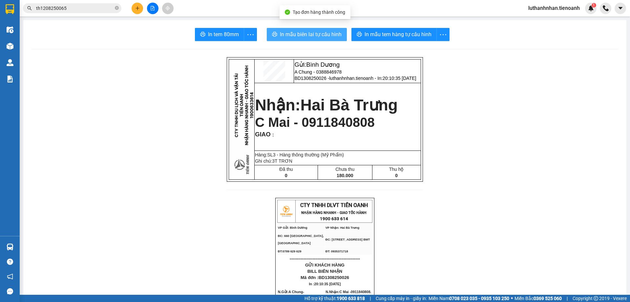
click at [328, 38] on span "In mẫu biên lai tự cấu hình" at bounding box center [311, 34] width 62 height 8
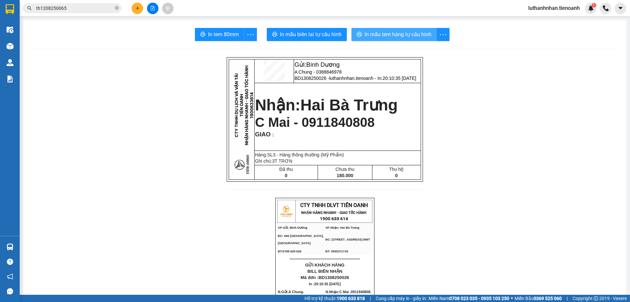
click at [389, 35] on span "In mẫu tem hàng tự cấu hình" at bounding box center [398, 34] width 67 height 8
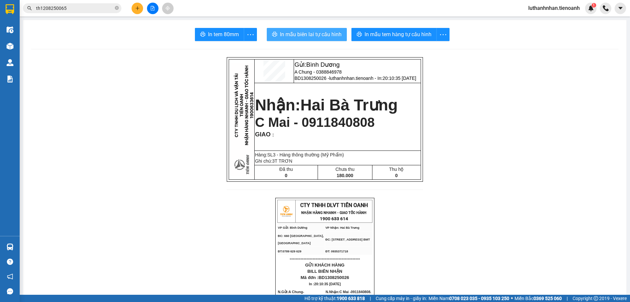
click at [333, 36] on span "In mẫu biên lai tự cấu hình" at bounding box center [311, 34] width 62 height 8
click at [137, 8] on icon "plus" at bounding box center [137, 8] width 5 height 5
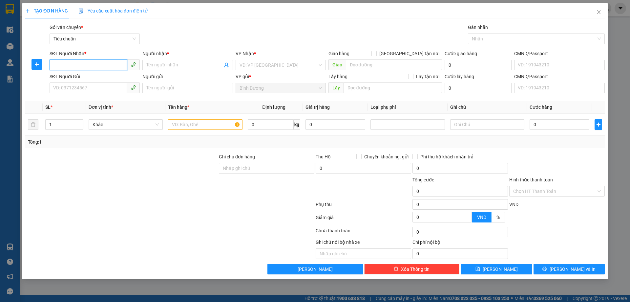
click at [98, 64] on input "SĐT Người Nhận *" at bounding box center [88, 64] width 77 height 11
type input "0987142274"
click at [99, 76] on div "0987142274 - A Thịnh" at bounding box center [95, 78] width 82 height 7
type input "A Thịnh"
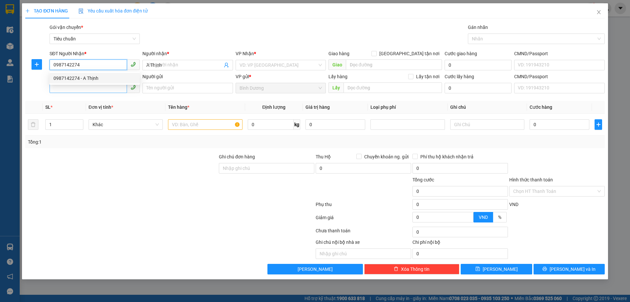
type input "30.000"
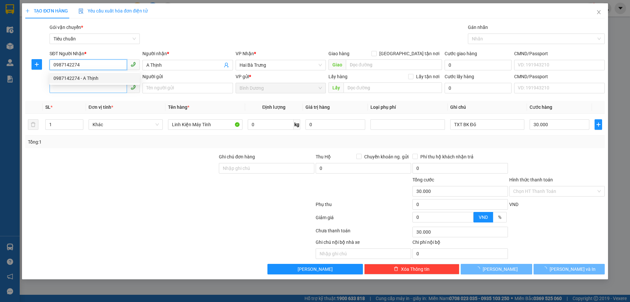
type input "0987142274"
click at [95, 87] on input "SĐT Người Gửi" at bounding box center [88, 87] width 77 height 11
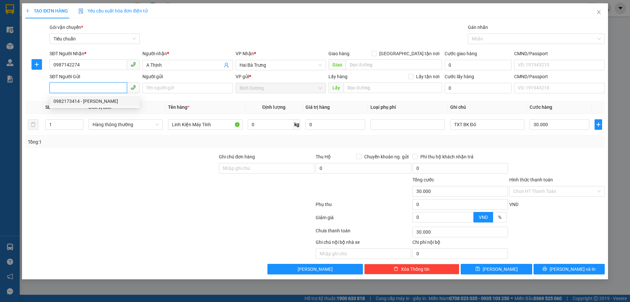
click at [95, 100] on div "0982173414 - Tín Vương" at bounding box center [95, 100] width 82 height 7
type input "0982173414"
type input "Tín Vương"
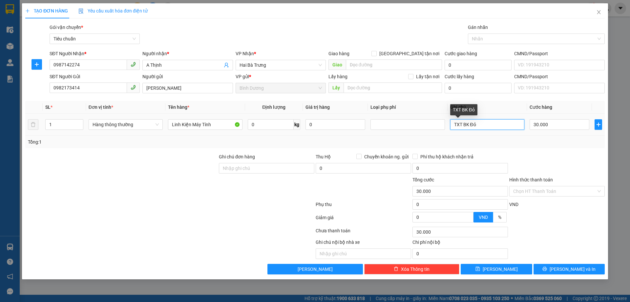
click at [462, 124] on input "TXT BK Đỏ" at bounding box center [487, 124] width 74 height 11
click at [473, 121] on input "T TRƯƠN DẸP" at bounding box center [487, 124] width 74 height 11
click at [466, 122] on input "T TRƯƠN DẸP" at bounding box center [487, 124] width 74 height 11
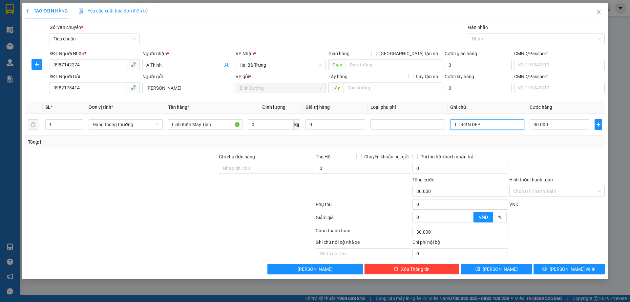
type input "T TRƠN DẸP"
click at [546, 148] on div "Transit Pickup Surcharge Ids Transit Deliver Surcharge Ids Transit Deliver Surc…" at bounding box center [315, 149] width 580 height 250
click at [567, 267] on span "[PERSON_NAME] và In" at bounding box center [573, 268] width 46 height 7
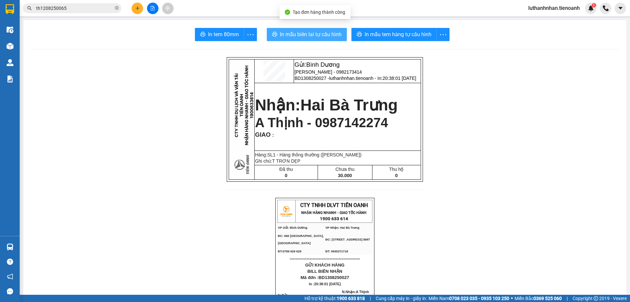
click at [326, 36] on span "In mẫu biên lai tự cấu hình" at bounding box center [311, 34] width 62 height 8
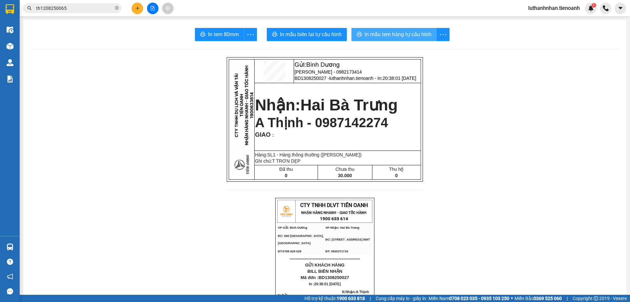
click at [390, 36] on span "In mẫu tem hàng tự cấu hình" at bounding box center [398, 34] width 67 height 8
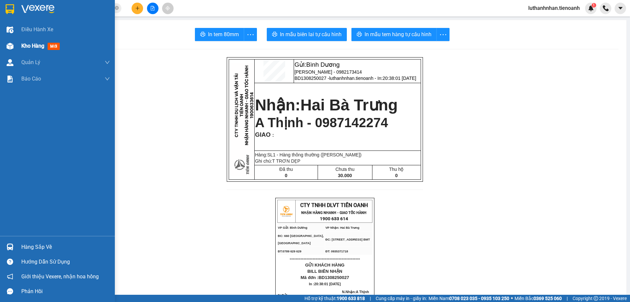
click at [35, 49] on span "Kho hàng" at bounding box center [32, 46] width 23 height 6
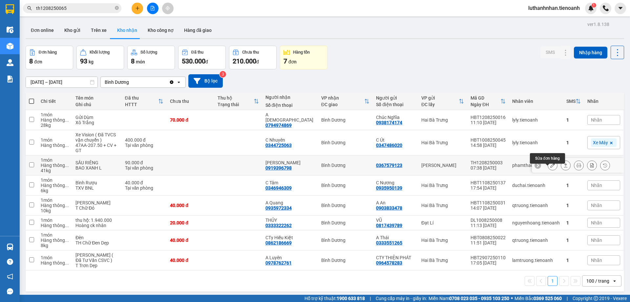
click at [548, 171] on button at bounding box center [552, 165] width 9 height 11
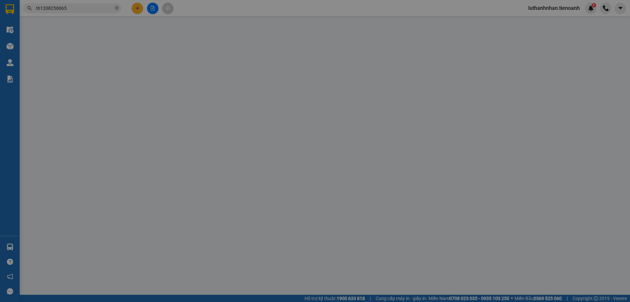
type input "0919396798"
type input "[PERSON_NAME]"
type input "0367579123"
type input "90.000"
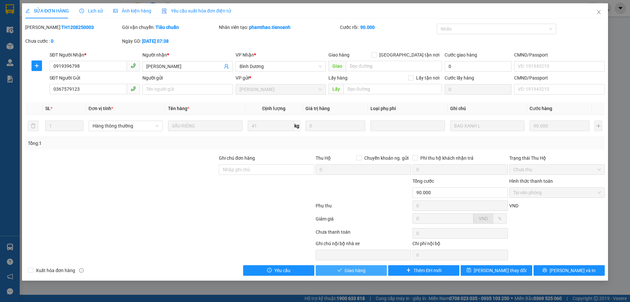
click at [359, 270] on span "Giao hàng" at bounding box center [355, 270] width 21 height 7
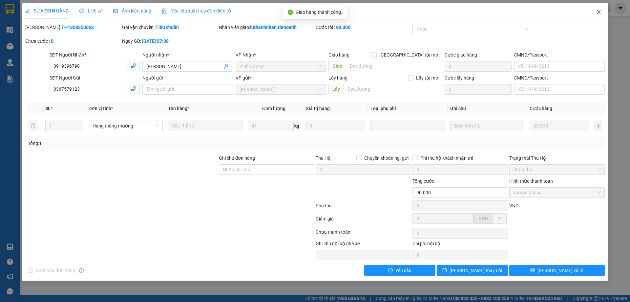
click at [599, 14] on icon "close" at bounding box center [598, 12] width 5 height 5
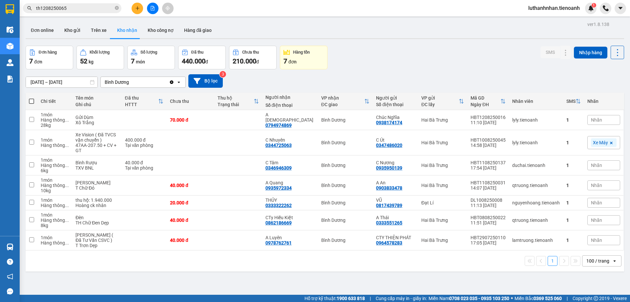
click at [396, 60] on div "Đơn hàng 7 đơn Khối lượng 52 kg Số lượng 7 món Đã thu 440.000 đ Chưa thu 210.00…" at bounding box center [325, 58] width 599 height 24
click at [75, 30] on button "Kho gửi" at bounding box center [72, 30] width 27 height 16
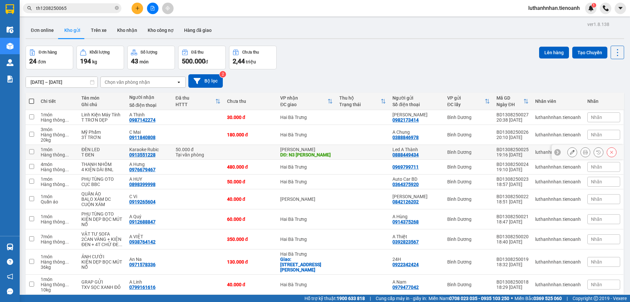
click at [237, 149] on td at bounding box center [251, 152] width 54 height 15
checkbox input "true"
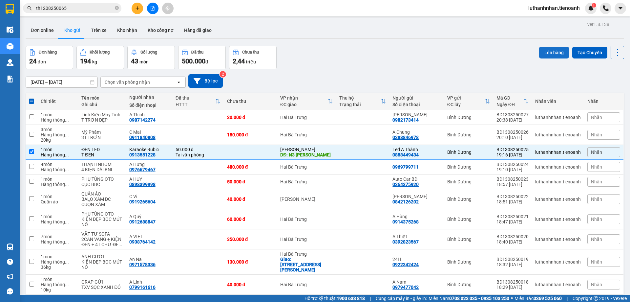
click at [551, 54] on button "Lên hàng" at bounding box center [554, 53] width 30 height 12
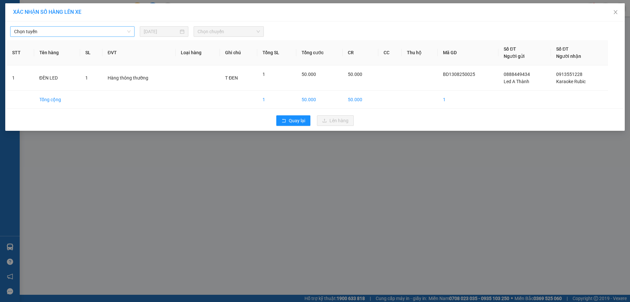
click at [88, 32] on span "Chọn tuyến" at bounding box center [72, 32] width 117 height 10
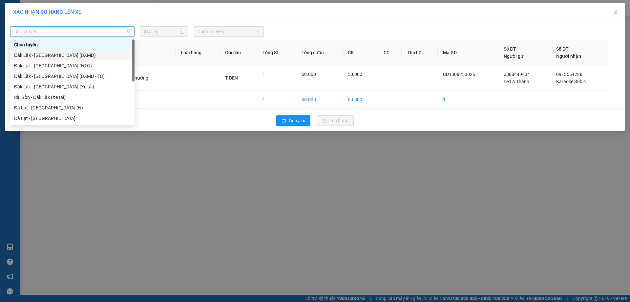
scroll to position [84, 0]
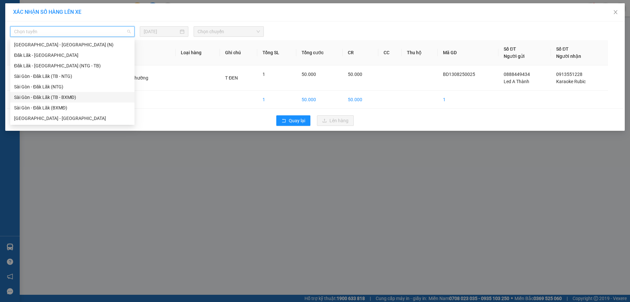
click at [54, 97] on div "Sài Gòn - Đăk Lăk (TB - BXMĐ)" at bounding box center [72, 97] width 117 height 7
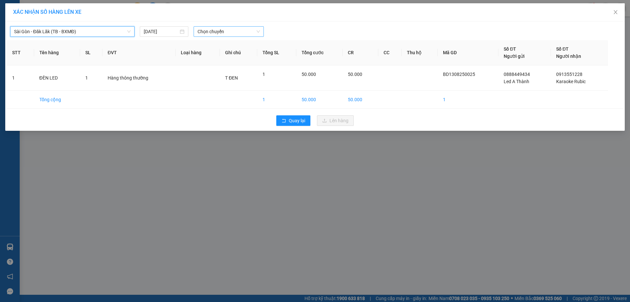
click at [244, 30] on span "Chọn chuyến" at bounding box center [229, 32] width 62 height 10
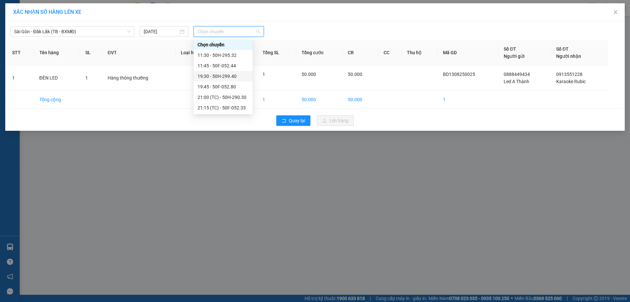
click at [229, 77] on div "19:30 - 50H-299.40" at bounding box center [223, 76] width 51 height 7
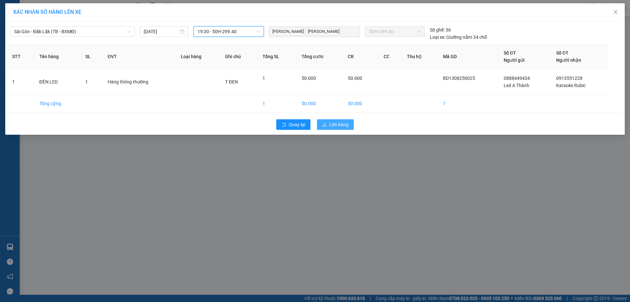
click at [326, 125] on icon "upload" at bounding box center [324, 124] width 5 height 5
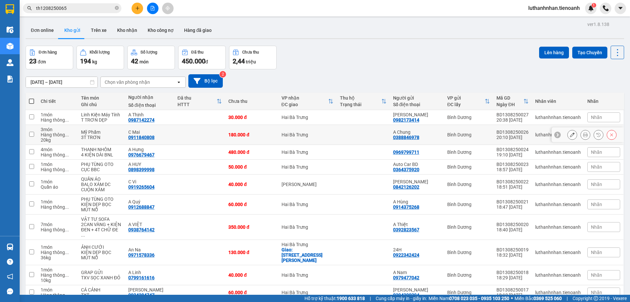
scroll to position [30, 0]
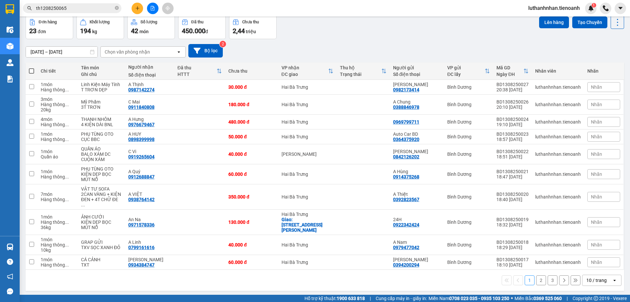
click at [601, 277] on div "10 / trang" at bounding box center [597, 280] width 20 height 7
click at [593, 254] on span "100 / trang" at bounding box center [595, 255] width 24 height 7
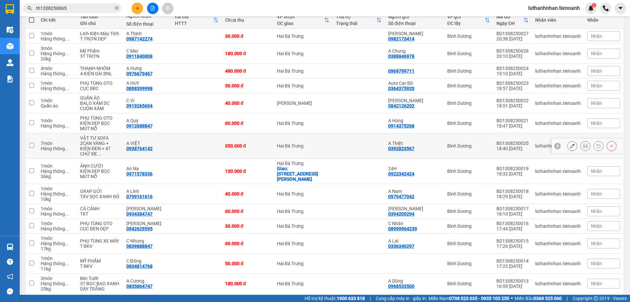
scroll to position [55, 0]
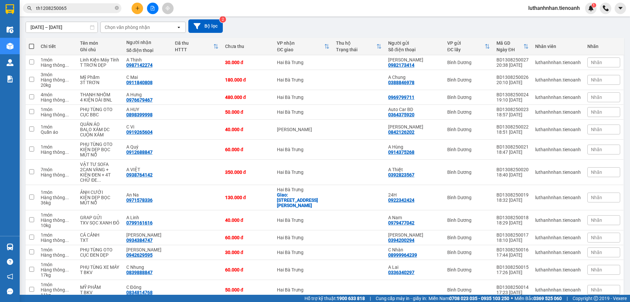
click at [31, 46] on span at bounding box center [31, 46] width 5 height 5
click at [32, 43] on input "checkbox" at bounding box center [32, 43] width 0 height 0
checkbox input "true"
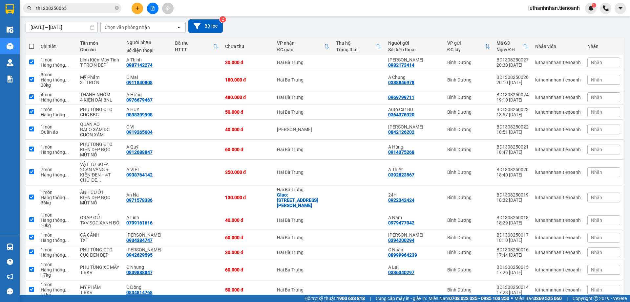
checkbox input "true"
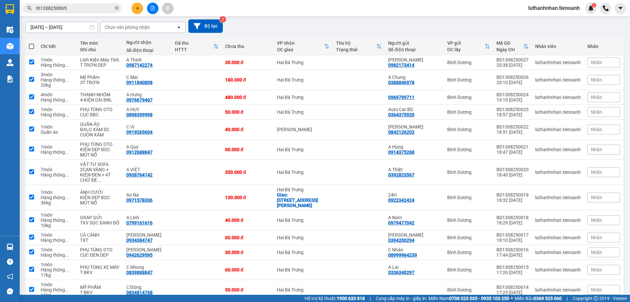
checkbox input "true"
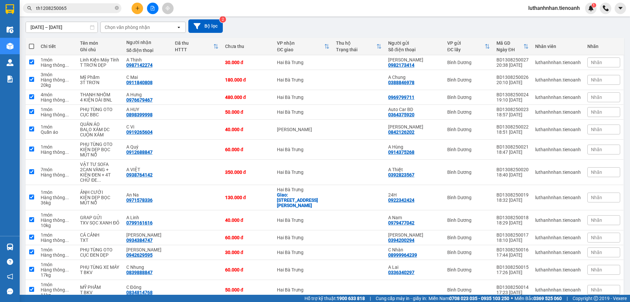
checkbox input "true"
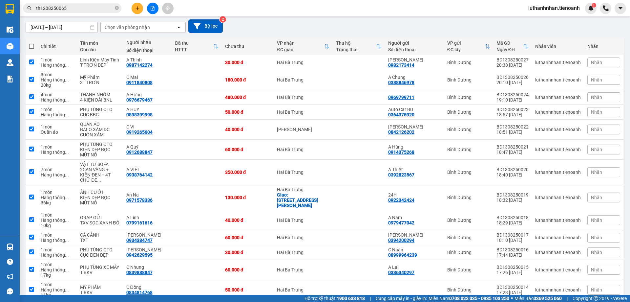
checkbox input "true"
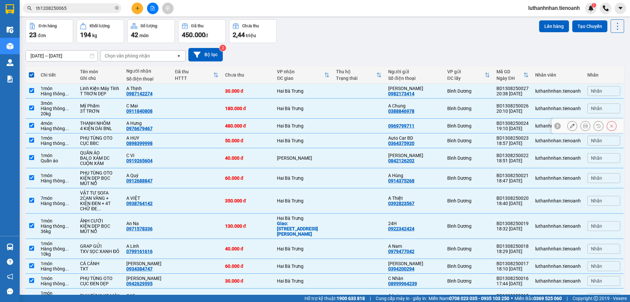
scroll to position [0, 0]
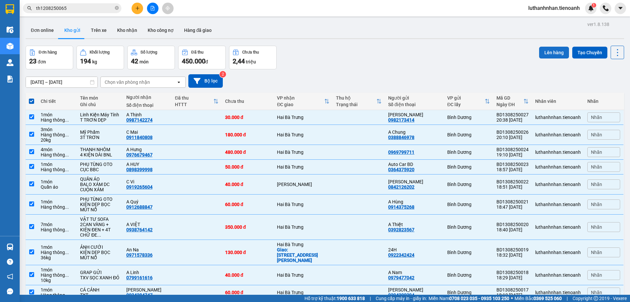
click at [547, 56] on button "Lên hàng" at bounding box center [554, 53] width 30 height 12
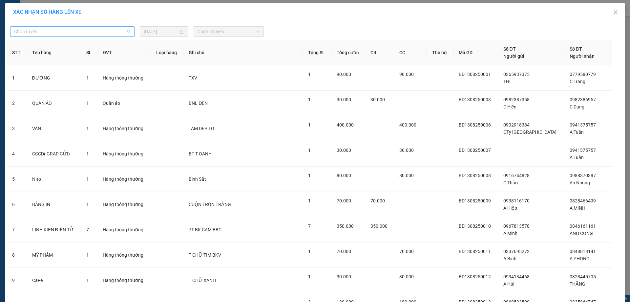
click at [81, 31] on span "Chọn tuyến" at bounding box center [72, 32] width 117 height 10
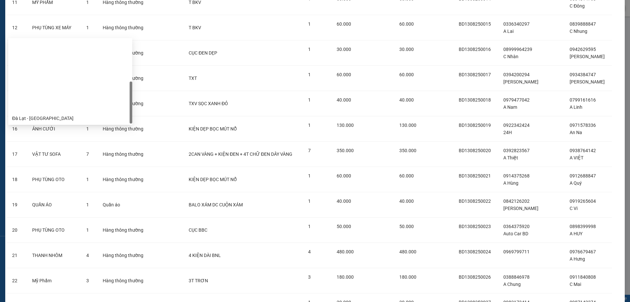
scroll to position [84, 0]
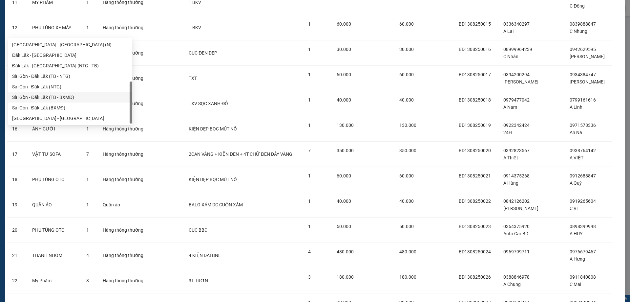
click at [52, 100] on div "Sài Gòn - Đăk Lăk (TB - BXMĐ)" at bounding box center [70, 97] width 116 height 7
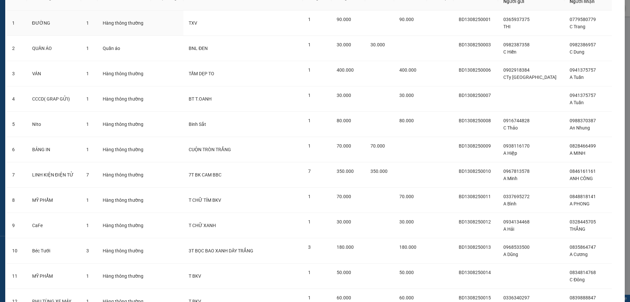
scroll to position [0, 0]
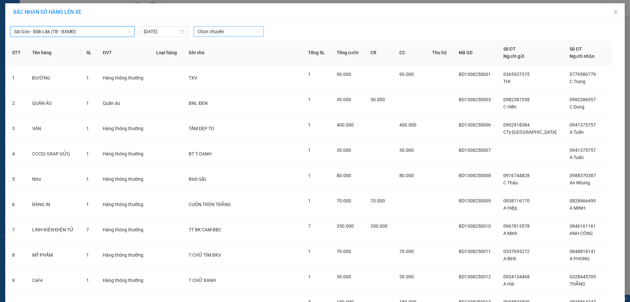
click at [220, 33] on span "Chọn chuyến" at bounding box center [229, 32] width 62 height 10
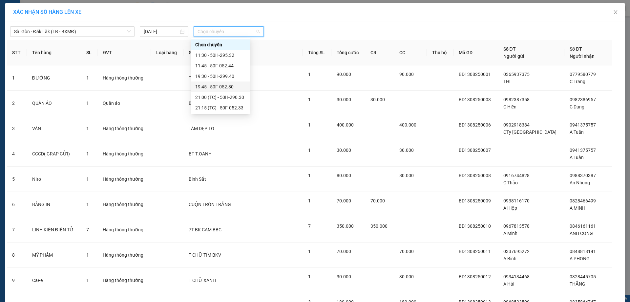
click at [227, 85] on div "19:45 - 50F-052.80" at bounding box center [220, 86] width 51 height 7
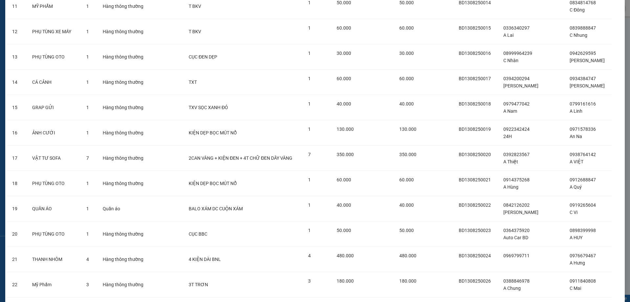
scroll to position [397, 0]
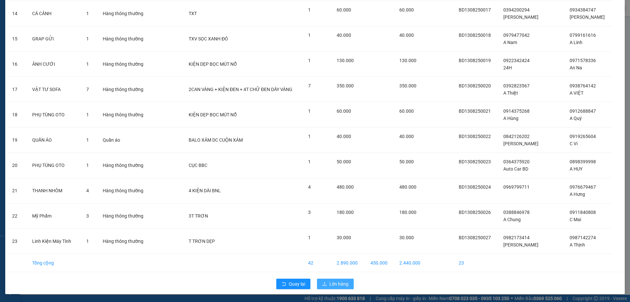
click at [333, 283] on span "Lên hàng" at bounding box center [339, 283] width 19 height 7
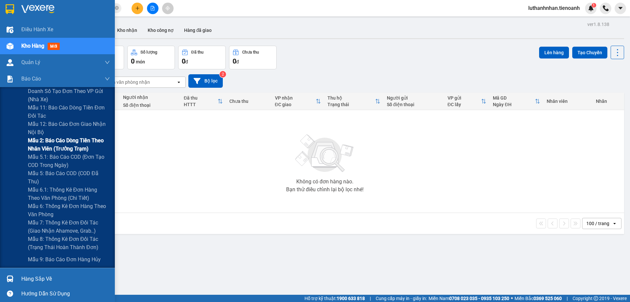
click at [67, 146] on span "Mẫu 2: Báo cáo dòng tiền theo nhân viên (Trưởng Trạm)" at bounding box center [69, 144] width 82 height 16
